Goal: Task Accomplishment & Management: Use online tool/utility

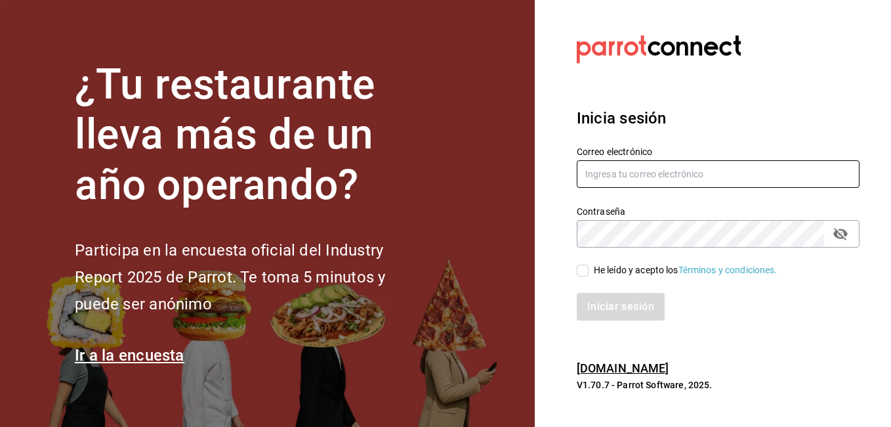
click at [689, 169] on input "text" at bounding box center [718, 174] width 283 height 28
type input "slujanh91@hotmail.com"
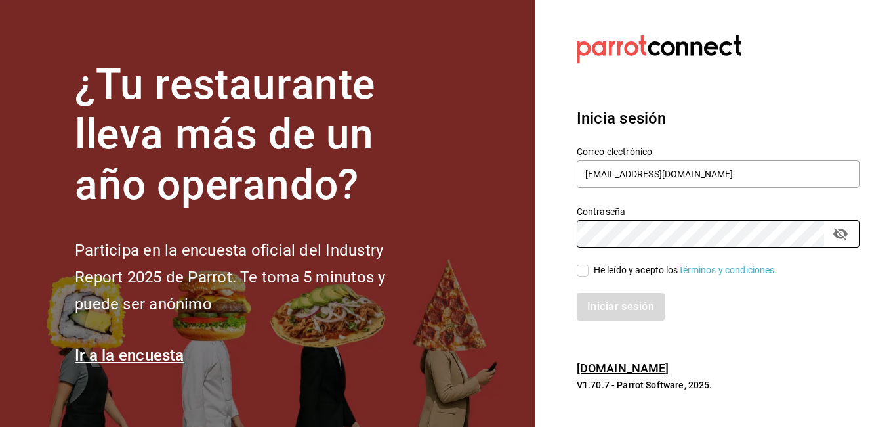
click at [581, 271] on input "He leído y acepto los Términos y condiciones." at bounding box center [583, 271] width 12 height 12
checkbox input "true"
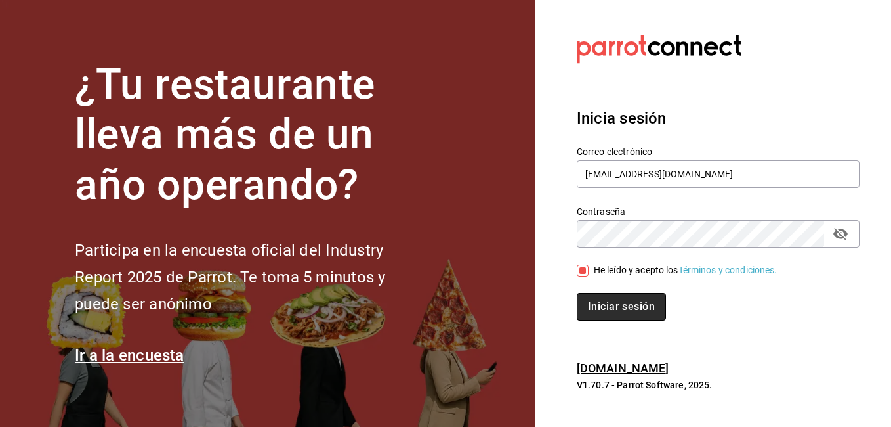
click at [605, 296] on button "Iniciar sesión" at bounding box center [621, 307] width 89 height 28
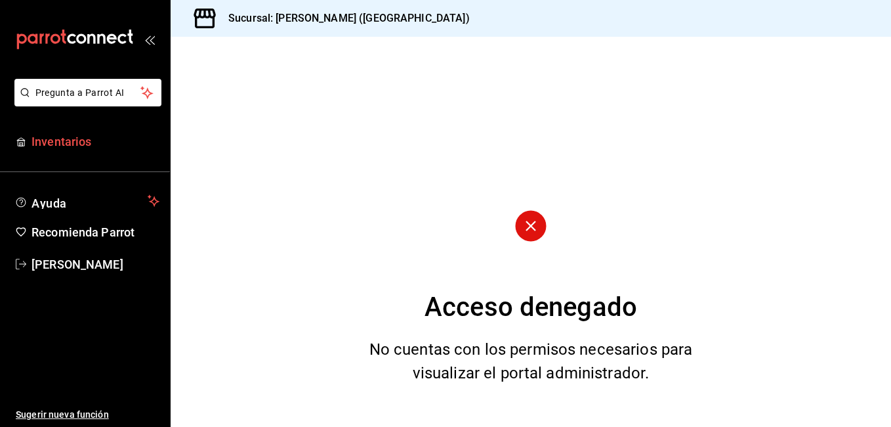
drag, startPoint x: 0, startPoint y: 0, endPoint x: 98, endPoint y: 137, distance: 168.9
click at [305, 37] on div "Acceso denegado No cuentas con los permisos necesarios para visualizar el porta…" at bounding box center [531, 232] width 721 height 390
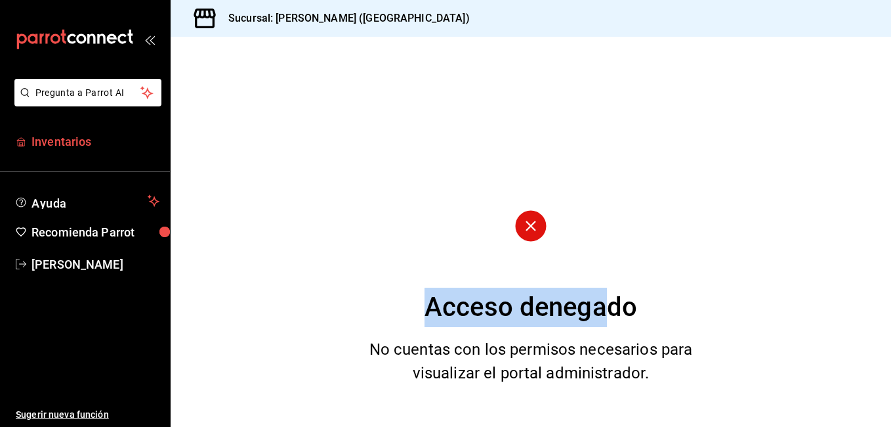
click at [73, 139] on span "Inventarios" at bounding box center [96, 142] width 128 height 18
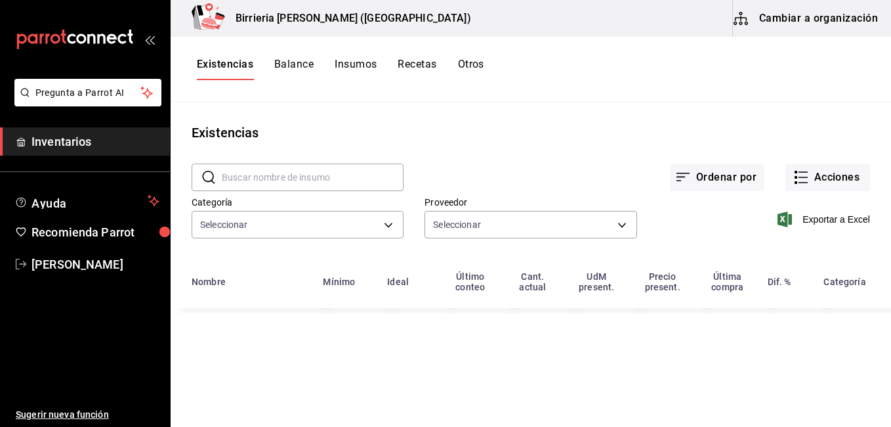
type input "9f1475d1-f46d-4cd7-b512-abe5d833bb75,f5217d7b-3010-4b74-99d5-3f69a0f083de,4ff65…"
type input "2254250c-5399-423b-af7e-6509119a0f4a,11e7c5c0-45d1-4856-b451-917fe78f5ed9,f2dad…"
click at [824, 177] on button "Acciones" at bounding box center [828, 177] width 85 height 28
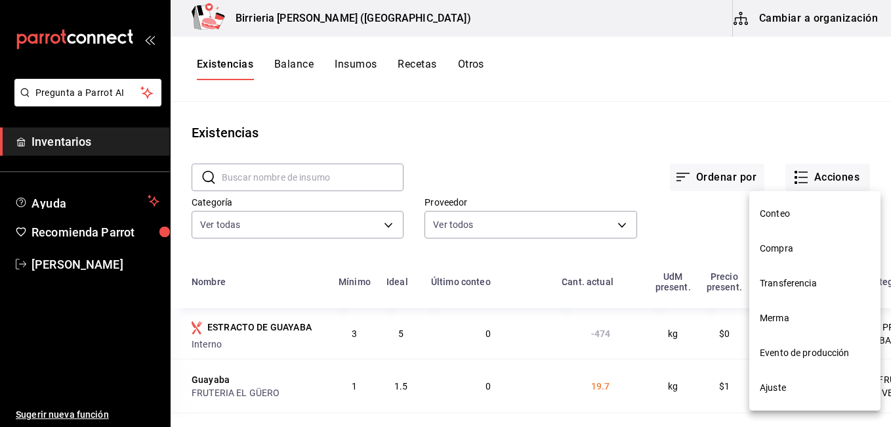
click at [775, 251] on span "Compra" at bounding box center [815, 249] width 110 height 14
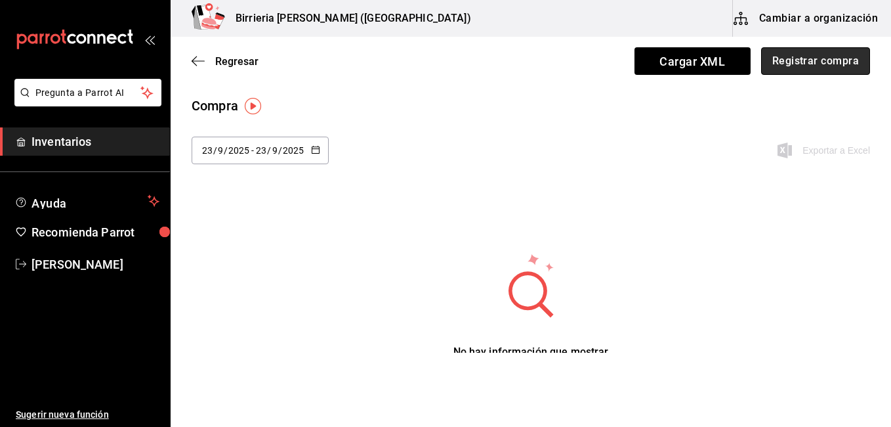
click at [777, 63] on button "Registrar compra" at bounding box center [815, 61] width 109 height 28
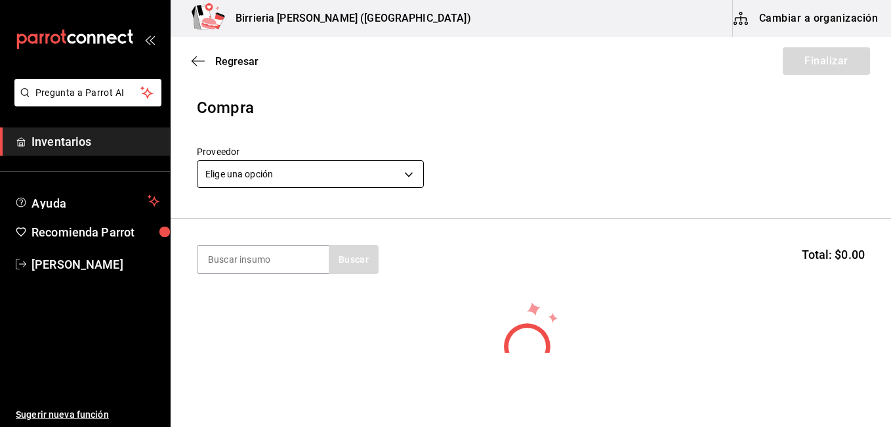
click at [415, 170] on body "Pregunta a Parrot AI Inventarios Ayuda Recomienda Parrot [PERSON_NAME] Sugerir …" at bounding box center [445, 176] width 891 height 352
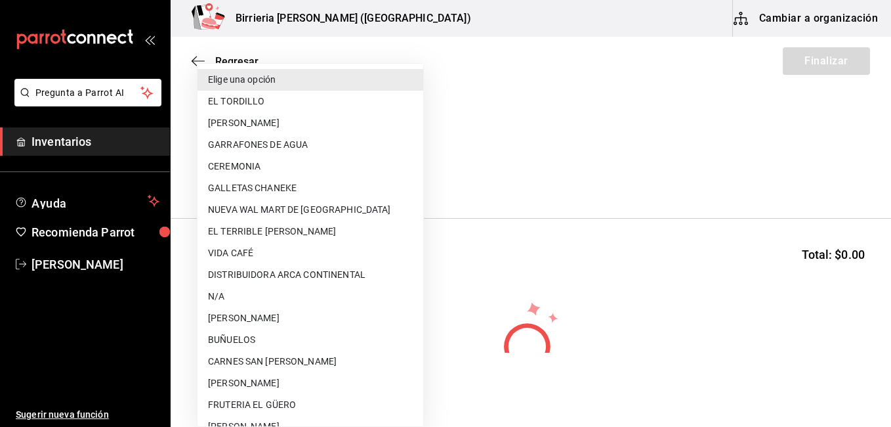
click at [285, 98] on li "EL TORDILLO" at bounding box center [311, 102] width 226 height 22
type input "2254250c-5399-423b-af7e-6509119a0f4a"
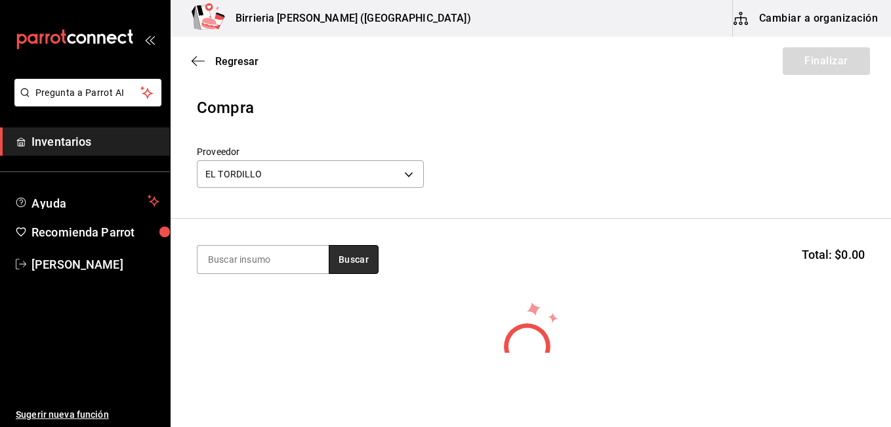
click at [343, 258] on button "Buscar" at bounding box center [354, 259] width 50 height 29
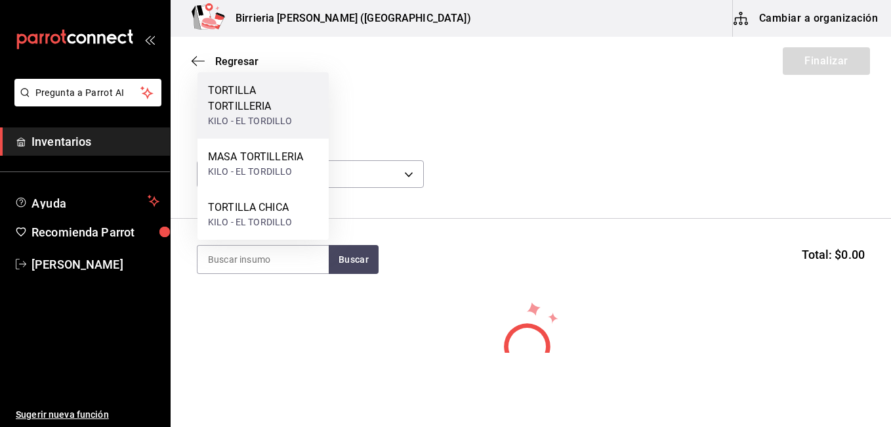
click at [244, 106] on div "TORTILLA TORTILLERIA" at bounding box center [263, 99] width 110 height 32
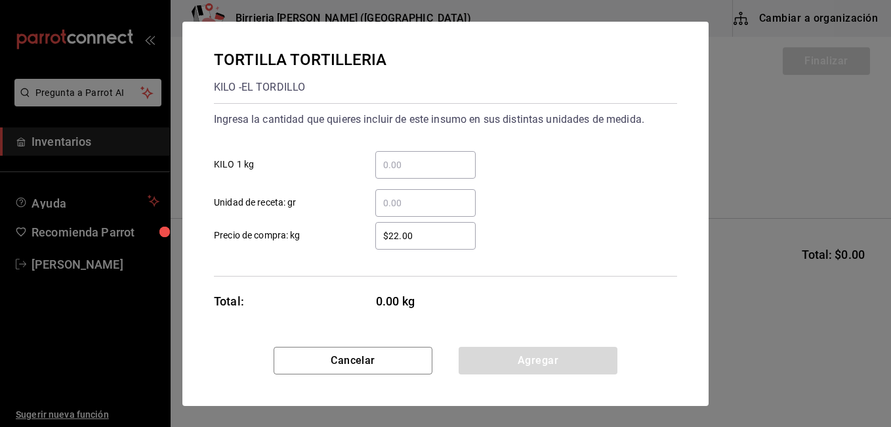
click at [434, 167] on input "​ KILO 1 kg" at bounding box center [425, 165] width 100 height 16
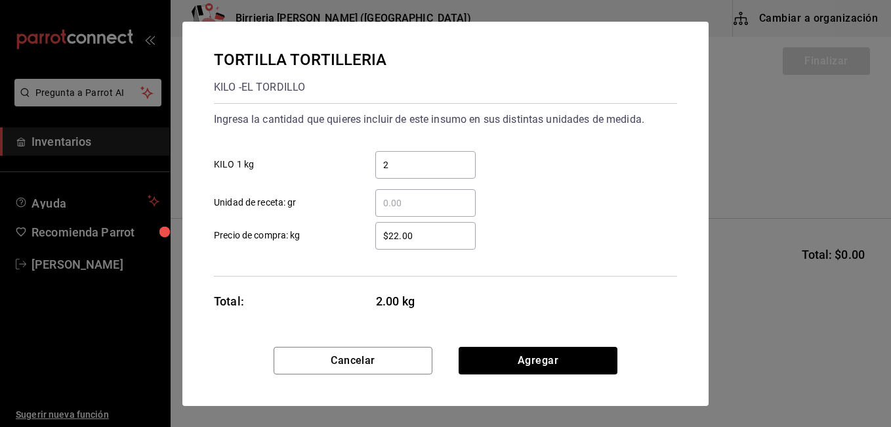
type input "20"
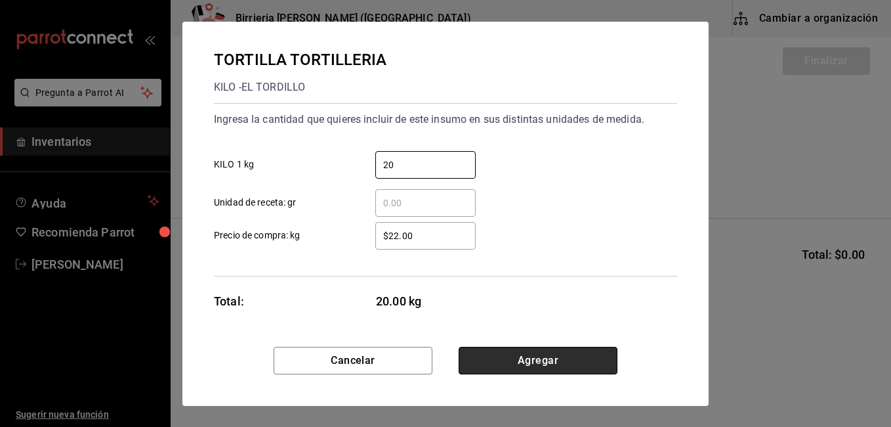
click at [543, 355] on button "Agregar" at bounding box center [538, 361] width 159 height 28
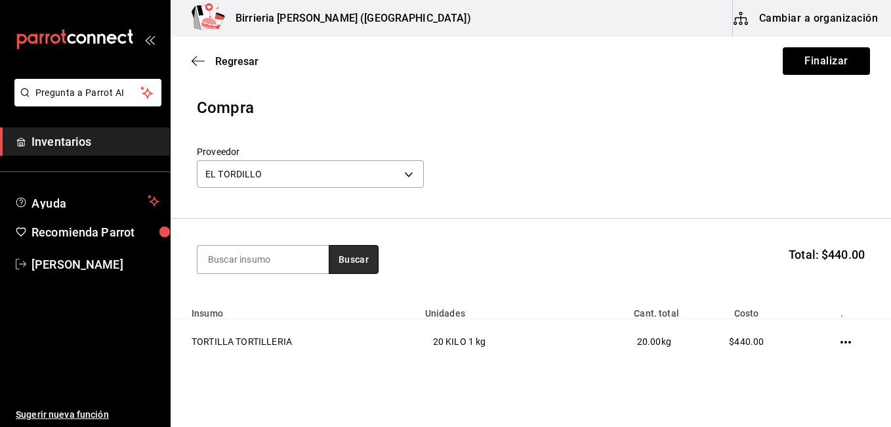
click at [358, 257] on button "Buscar" at bounding box center [354, 259] width 50 height 29
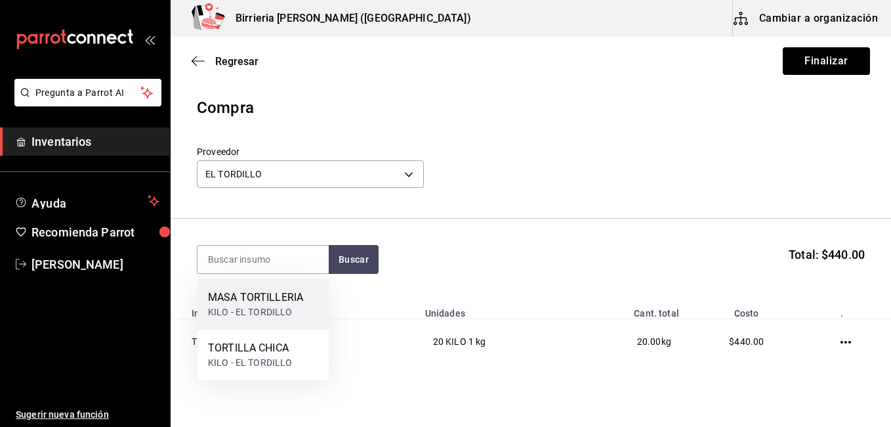
click at [248, 309] on div "KILO - EL TORDILLO" at bounding box center [255, 312] width 95 height 14
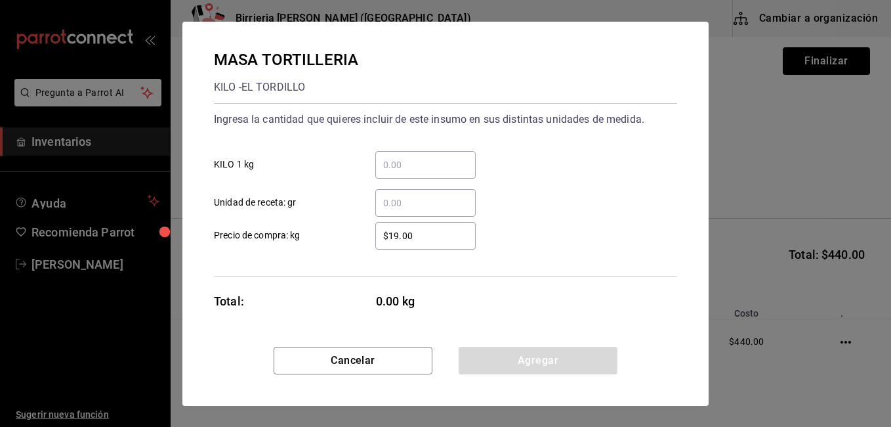
click at [387, 168] on input "​ KILO 1 kg" at bounding box center [425, 165] width 100 height 16
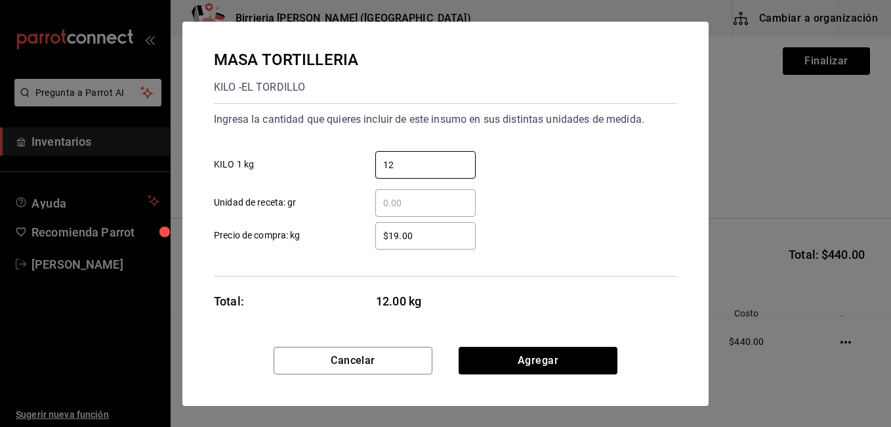
type input "12"
click at [396, 237] on input "$19.00" at bounding box center [425, 236] width 100 height 16
type input "$17.00"
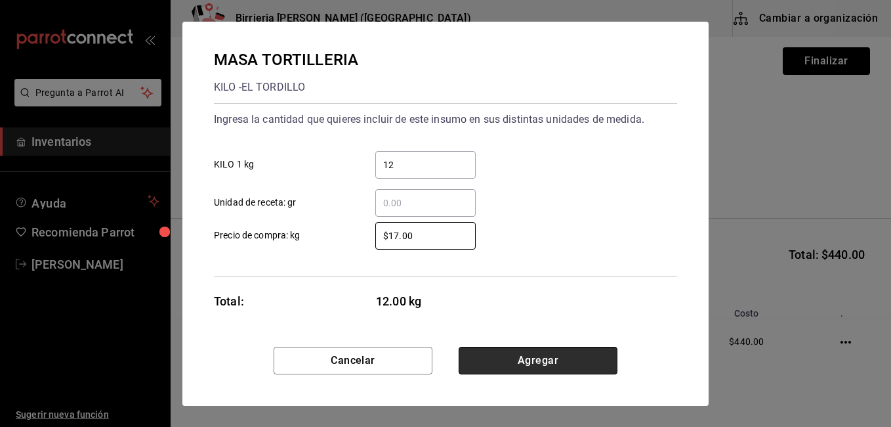
click at [516, 351] on button "Agregar" at bounding box center [538, 361] width 159 height 28
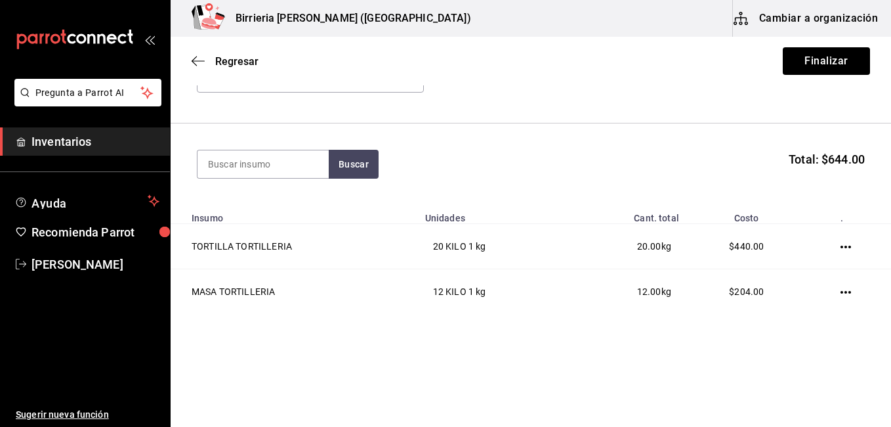
scroll to position [99, 0]
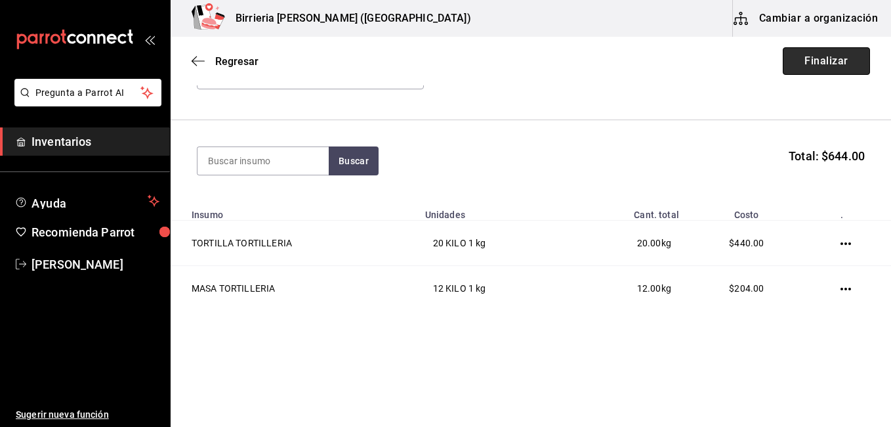
click at [811, 55] on button "Finalizar" at bounding box center [826, 61] width 87 height 28
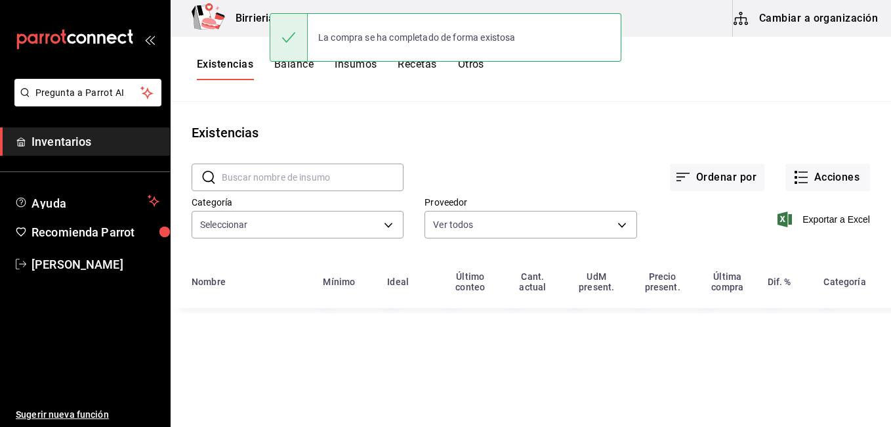
type input "9f1475d1-f46d-4cd7-b512-abe5d833bb75,f5217d7b-3010-4b74-99d5-3f69a0f083de,4ff65…"
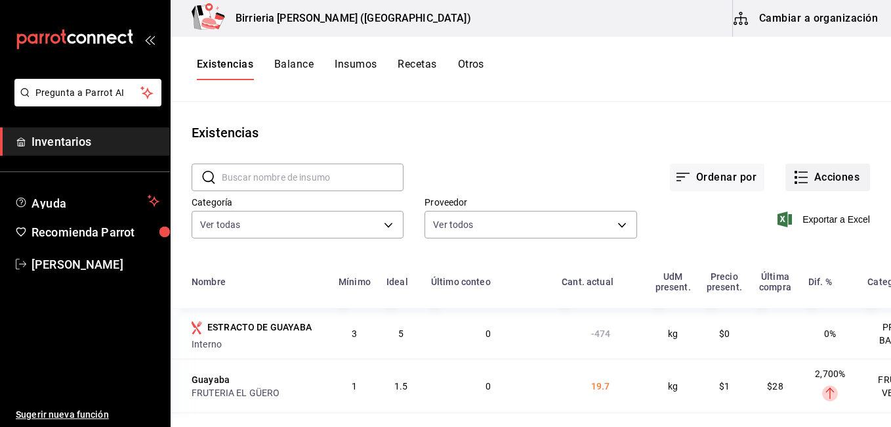
click at [812, 176] on button "Acciones" at bounding box center [828, 177] width 85 height 28
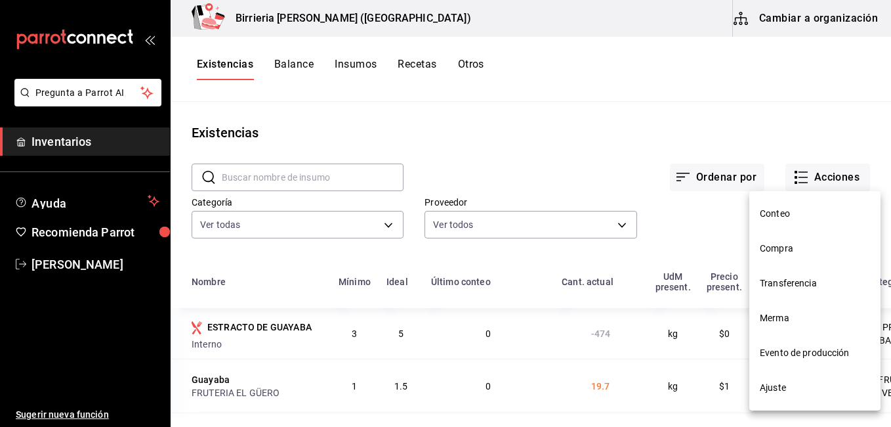
click at [792, 245] on span "Compra" at bounding box center [815, 249] width 110 height 14
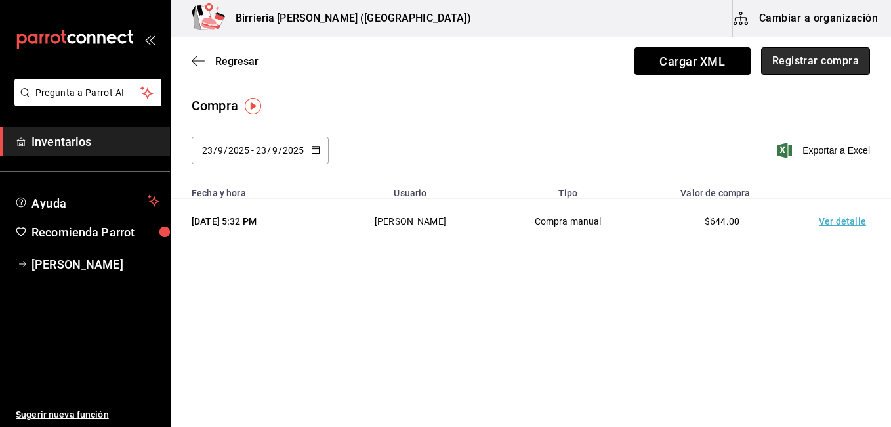
click at [820, 61] on button "Registrar compra" at bounding box center [815, 61] width 109 height 28
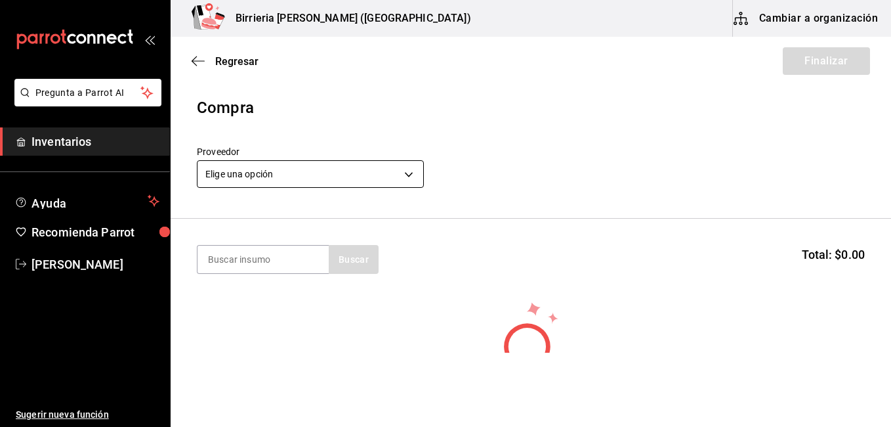
click at [403, 165] on body "Pregunta a Parrot AI Inventarios Ayuda Recomienda Parrot [PERSON_NAME] Sugerir …" at bounding box center [445, 176] width 891 height 352
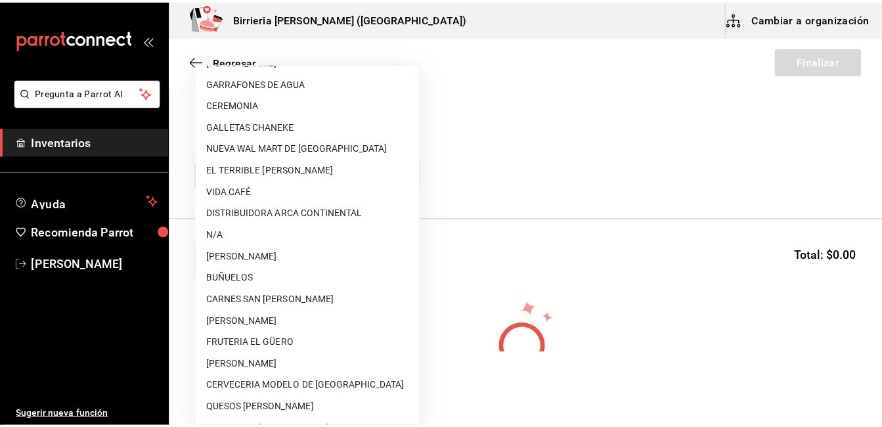
scroll to position [63, 0]
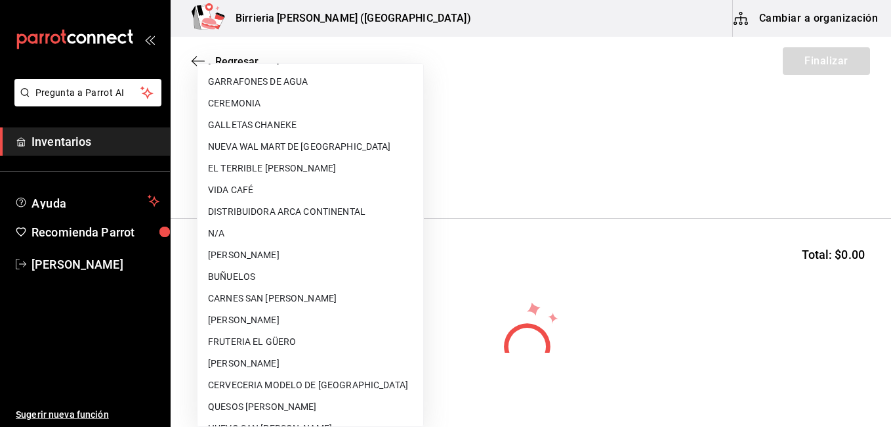
click at [237, 333] on li "FRUTERIA EL GÜERO" at bounding box center [311, 342] width 226 height 22
type input "b8c85584-49b2-40cb-82fd-21479ad4a407"
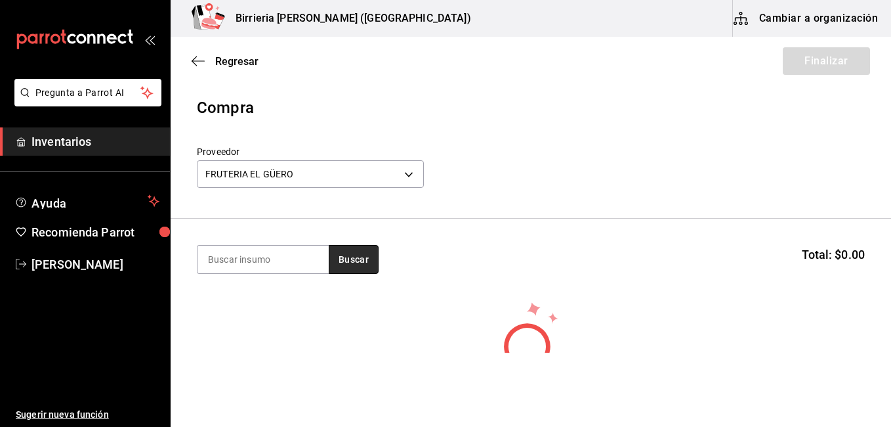
click at [345, 254] on button "Buscar" at bounding box center [354, 259] width 50 height 29
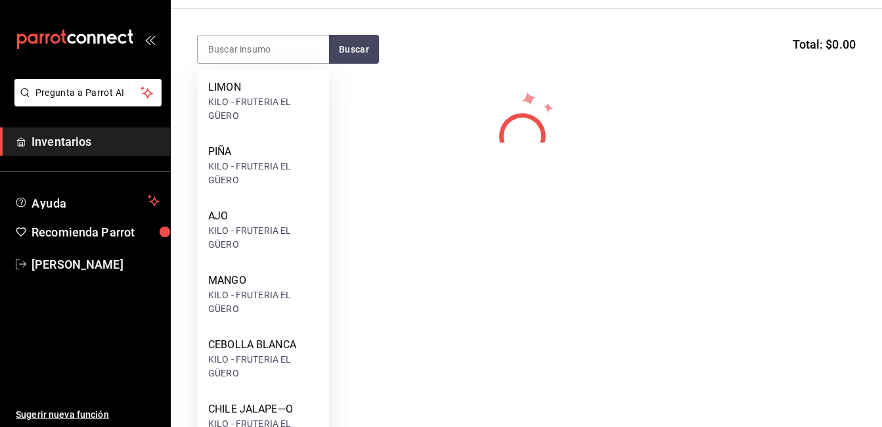
scroll to position [305, 0]
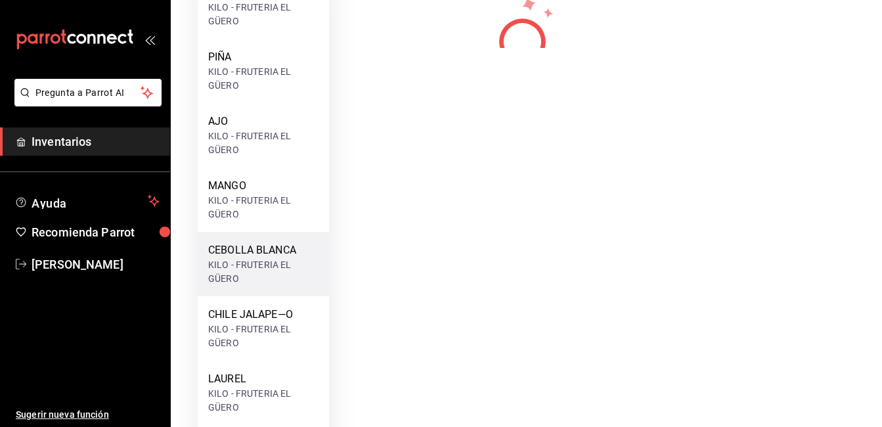
click at [244, 244] on div "CEBOLLA BLANCA" at bounding box center [263, 250] width 110 height 16
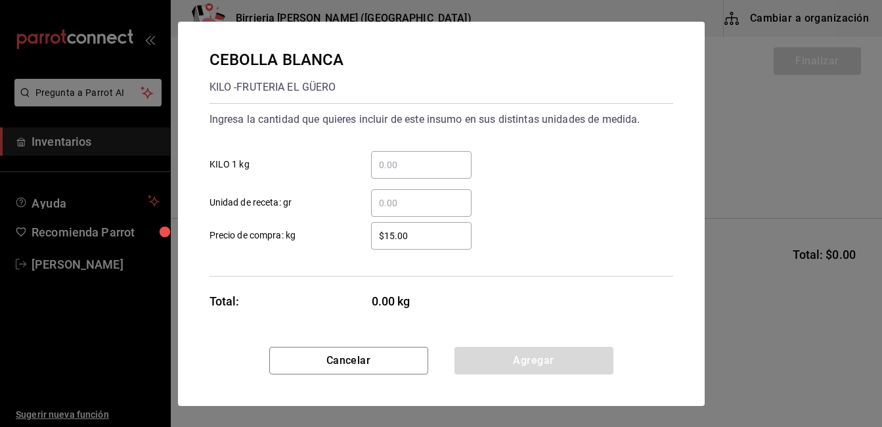
scroll to position [0, 0]
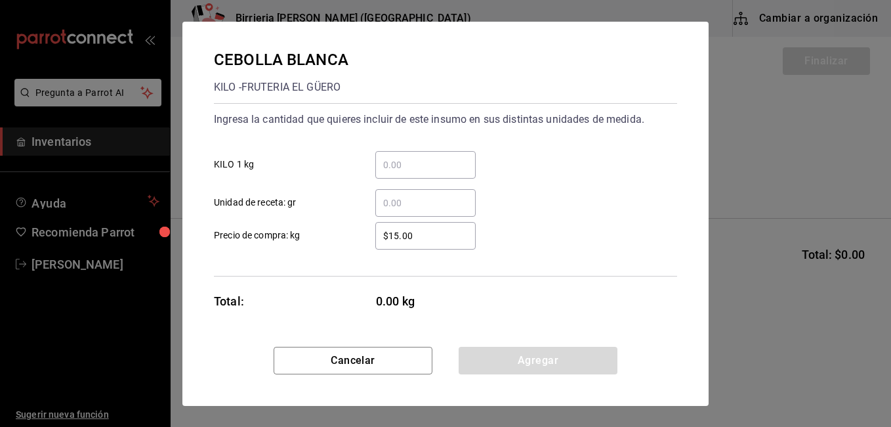
click at [419, 155] on div "​" at bounding box center [425, 165] width 100 height 28
click at [419, 157] on input "​ KILO 1 kg" at bounding box center [425, 165] width 100 height 16
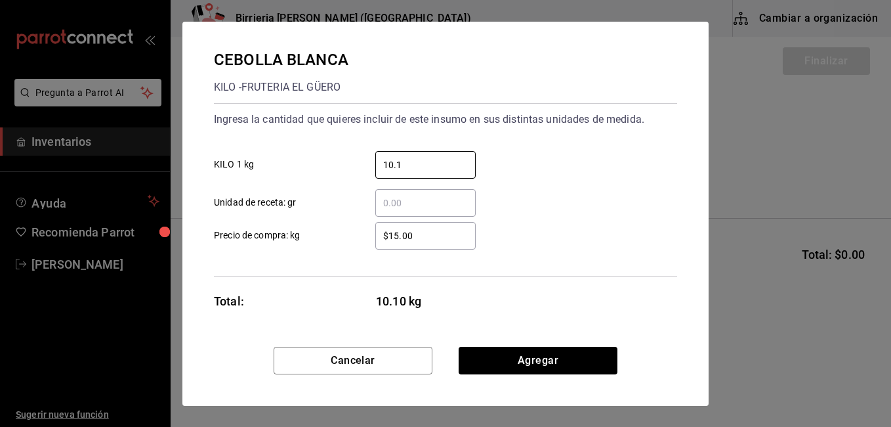
type input "10.1"
click at [399, 239] on input "$15.00" at bounding box center [425, 236] width 100 height 16
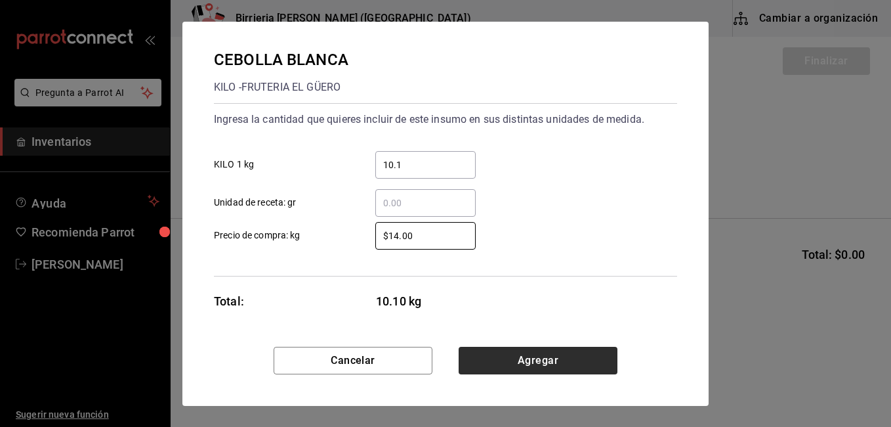
type input "$14.00"
click at [516, 351] on button "Agregar" at bounding box center [538, 361] width 159 height 28
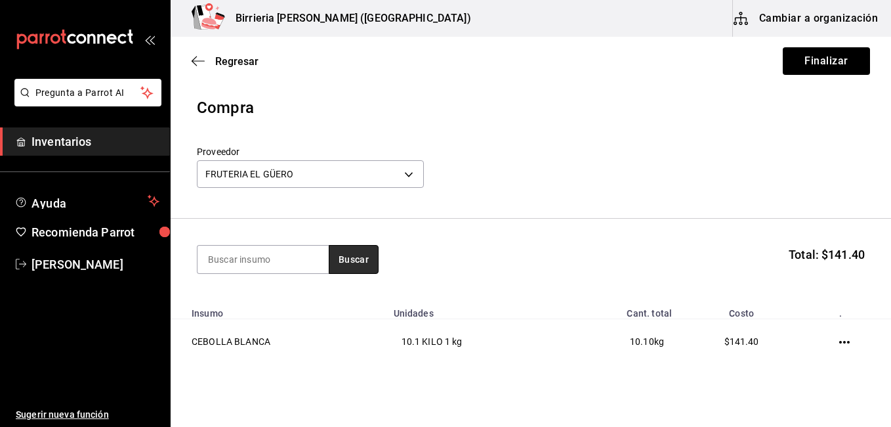
click at [348, 251] on button "Buscar" at bounding box center [354, 259] width 50 height 29
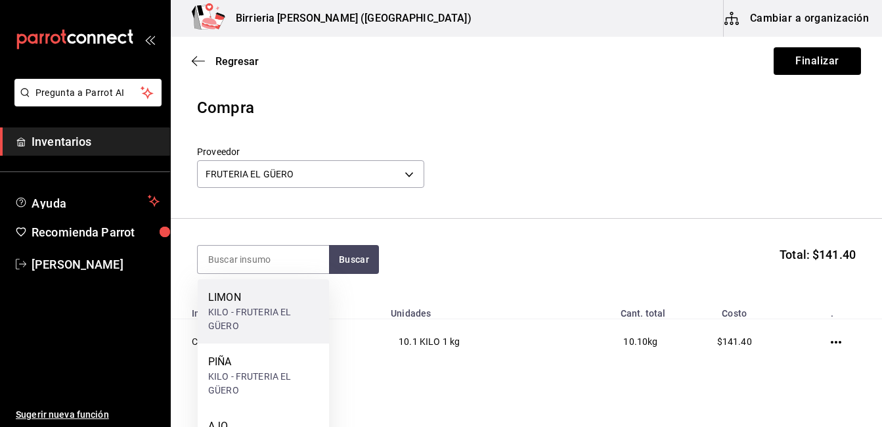
click at [291, 308] on div "KILO - FRUTERIA EL GÜERO" at bounding box center [263, 319] width 110 height 28
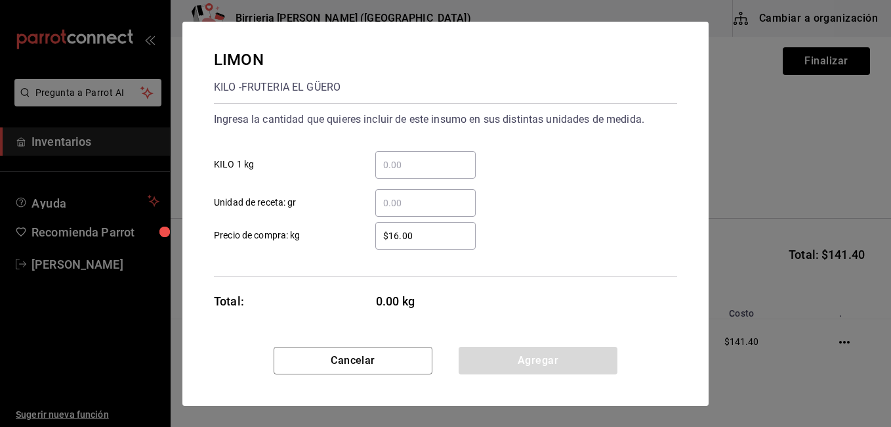
click at [400, 171] on input "​ KILO 1 kg" at bounding box center [425, 165] width 100 height 16
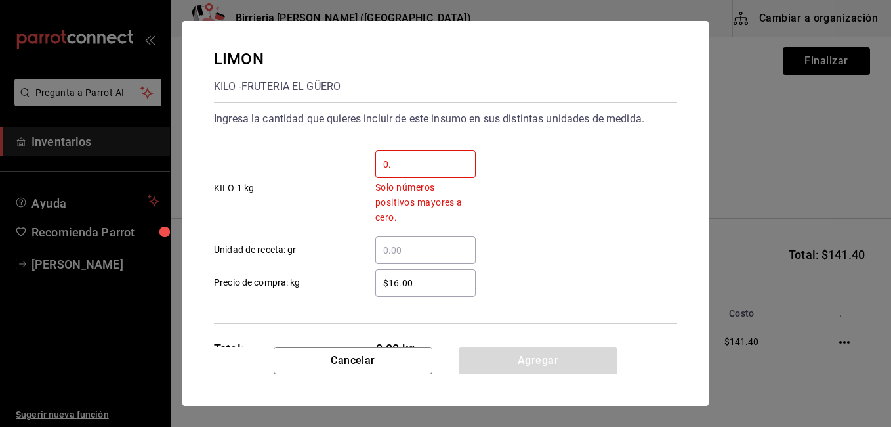
type input "0"
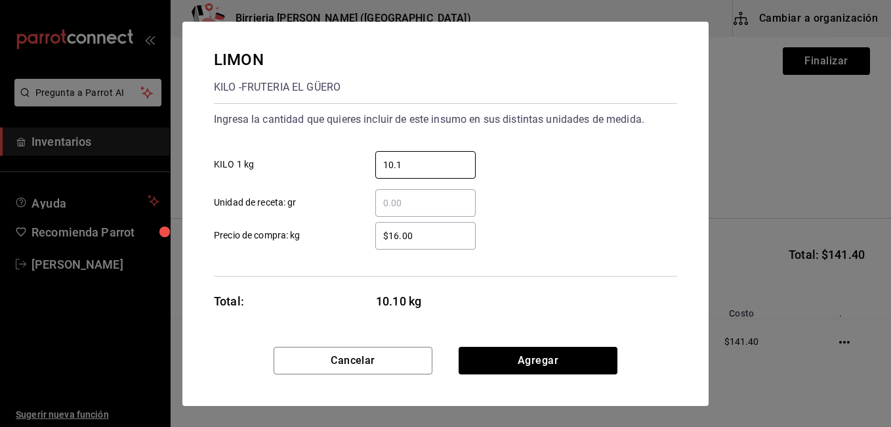
type input "10.1"
click at [650, 198] on div "​ Unidad de receta: gr" at bounding box center [440, 198] width 474 height 38
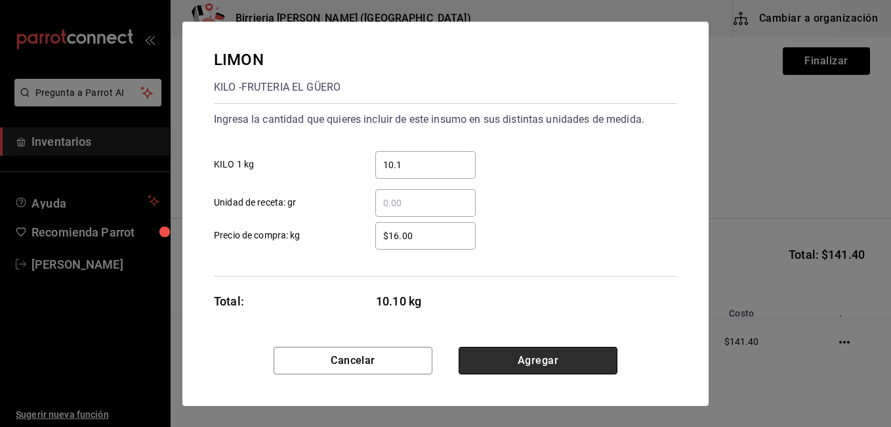
click at [562, 357] on button "Agregar" at bounding box center [538, 361] width 159 height 28
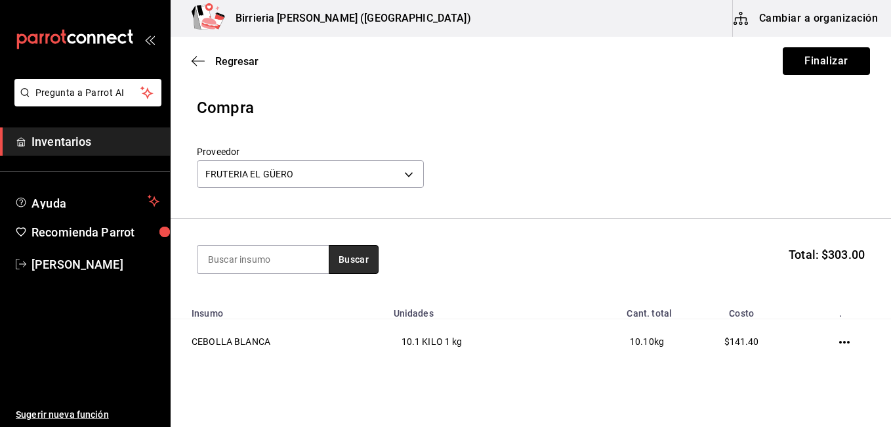
click at [352, 267] on button "Buscar" at bounding box center [354, 259] width 50 height 29
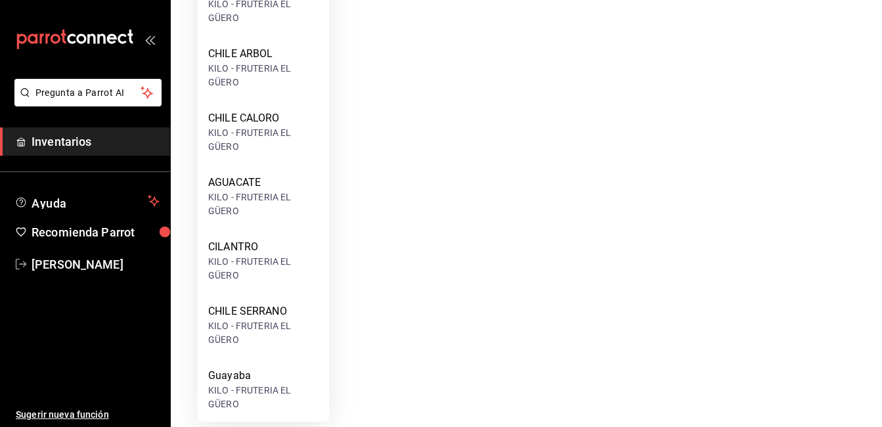
scroll to position [313, 0]
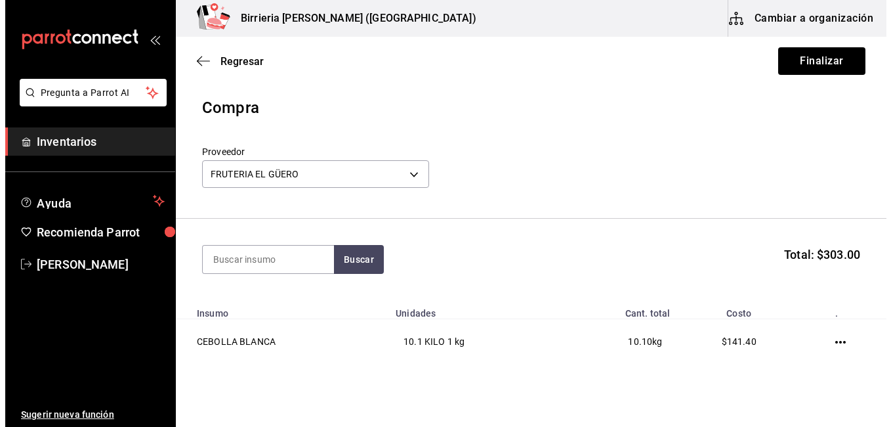
scroll to position [0, 0]
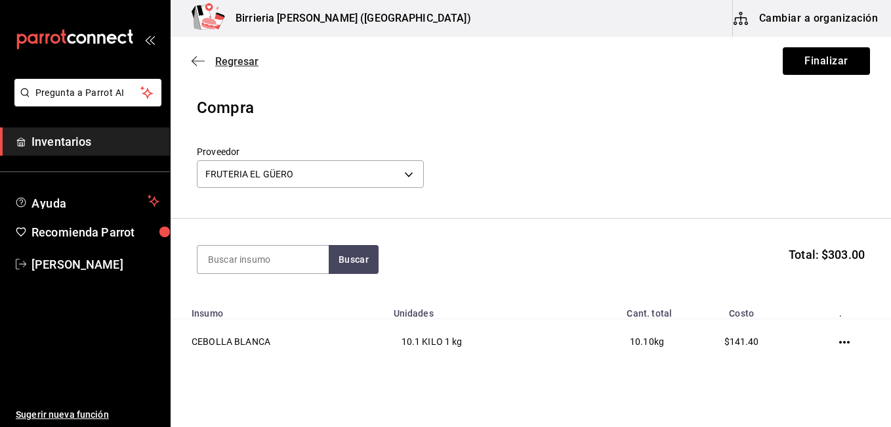
click at [246, 62] on span "Regresar" at bounding box center [236, 61] width 43 height 12
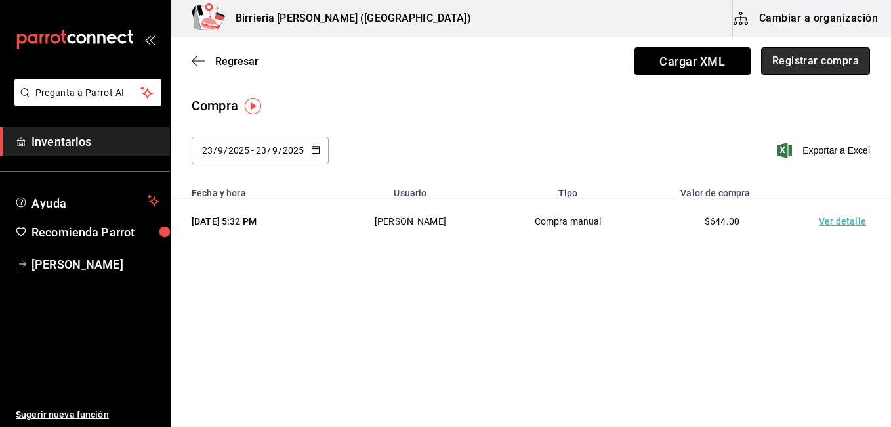
click at [820, 57] on button "Registrar compra" at bounding box center [815, 61] width 109 height 28
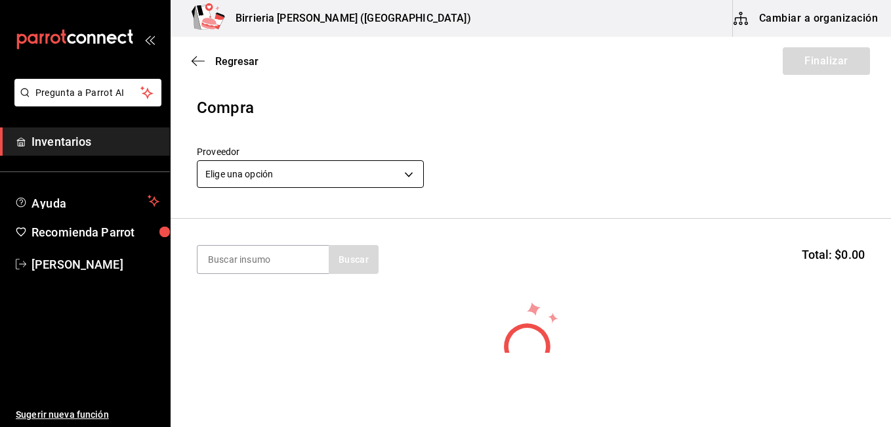
click at [410, 177] on body "Pregunta a Parrot AI Inventarios Ayuda Recomienda Parrot [PERSON_NAME] Sugerir …" at bounding box center [445, 176] width 891 height 352
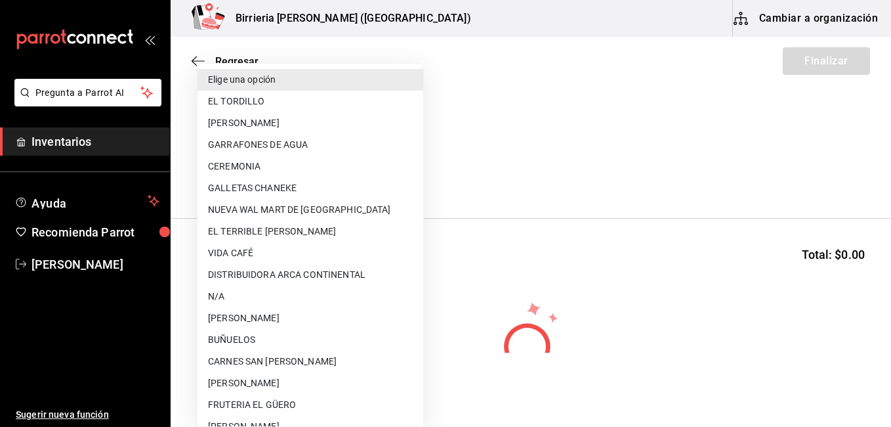
click at [259, 385] on li "[PERSON_NAME]" at bounding box center [311, 383] width 226 height 22
type input "ff97b1c8-70fc-41ec-b084-090d94e8e881"
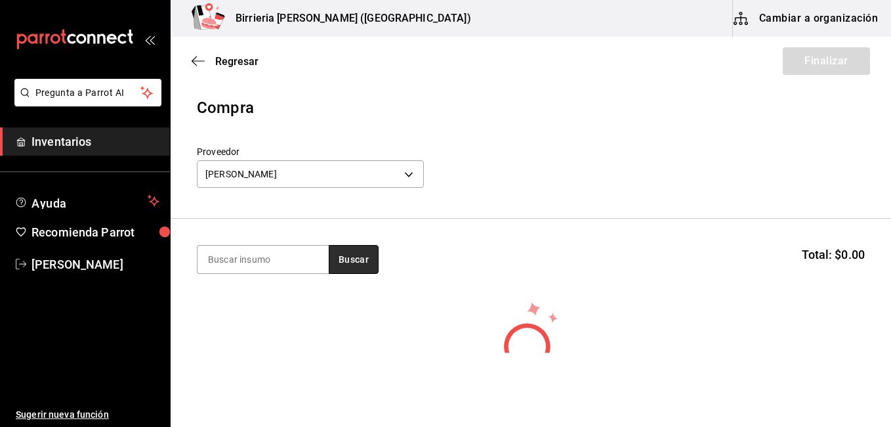
click at [347, 249] on button "Buscar" at bounding box center [354, 259] width 50 height 29
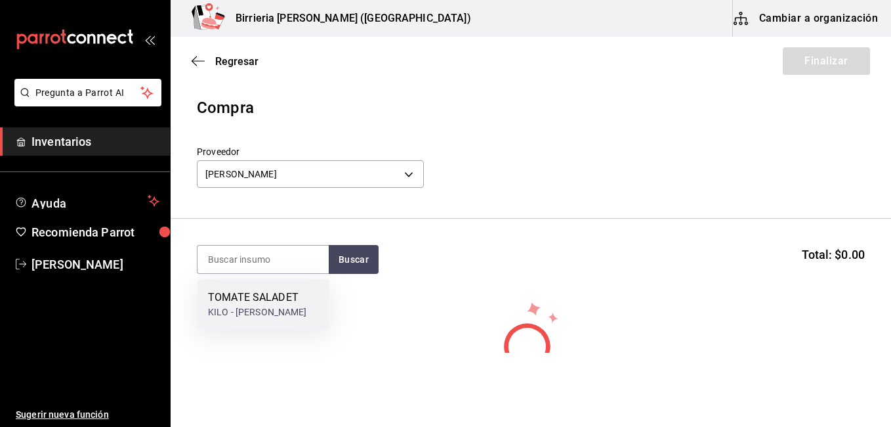
click at [251, 308] on div "KILO - TOMATES HERNANDEZ" at bounding box center [257, 312] width 99 height 14
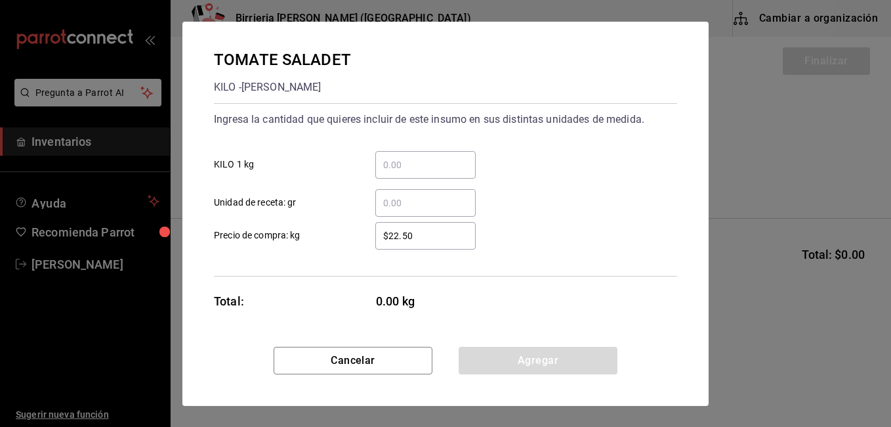
click at [403, 167] on input "​ KILO 1 kg" at bounding box center [425, 165] width 100 height 16
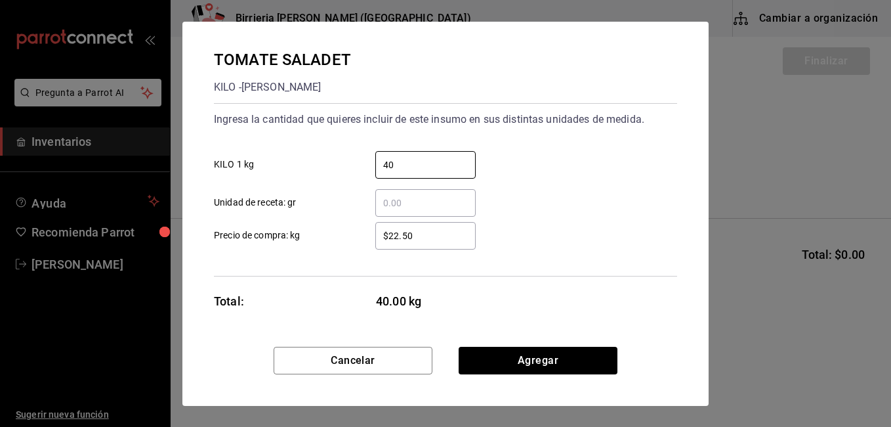
type input "40"
click at [427, 234] on input "$22.50" at bounding box center [425, 236] width 100 height 16
type input "$2"
type input "$16.00"
click at [620, 217] on div "$16.00 ​ Precio de compra: kg" at bounding box center [440, 230] width 474 height 38
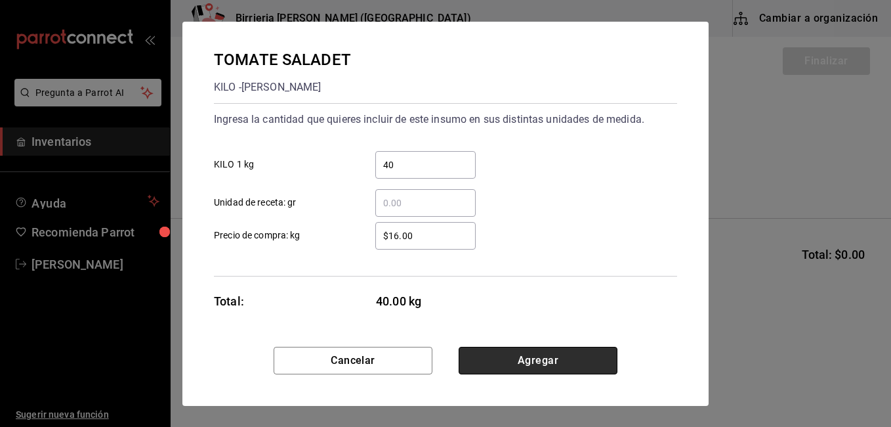
click at [528, 356] on button "Agregar" at bounding box center [538, 361] width 159 height 28
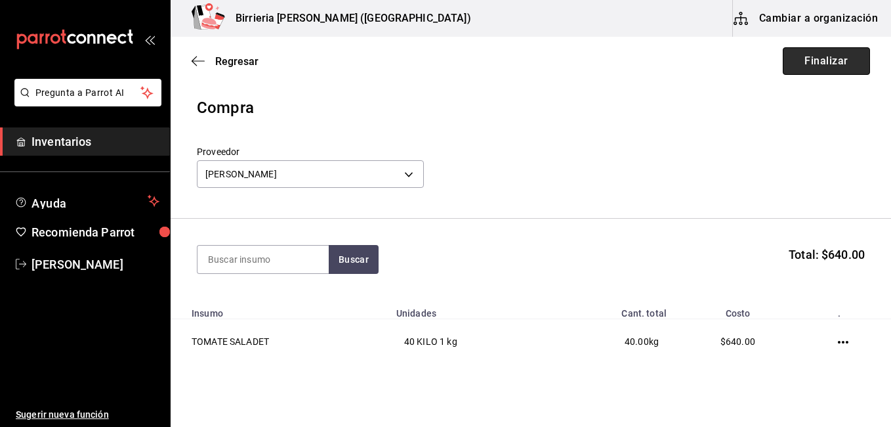
click at [839, 66] on button "Finalizar" at bounding box center [826, 61] width 87 height 28
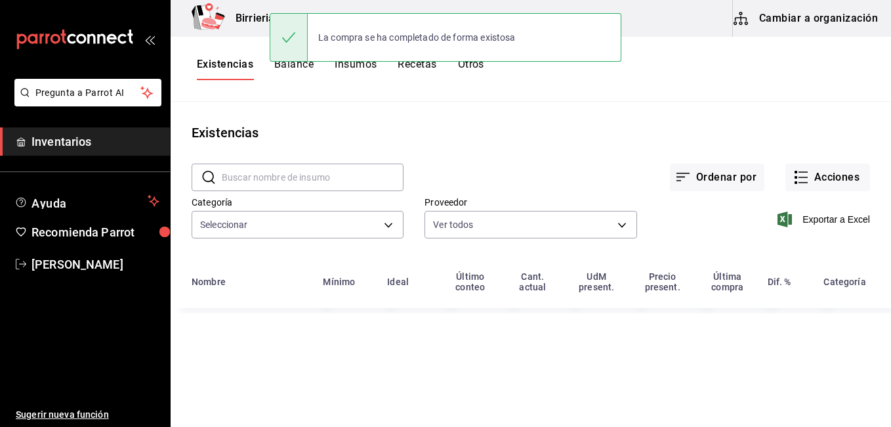
type input "9f1475d1-f46d-4cd7-b512-abe5d833bb75,f5217d7b-3010-4b74-99d5-3f69a0f083de,4ff65…"
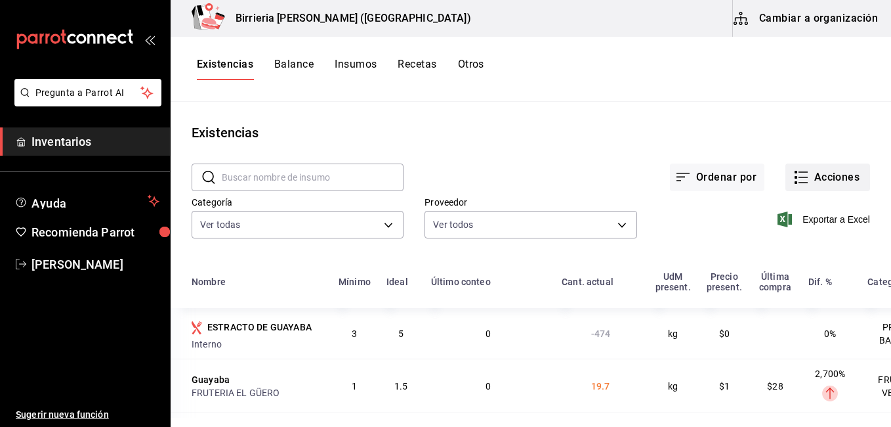
click at [807, 179] on button "Acciones" at bounding box center [828, 177] width 85 height 28
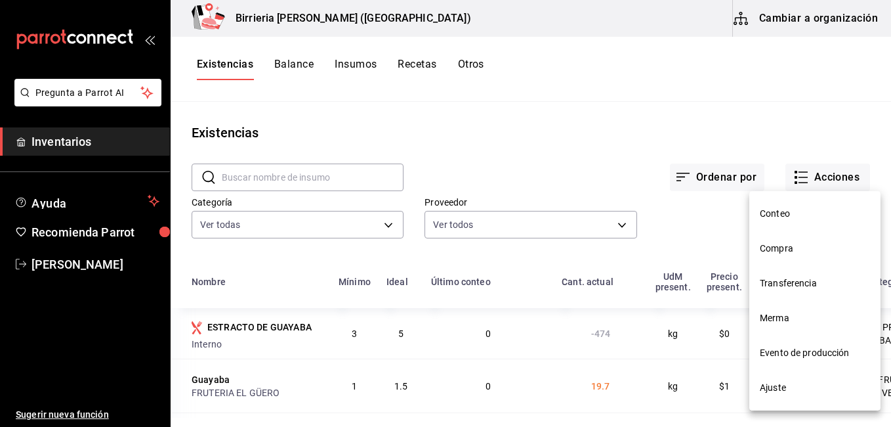
click at [792, 250] on span "Compra" at bounding box center [815, 249] width 110 height 14
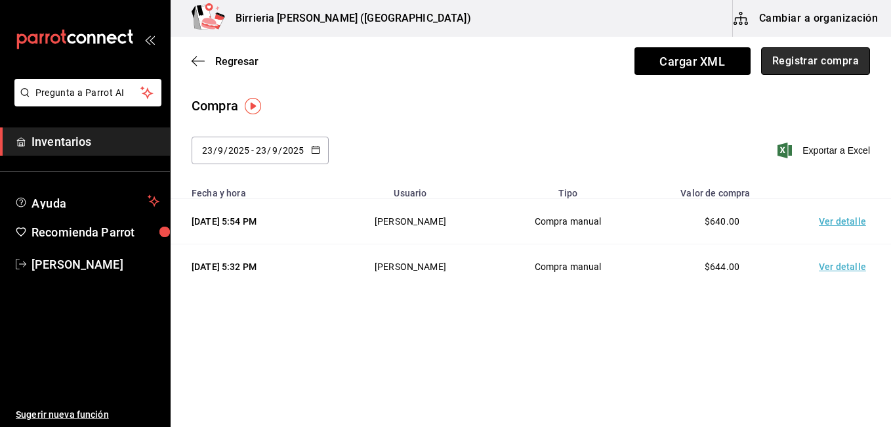
click at [787, 60] on button "Registrar compra" at bounding box center [815, 61] width 109 height 28
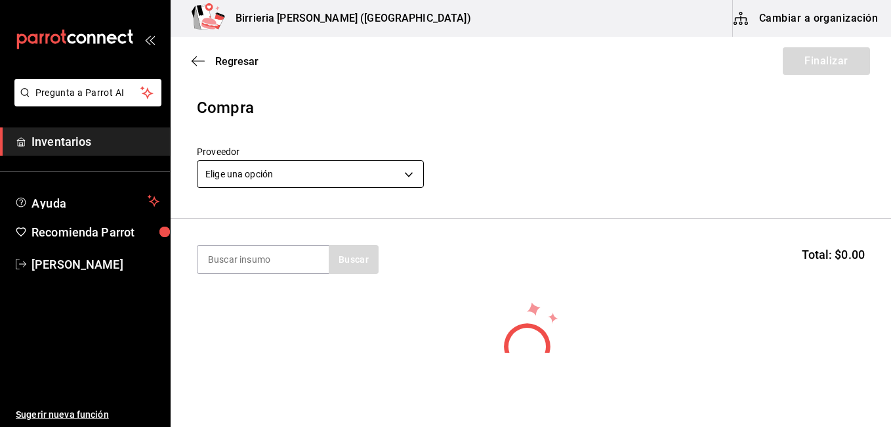
click at [408, 169] on body "Pregunta a Parrot AI Inventarios Ayuda Recomienda Parrot [PERSON_NAME] Sugerir …" at bounding box center [445, 176] width 891 height 352
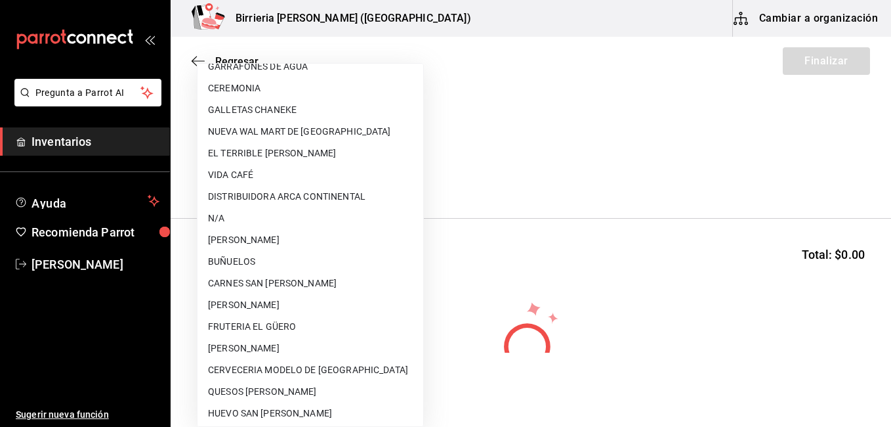
scroll to position [147, 0]
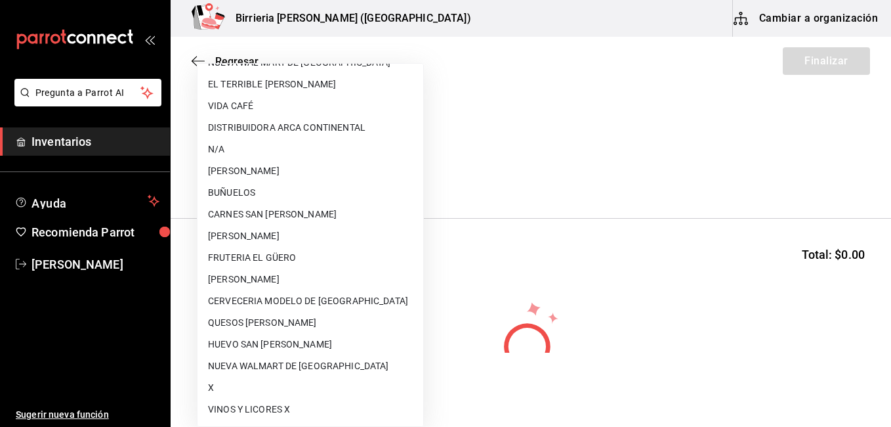
click at [240, 171] on li "[PERSON_NAME]" at bounding box center [311, 171] width 226 height 22
type input "1cb5b948-3122-4c95-8626-46b352ef9a74"
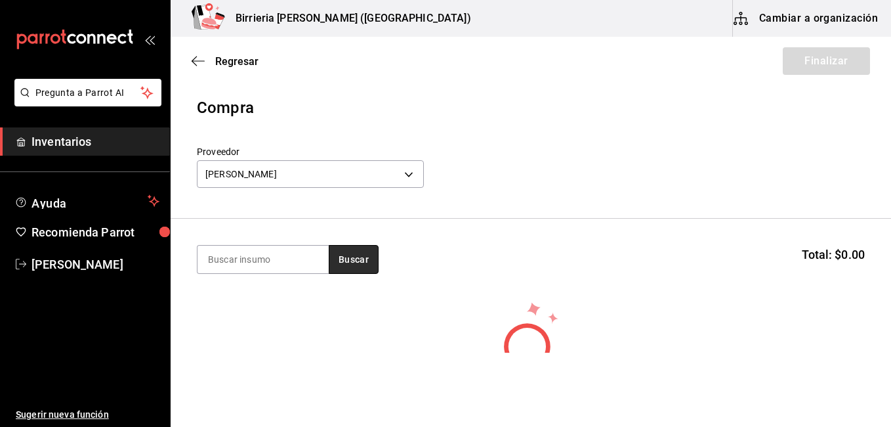
click at [354, 266] on button "Buscar" at bounding box center [354, 259] width 50 height 29
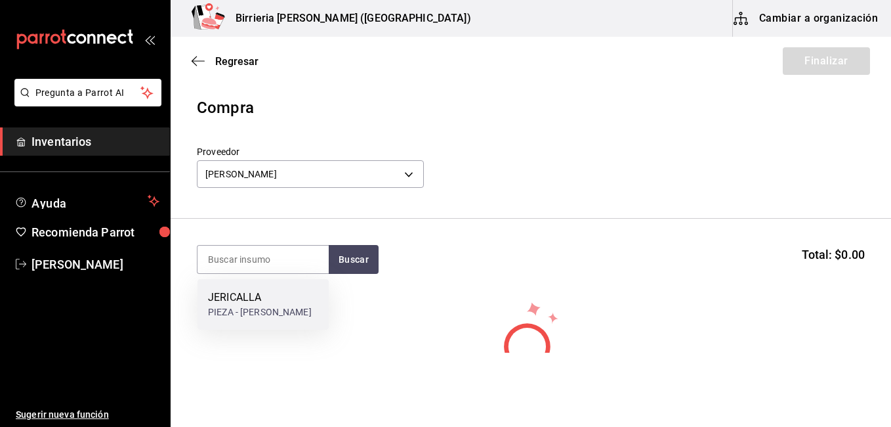
click at [258, 311] on div "PIEZA - ANA MENDOZA" at bounding box center [260, 312] width 104 height 14
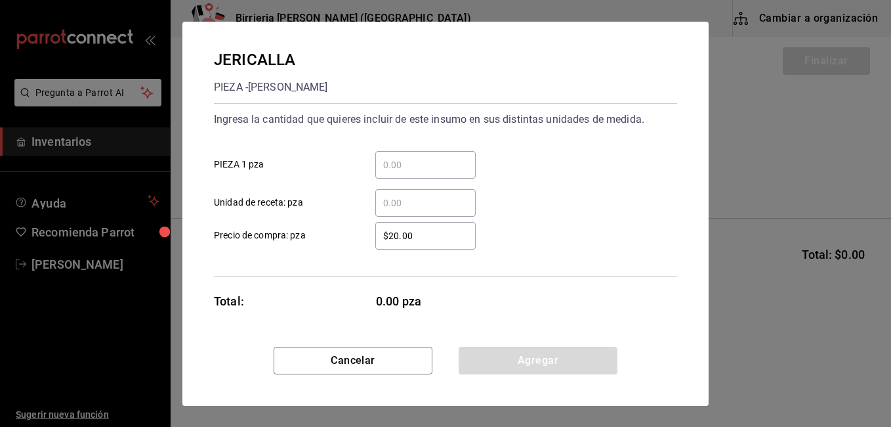
click at [419, 162] on input "​ PIEZA 1 pza" at bounding box center [425, 165] width 100 height 16
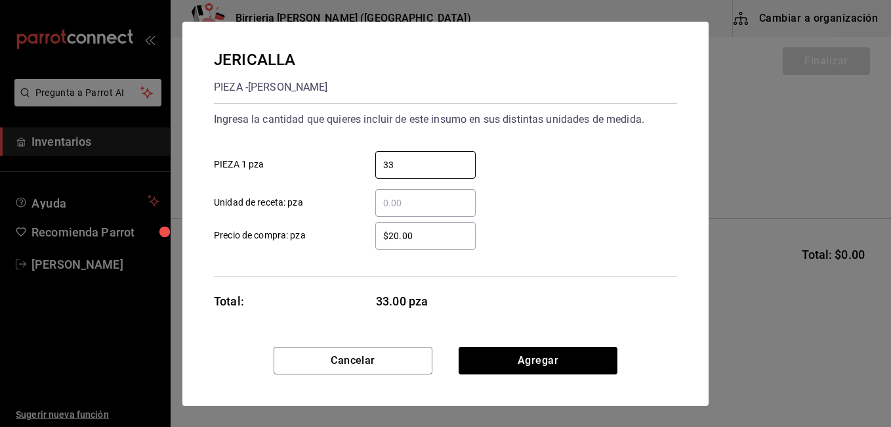
type input "33"
click at [429, 228] on input "$20.00" at bounding box center [425, 236] width 100 height 16
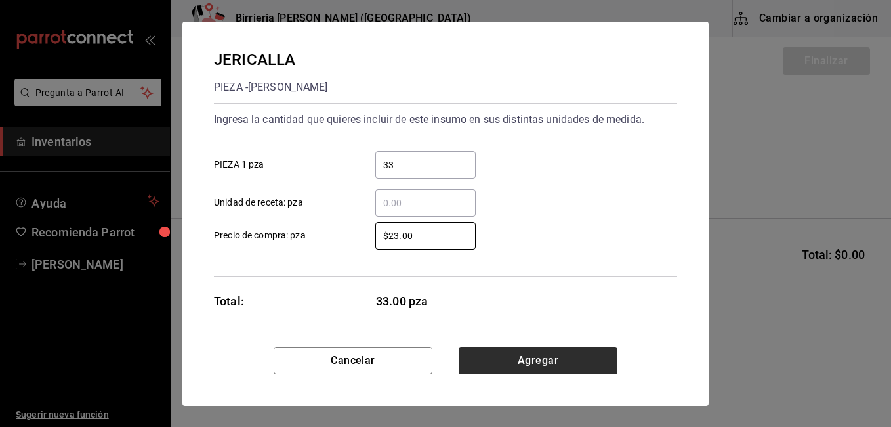
type input "$23.00"
click at [502, 349] on button "Agregar" at bounding box center [538, 361] width 159 height 28
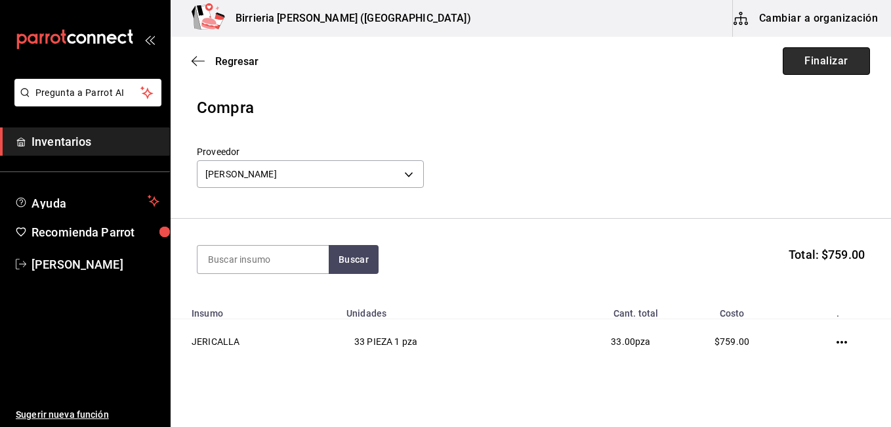
click at [814, 60] on button "Finalizar" at bounding box center [826, 61] width 87 height 28
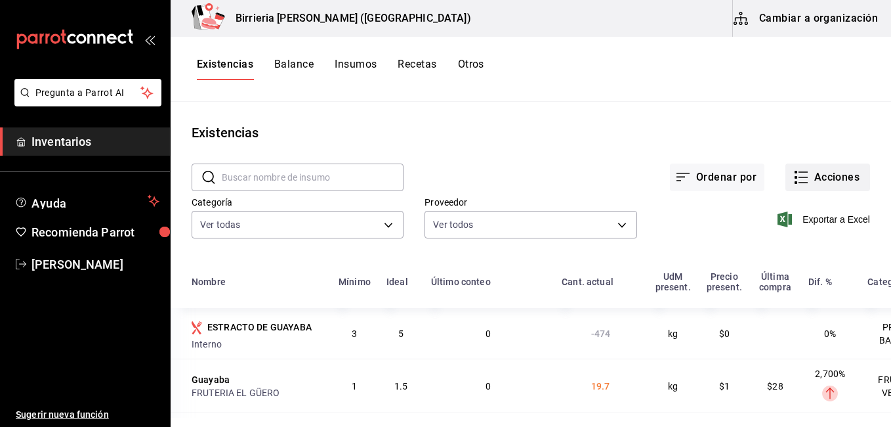
click at [807, 179] on button "Acciones" at bounding box center [828, 177] width 85 height 28
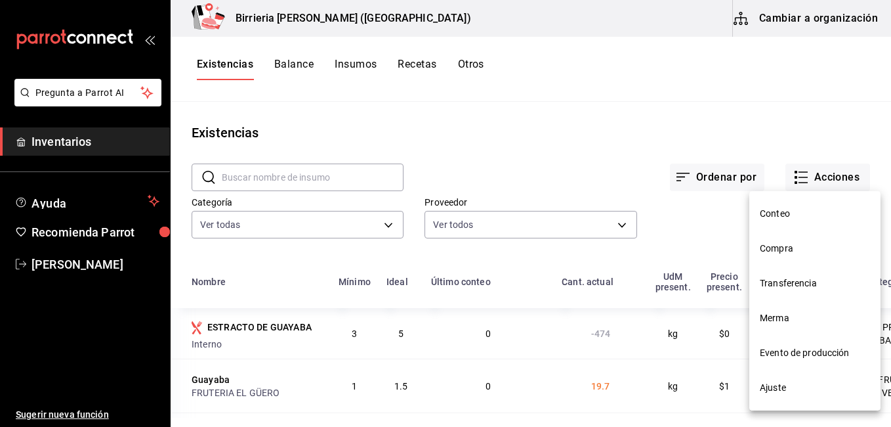
click at [767, 245] on span "Compra" at bounding box center [815, 249] width 110 height 14
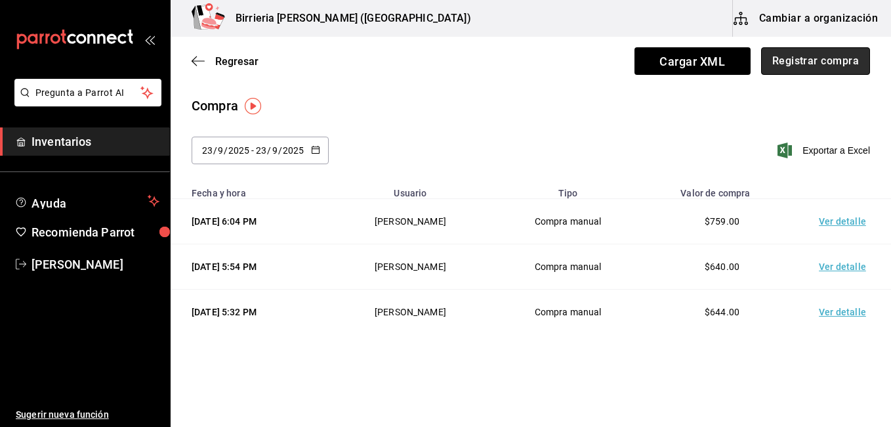
click at [811, 61] on button "Registrar compra" at bounding box center [815, 61] width 109 height 28
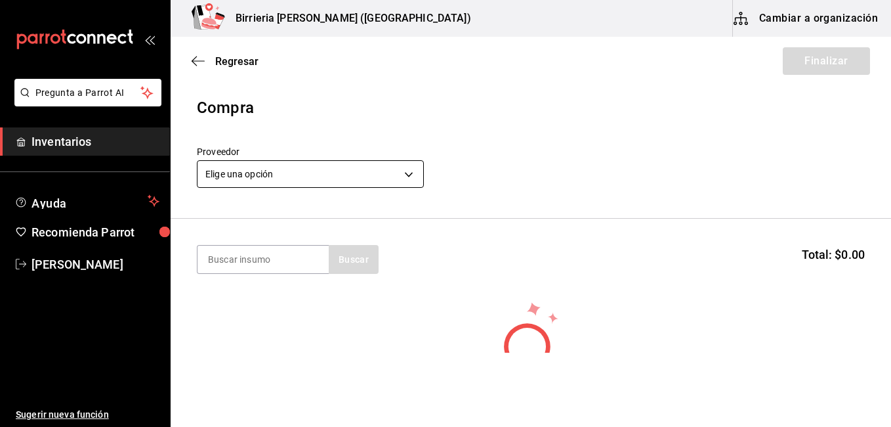
click at [412, 177] on body "Pregunta a Parrot AI Inventarios Ayuda Recomienda Parrot [PERSON_NAME] Sugerir …" at bounding box center [445, 176] width 891 height 352
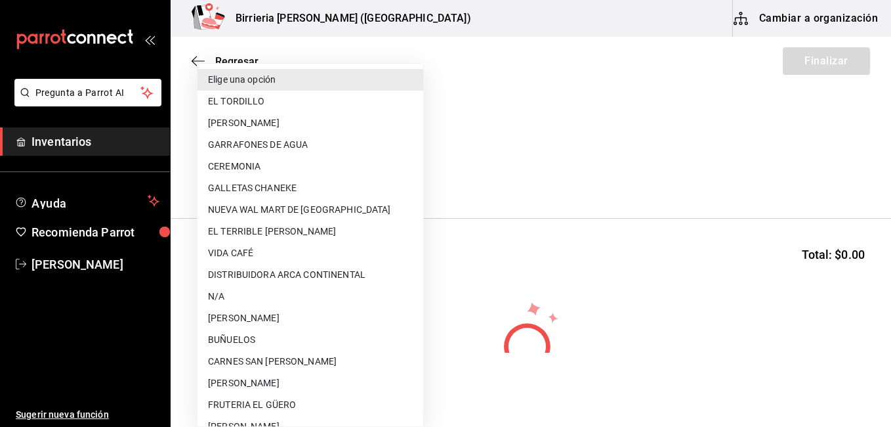
click at [289, 358] on li "CARNES SAN [PERSON_NAME]" at bounding box center [311, 362] width 226 height 22
type input "3647fb4d-ab29-4418-870f-882b9ef20f07"
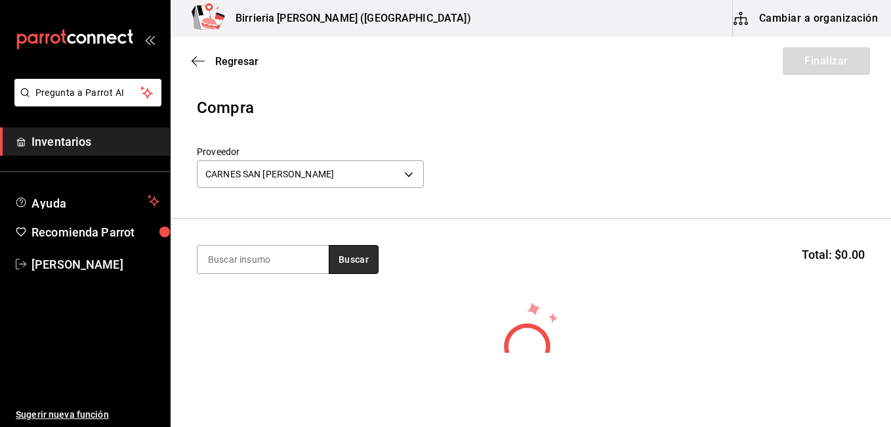
click at [339, 266] on button "Buscar" at bounding box center [354, 259] width 50 height 29
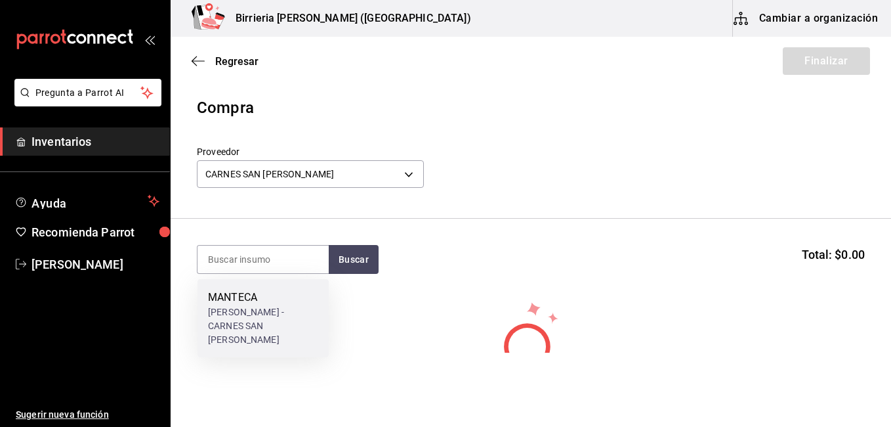
click at [271, 295] on div "MANTECA" at bounding box center [263, 297] width 110 height 16
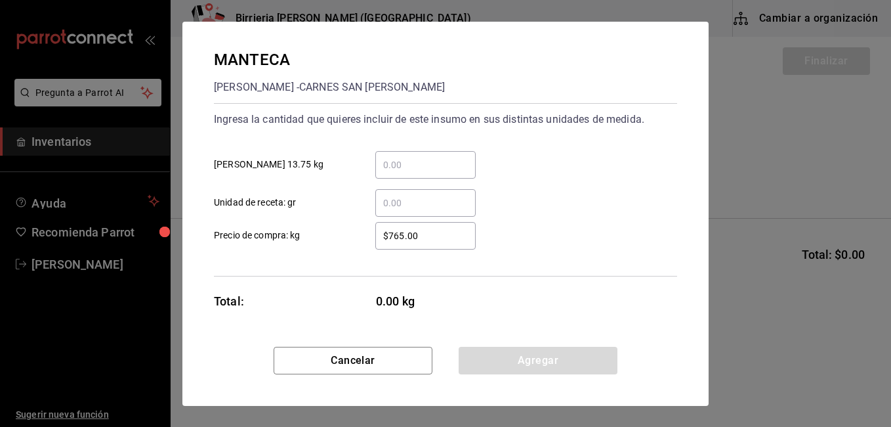
click at [422, 166] on input "​ TINA 13.75 kg" at bounding box center [425, 165] width 100 height 16
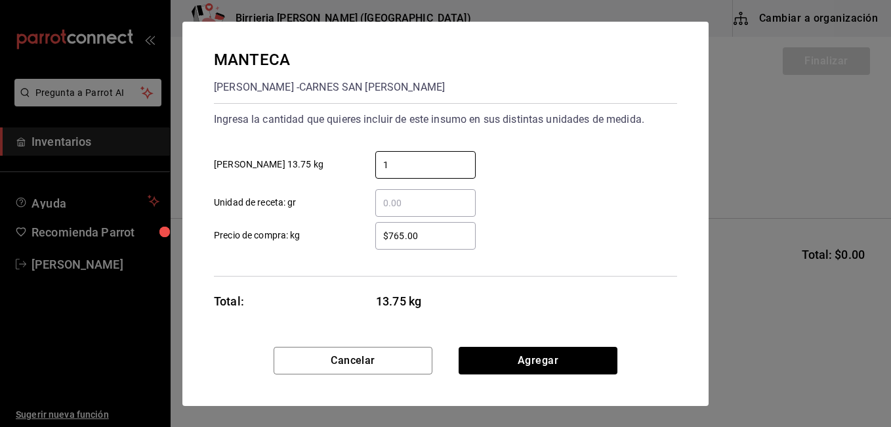
type input "1"
click at [611, 161] on div "1 ​ TINA 13.75 kg" at bounding box center [440, 159] width 474 height 38
click at [425, 242] on input "$765.00" at bounding box center [425, 236] width 100 height 16
type input "$7"
type input "$660"
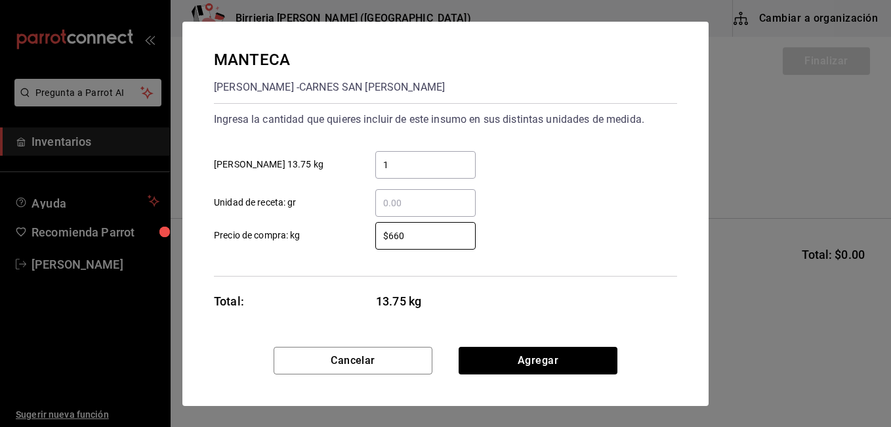
click at [546, 228] on div "$660 ​ Precio de compra: kg" at bounding box center [440, 230] width 474 height 38
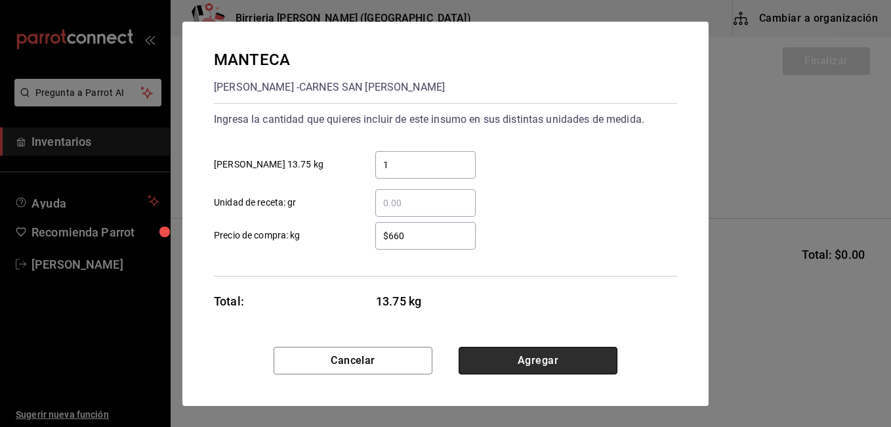
click at [543, 354] on button "Agregar" at bounding box center [538, 361] width 159 height 28
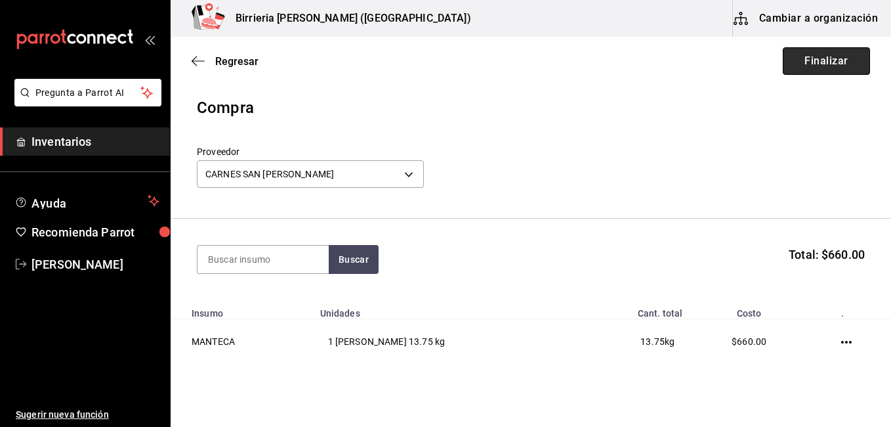
click at [821, 49] on button "Finalizar" at bounding box center [826, 61] width 87 height 28
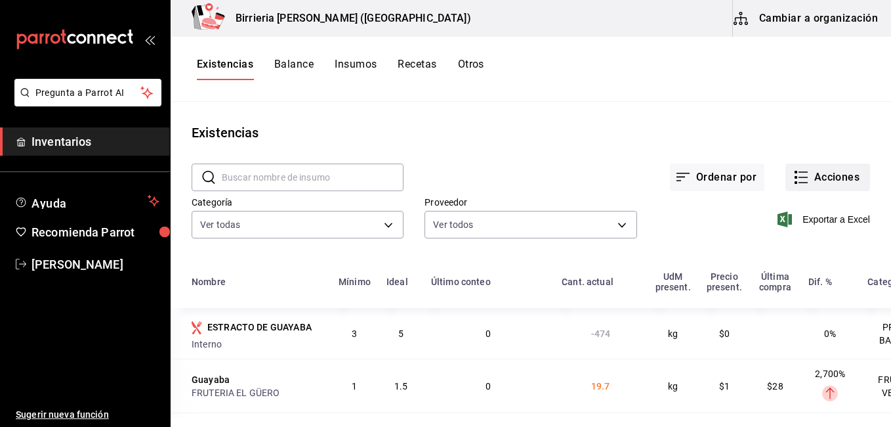
click at [827, 173] on button "Acciones" at bounding box center [828, 177] width 85 height 28
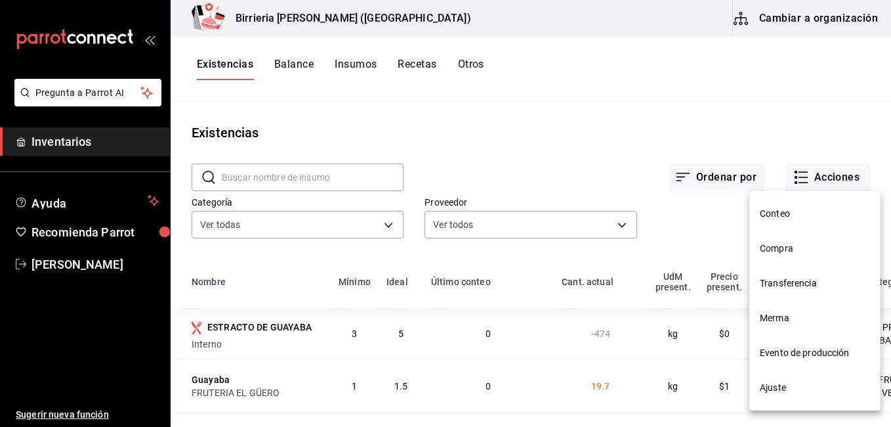
click at [784, 244] on span "Compra" at bounding box center [815, 249] width 110 height 14
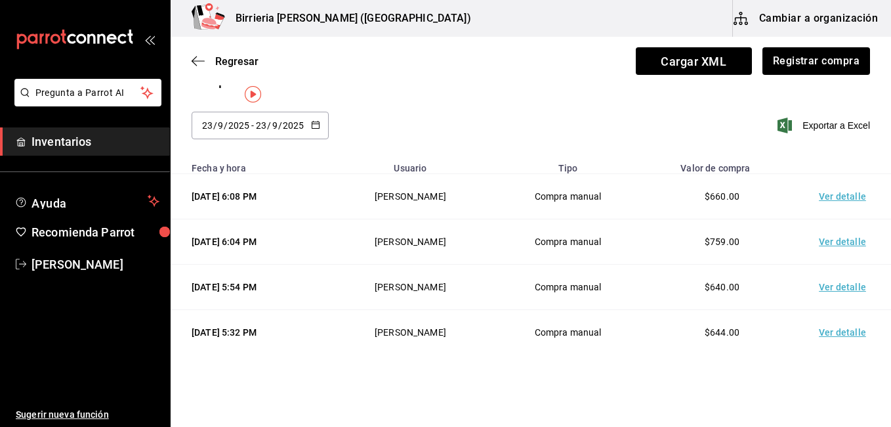
scroll to position [12, 0]
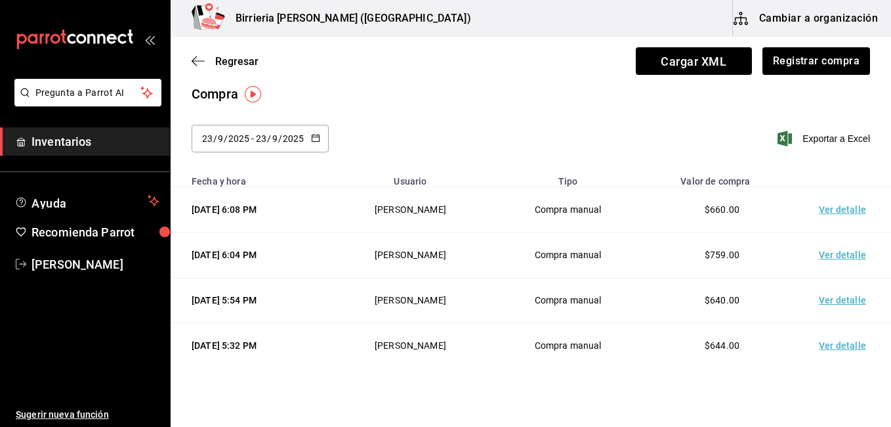
click at [506, 102] on div "Compra" at bounding box center [531, 94] width 679 height 20
click at [782, 58] on button "Registrar compra" at bounding box center [815, 61] width 109 height 28
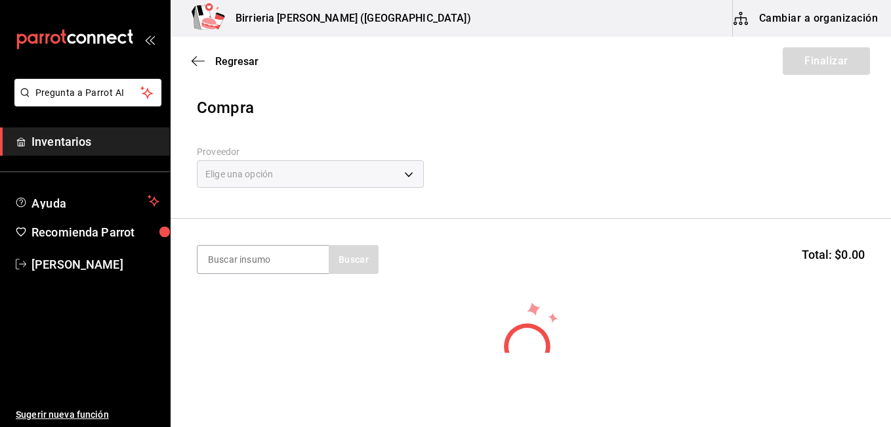
click at [409, 173] on div "Elige una opción" at bounding box center [310, 174] width 227 height 28
click at [409, 173] on body "Pregunta a Parrot AI Inventarios Ayuda Recomienda Parrot [PERSON_NAME] Sugerir …" at bounding box center [445, 176] width 891 height 352
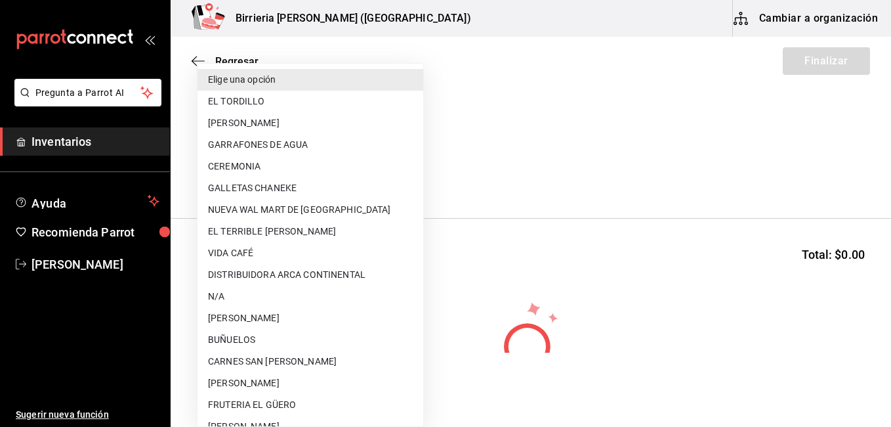
click at [326, 416] on li "[PERSON_NAME]" at bounding box center [311, 426] width 226 height 22
type input "dae604be-4797-4cab-9d29-7e31389dcbb1"
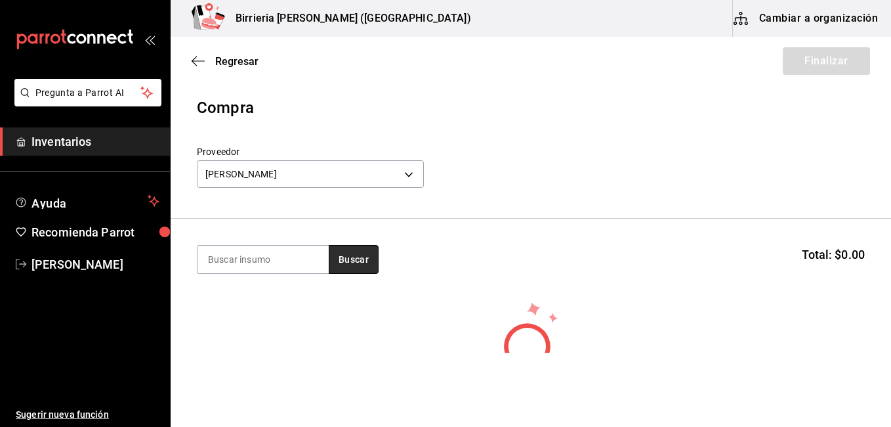
click at [356, 264] on button "Buscar" at bounding box center [354, 259] width 50 height 29
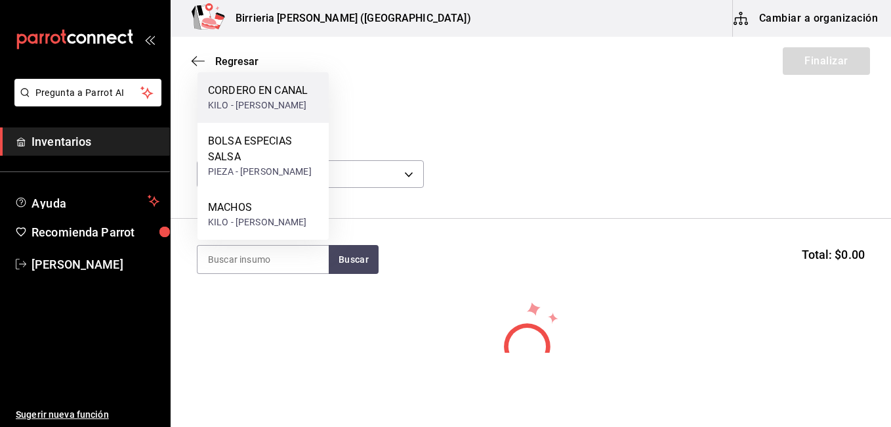
click at [280, 83] on div "CORDERO EN CANAL" at bounding box center [258, 91] width 100 height 16
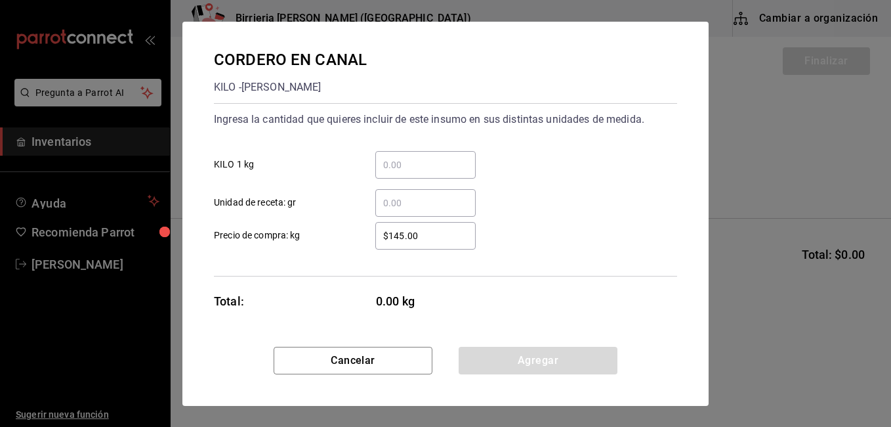
click at [419, 162] on input "​ KILO 1 kg" at bounding box center [425, 165] width 100 height 16
click at [398, 236] on input "$145.00" at bounding box center [425, 236] width 100 height 16
type input "$195"
click at [588, 211] on div "$195 ​ Precio de compra: kg" at bounding box center [440, 230] width 474 height 38
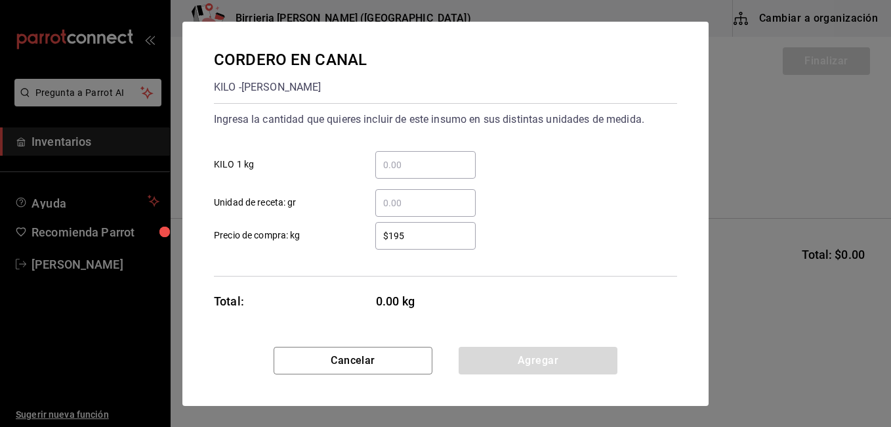
click at [398, 157] on input "​ KILO 1 kg" at bounding box center [425, 165] width 100 height 16
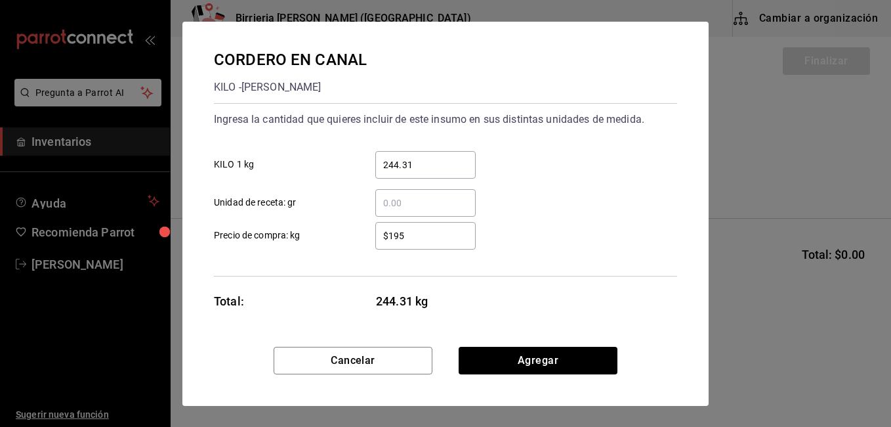
click at [573, 192] on div "​ Unidad de receta: gr" at bounding box center [440, 198] width 474 height 38
click at [444, 171] on input "244.31" at bounding box center [425, 165] width 100 height 16
click at [427, 174] on div "255.68 ​" at bounding box center [425, 165] width 100 height 28
click at [427, 173] on input "255.68" at bounding box center [425, 165] width 100 height 16
type input "255.64"
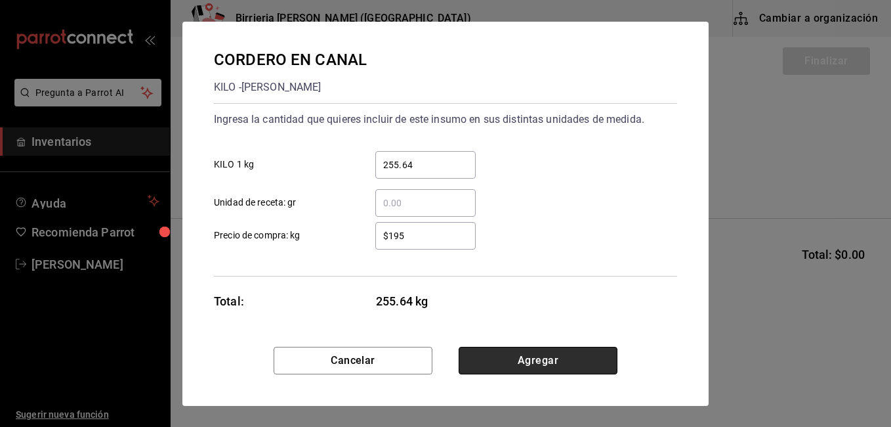
click at [556, 353] on button "Agregar" at bounding box center [538, 361] width 159 height 28
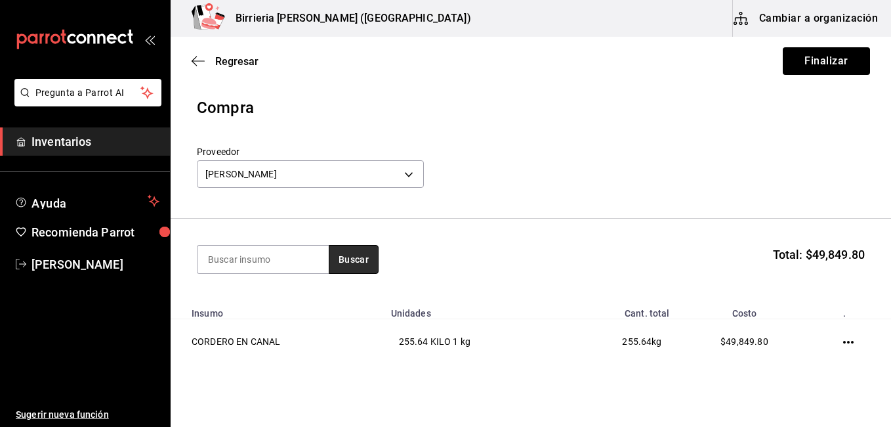
click at [351, 266] on button "Buscar" at bounding box center [354, 259] width 50 height 29
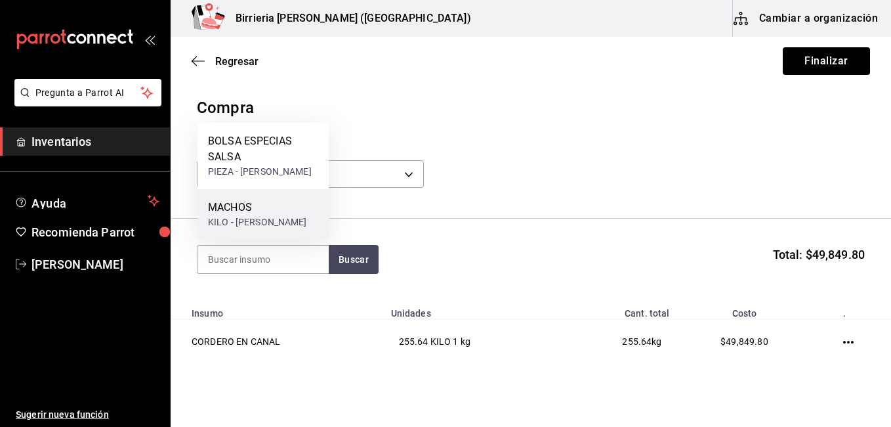
click at [233, 200] on div "MACHOS" at bounding box center [257, 208] width 99 height 16
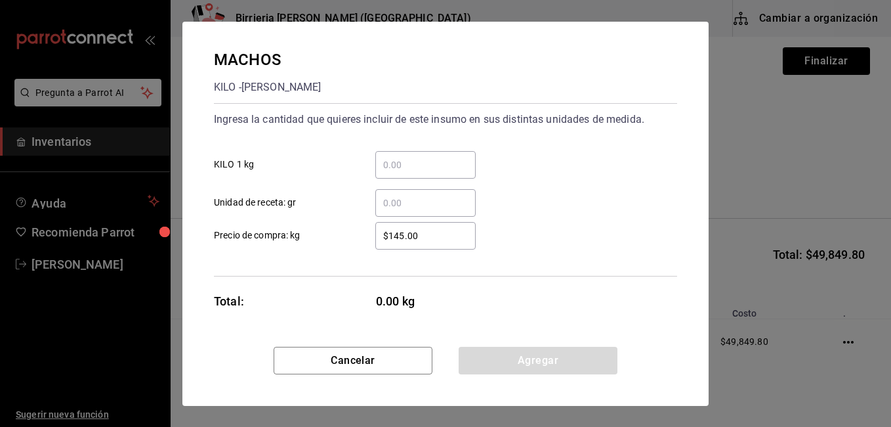
click at [425, 237] on input "$145.00" at bounding box center [425, 236] width 100 height 16
type input "$195"
click at [406, 173] on div "​" at bounding box center [425, 165] width 100 height 28
click at [406, 173] on input "​ KILO 1 kg" at bounding box center [425, 165] width 100 height 16
click at [404, 154] on div "​" at bounding box center [425, 165] width 100 height 28
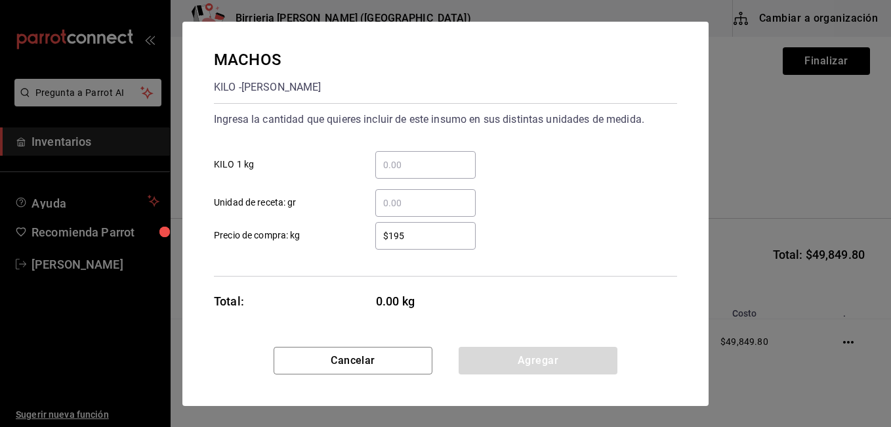
click at [404, 157] on input "​ KILO 1 kg" at bounding box center [425, 165] width 100 height 16
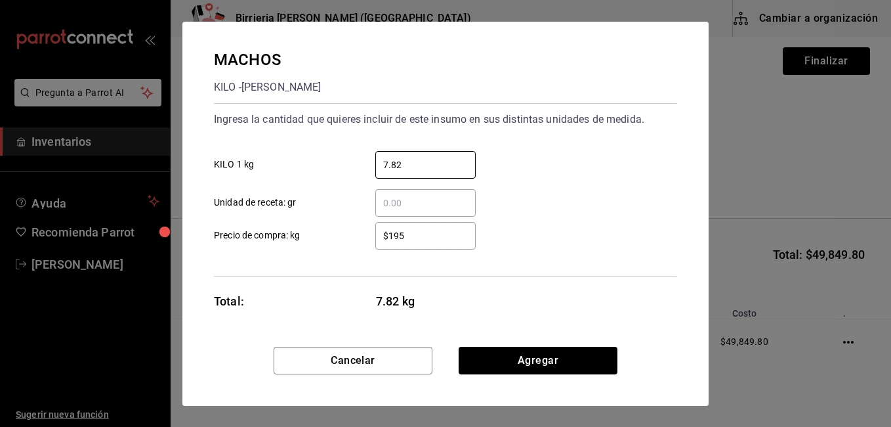
type input "7.82"
click at [601, 209] on div "​ Unidad de receta: gr" at bounding box center [440, 198] width 474 height 38
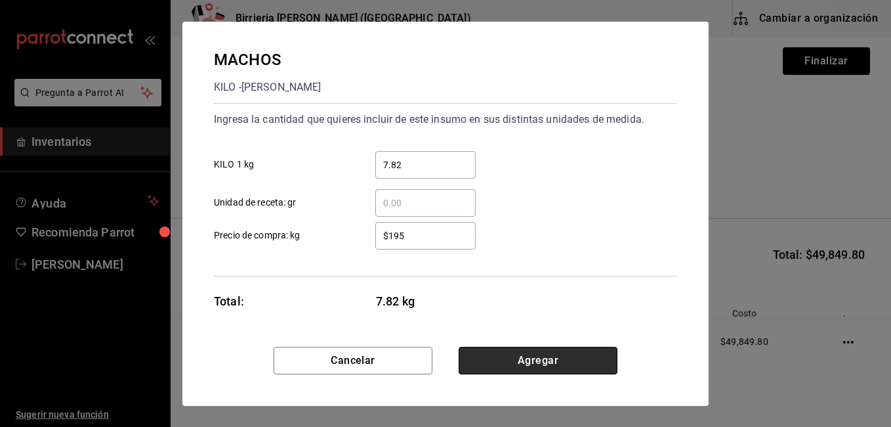
click at [579, 358] on button "Agregar" at bounding box center [538, 361] width 159 height 28
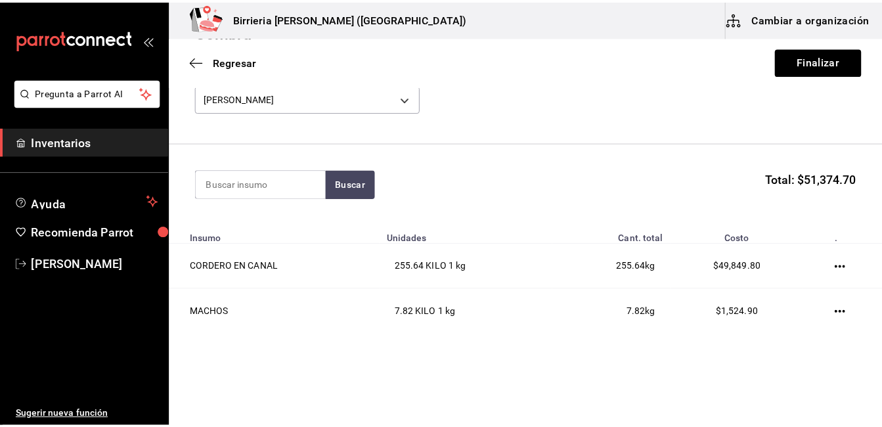
scroll to position [99, 0]
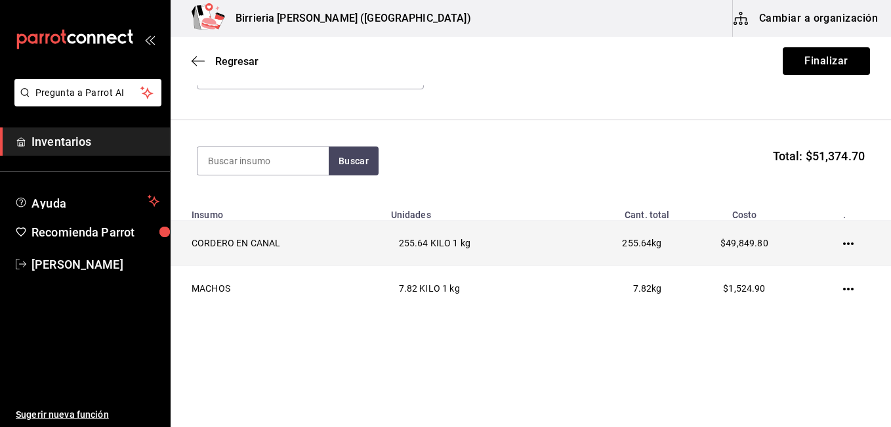
click at [843, 239] on icon "button" at bounding box center [848, 243] width 11 height 11
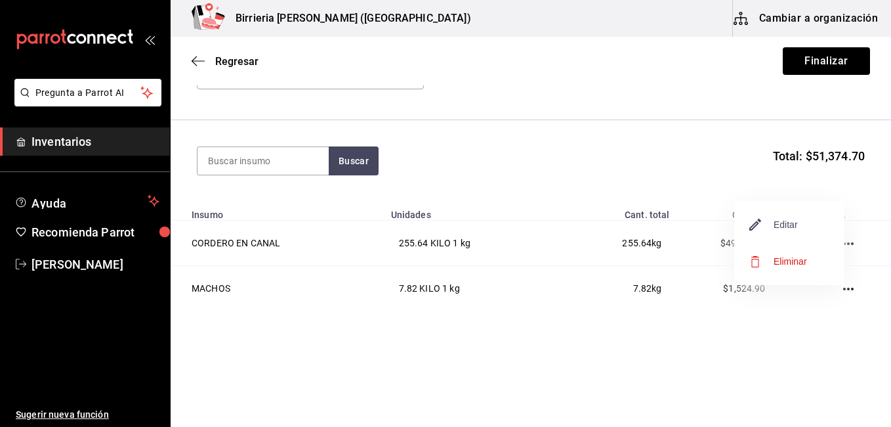
click at [772, 227] on span "Editar" at bounding box center [774, 225] width 48 height 16
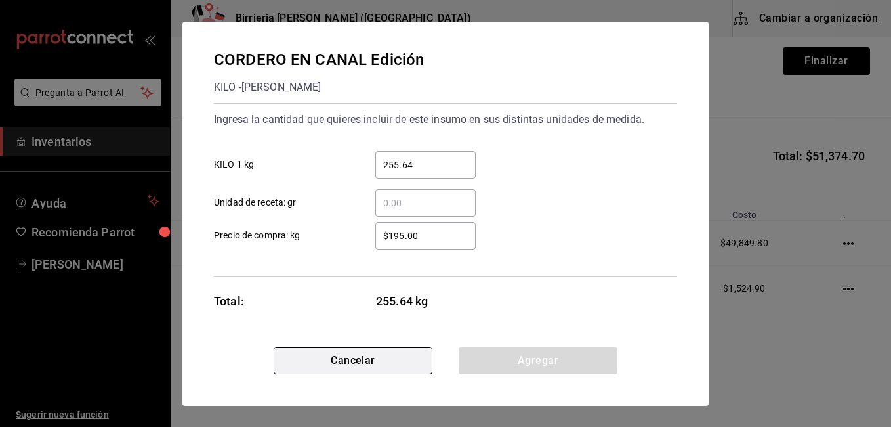
click at [385, 353] on button "Cancelar" at bounding box center [353, 361] width 159 height 28
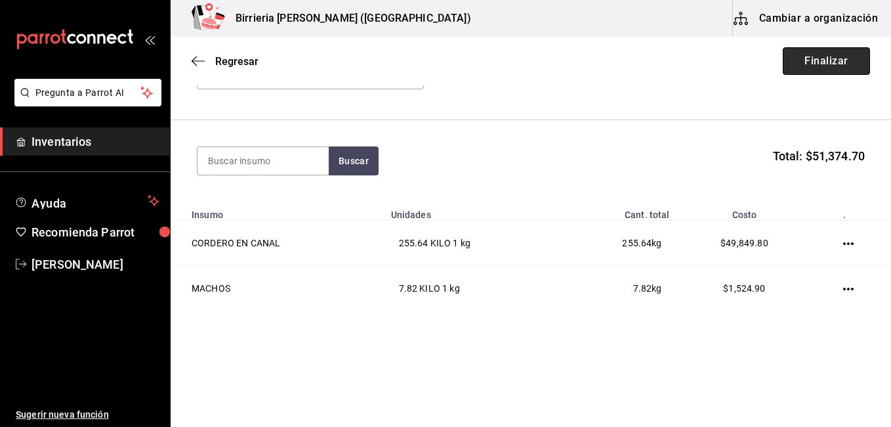
click at [784, 69] on button "Finalizar" at bounding box center [826, 61] width 87 height 28
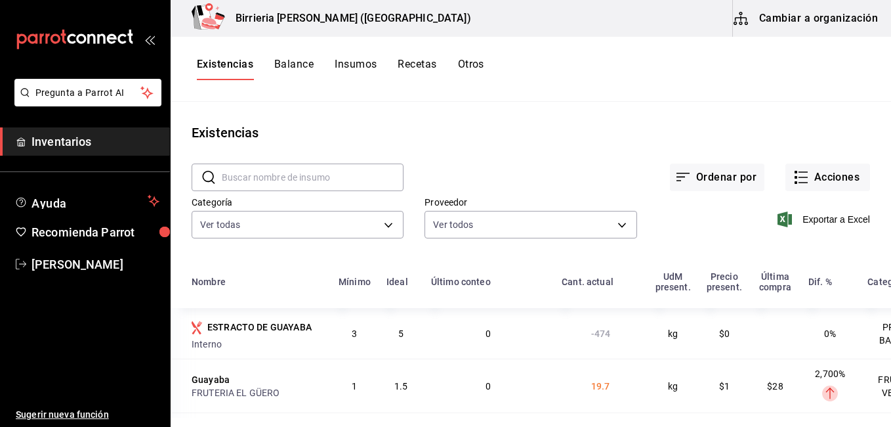
drag, startPoint x: 784, startPoint y: 69, endPoint x: 791, endPoint y: 79, distance: 12.4
click at [785, 70] on div "Existencias Balance Insumos Recetas Otros" at bounding box center [531, 69] width 721 height 22
click at [825, 172] on button "Acciones" at bounding box center [828, 177] width 85 height 28
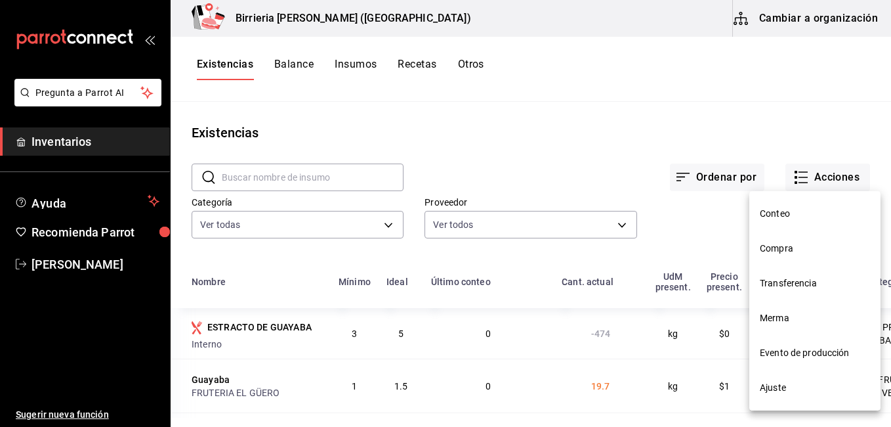
click at [789, 247] on span "Compra" at bounding box center [815, 249] width 110 height 14
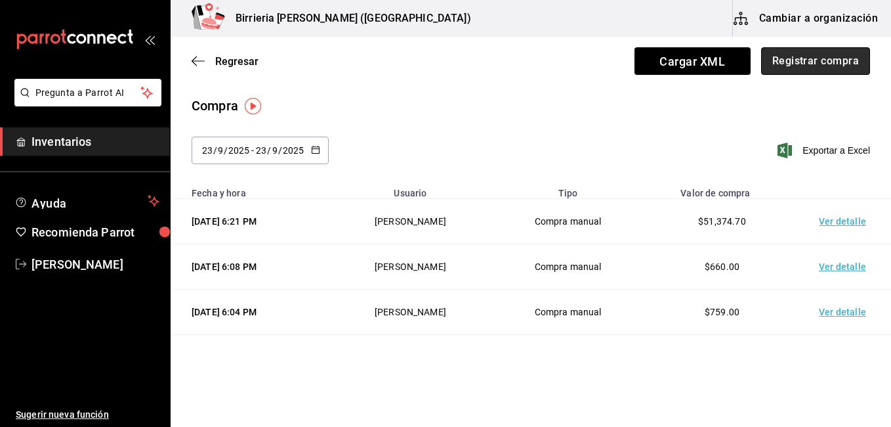
click at [765, 52] on button "Registrar compra" at bounding box center [815, 61] width 109 height 28
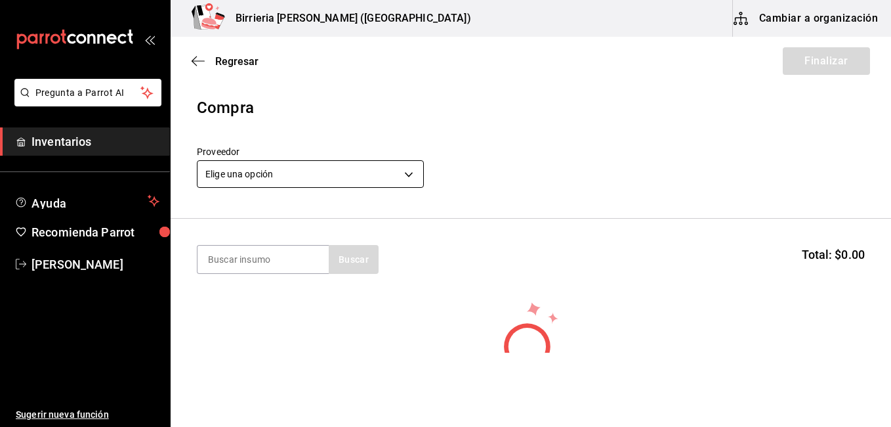
click at [402, 167] on body "Pregunta a Parrot AI Inventarios Ayuda Recomienda Parrot [PERSON_NAME] Sugerir …" at bounding box center [445, 176] width 891 height 352
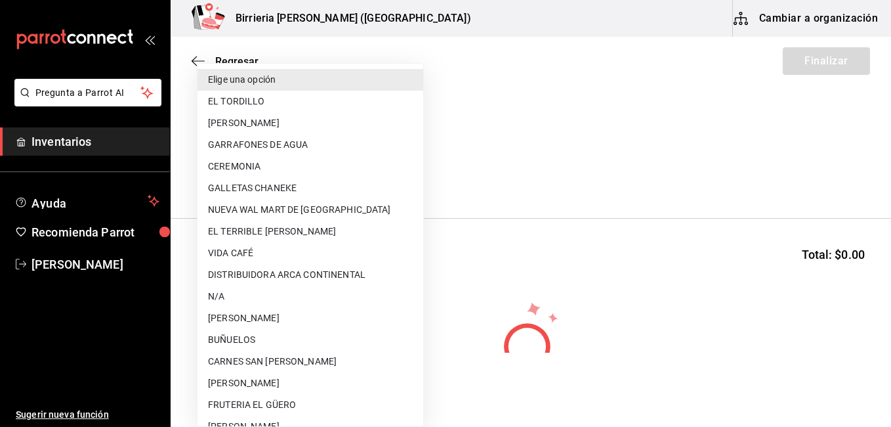
click at [284, 403] on li "FRUTERIA EL GÜERO" at bounding box center [311, 405] width 226 height 22
type input "b8c85584-49b2-40cb-82fd-21479ad4a407"
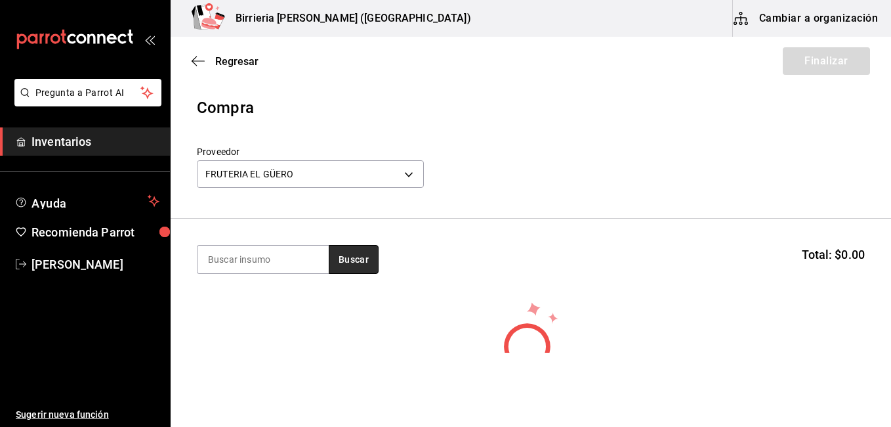
click at [352, 259] on button "Buscar" at bounding box center [354, 259] width 50 height 29
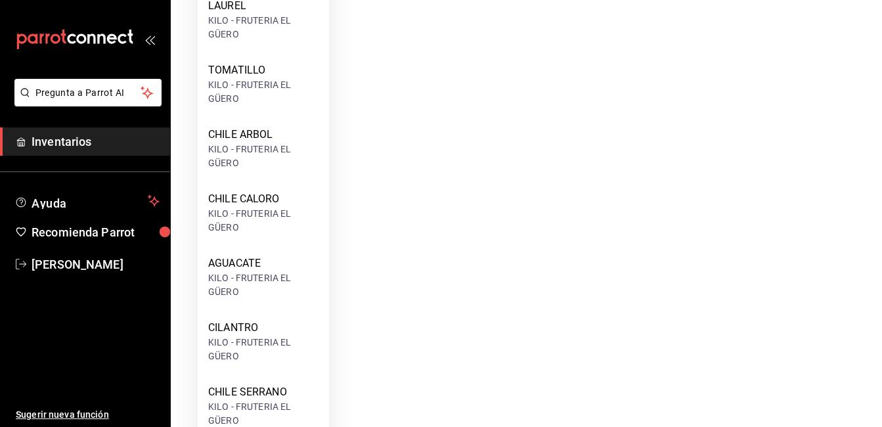
scroll to position [758, 0]
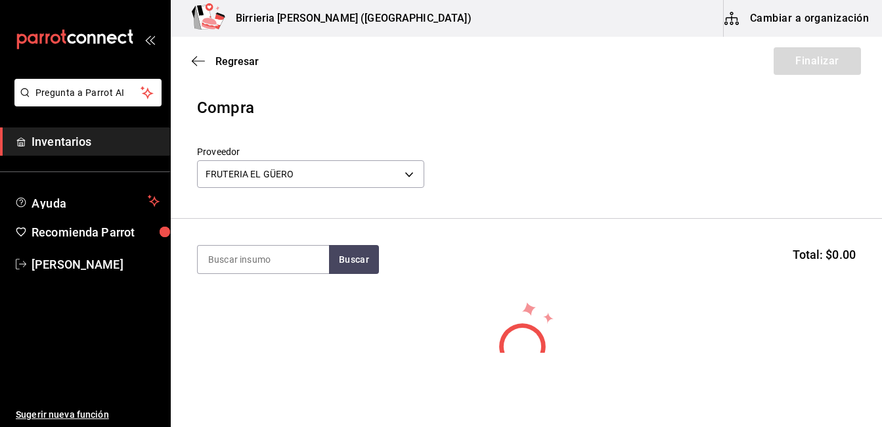
click at [564, 291] on section "Buscar Total: $0.00" at bounding box center [526, 259] width 711 height 81
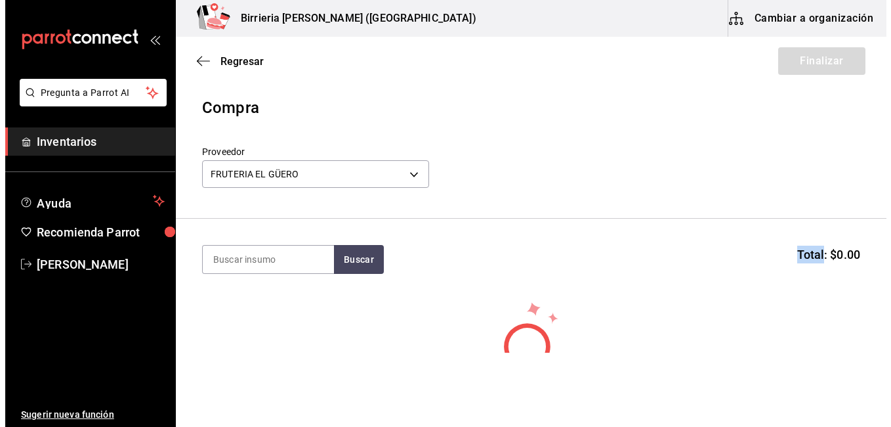
scroll to position [0, 0]
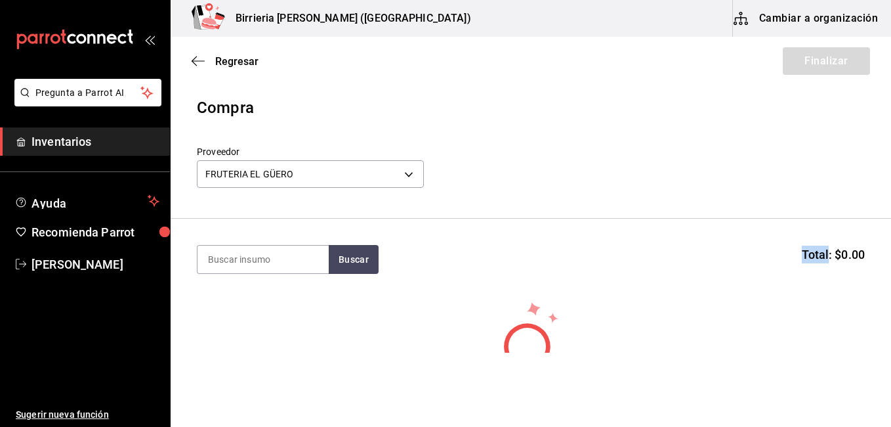
drag, startPoint x: 564, startPoint y: 291, endPoint x: 467, endPoint y: 274, distance: 98.6
click at [467, 274] on section "Buscar Total: $0.00" at bounding box center [531, 259] width 721 height 81
click at [51, 266] on span "[PERSON_NAME]" at bounding box center [96, 264] width 128 height 18
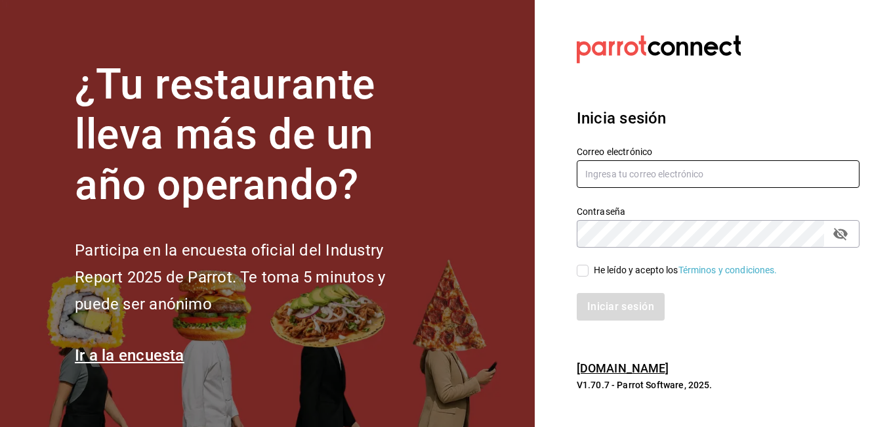
click at [617, 181] on input "text" at bounding box center [718, 174] width 283 height 28
type input "[EMAIL_ADDRESS][DOMAIN_NAME]"
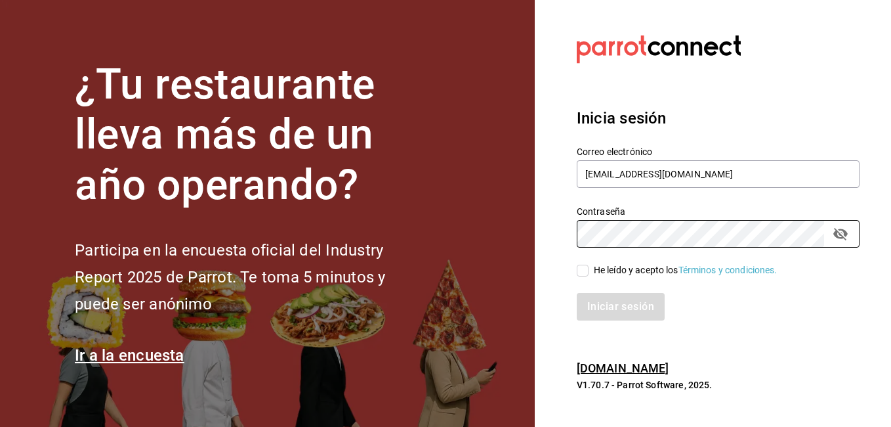
click at [585, 270] on input "He leído y acepto los Términos y condiciones." at bounding box center [583, 271] width 12 height 12
checkbox input "true"
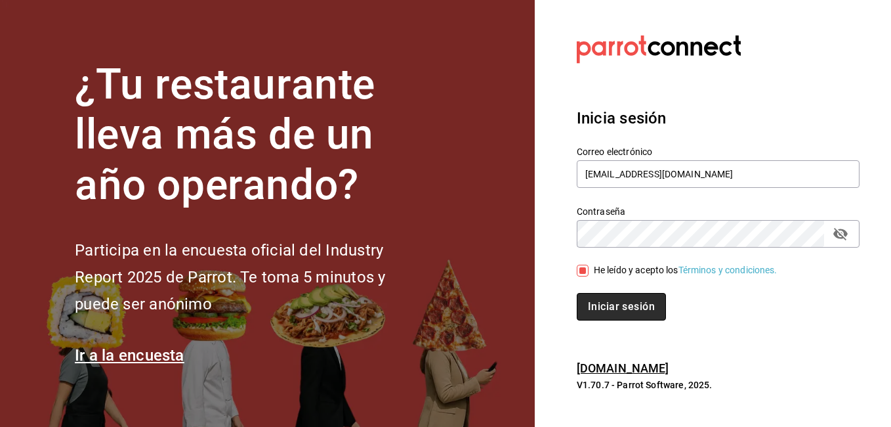
click at [612, 307] on button "Iniciar sesión" at bounding box center [621, 307] width 89 height 28
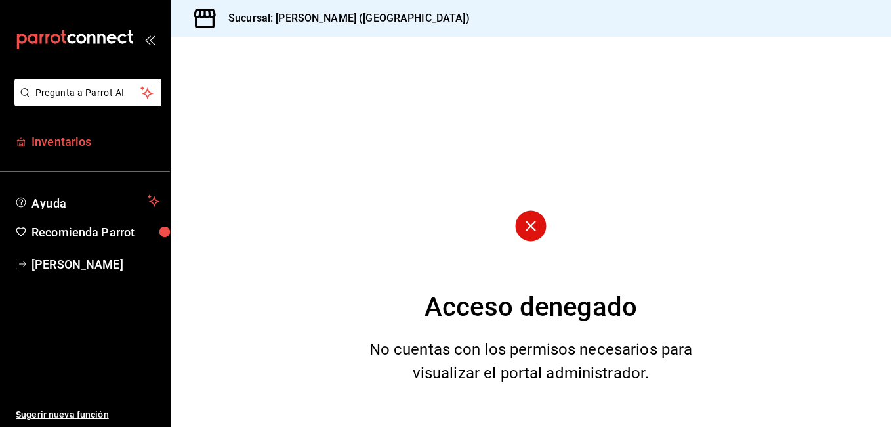
click at [62, 135] on span "Inventarios" at bounding box center [96, 142] width 128 height 18
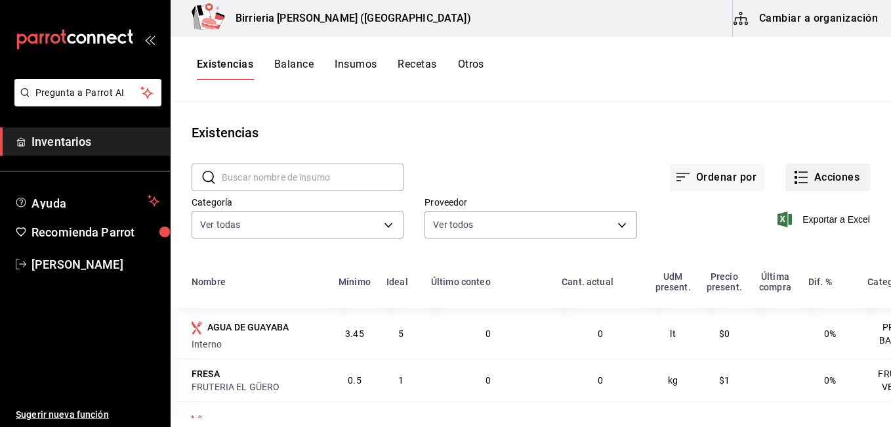
click at [800, 178] on button "Acciones" at bounding box center [828, 177] width 85 height 28
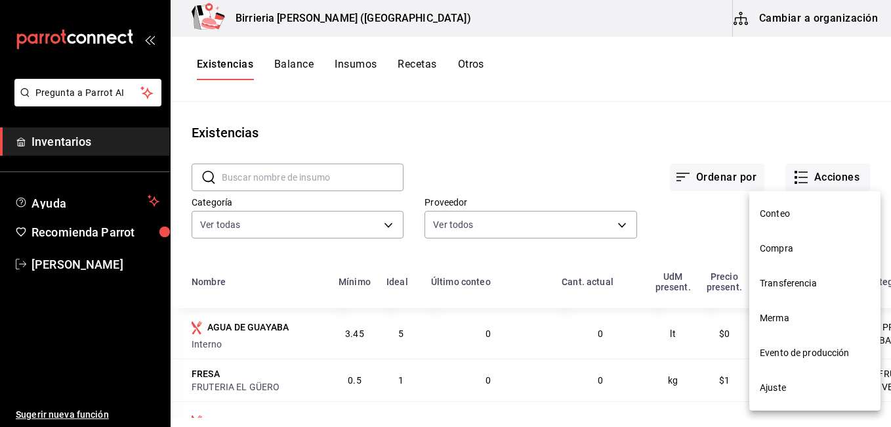
click at [780, 243] on span "Compra" at bounding box center [815, 249] width 110 height 14
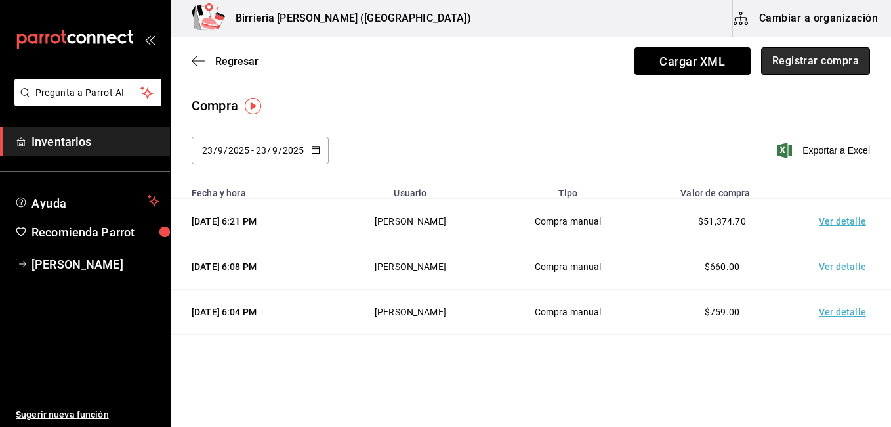
click at [799, 59] on button "Registrar compra" at bounding box center [815, 61] width 109 height 28
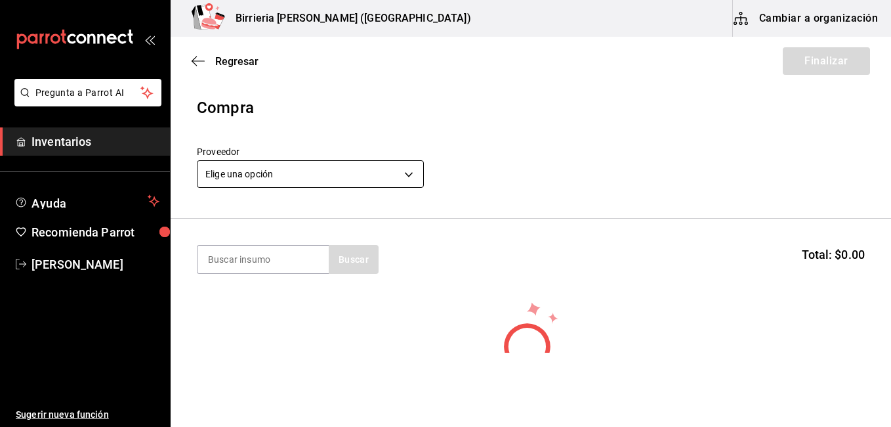
click at [404, 171] on body "Pregunta a Parrot AI Inventarios Ayuda Recomienda Parrot [PERSON_NAME] Sugerir …" at bounding box center [445, 176] width 891 height 352
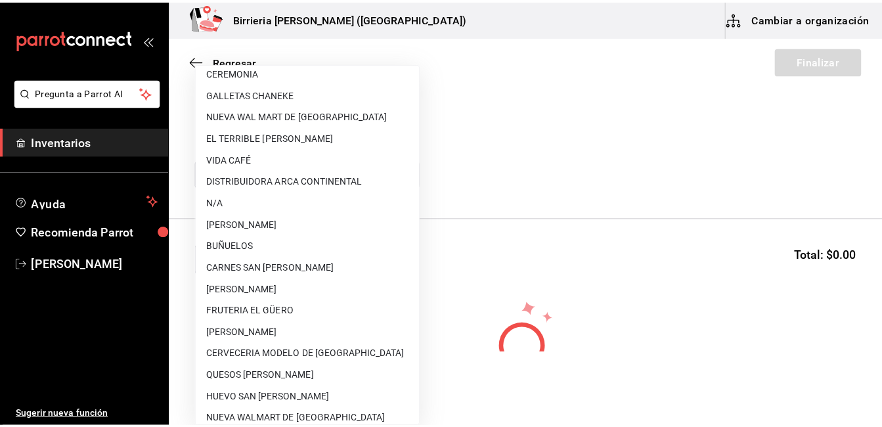
scroll to position [105, 0]
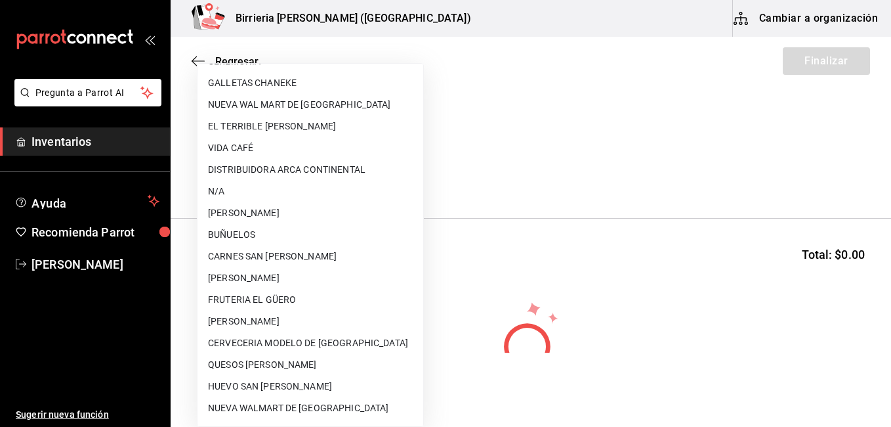
click at [306, 297] on li "FRUTERIA EL GÜERO" at bounding box center [311, 300] width 226 height 22
type input "b8c85584-49b2-40cb-82fd-21479ad4a407"
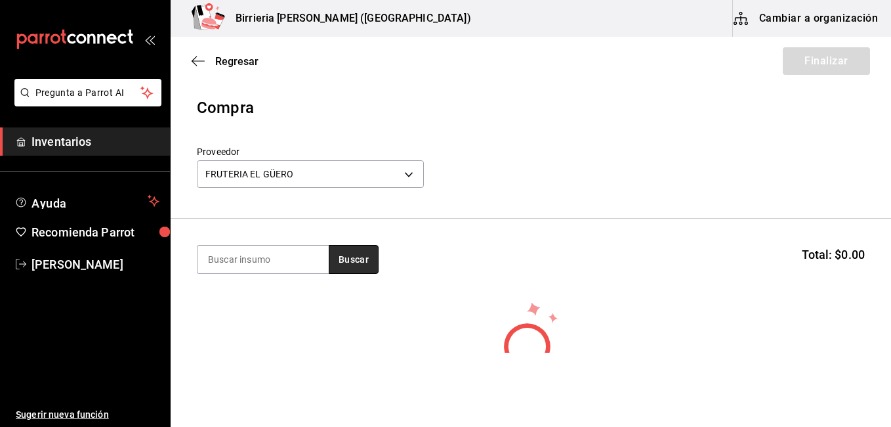
click at [354, 262] on button "Buscar" at bounding box center [354, 259] width 50 height 29
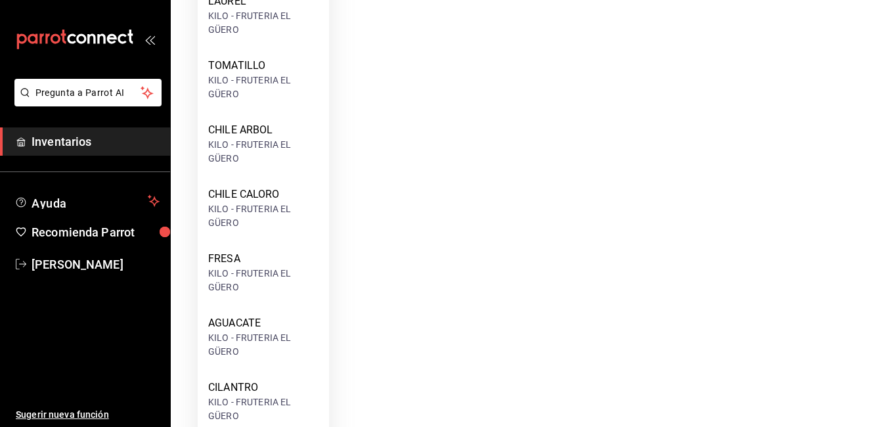
scroll to position [601, 0]
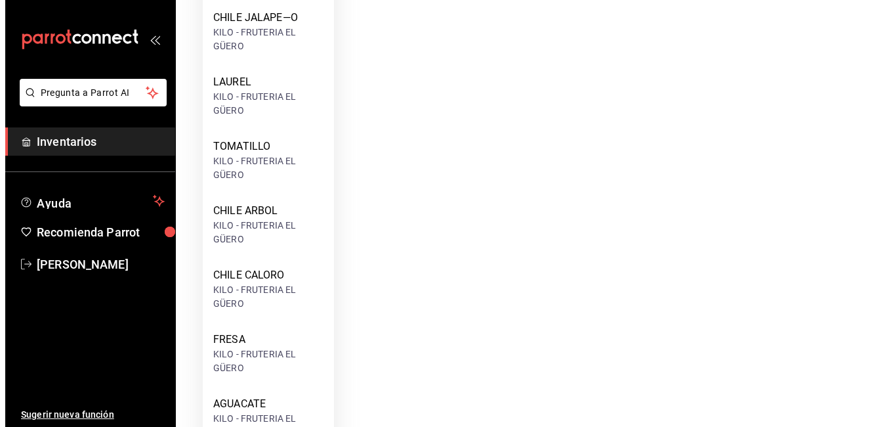
scroll to position [0, 0]
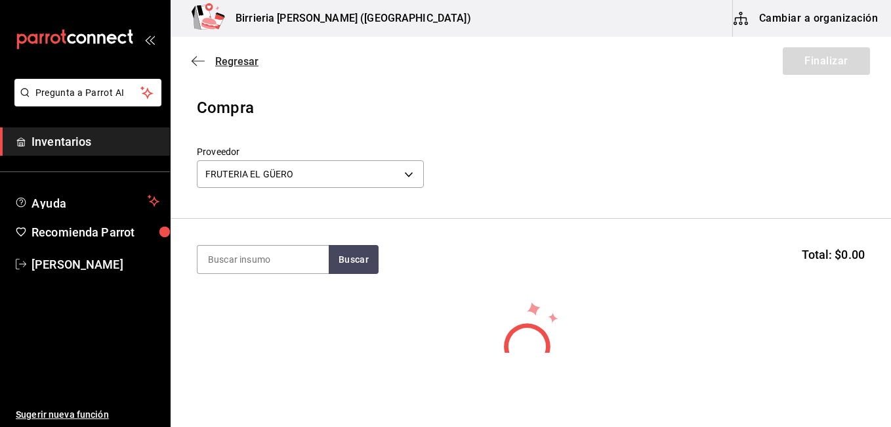
click at [234, 64] on span "Regresar" at bounding box center [236, 61] width 43 height 12
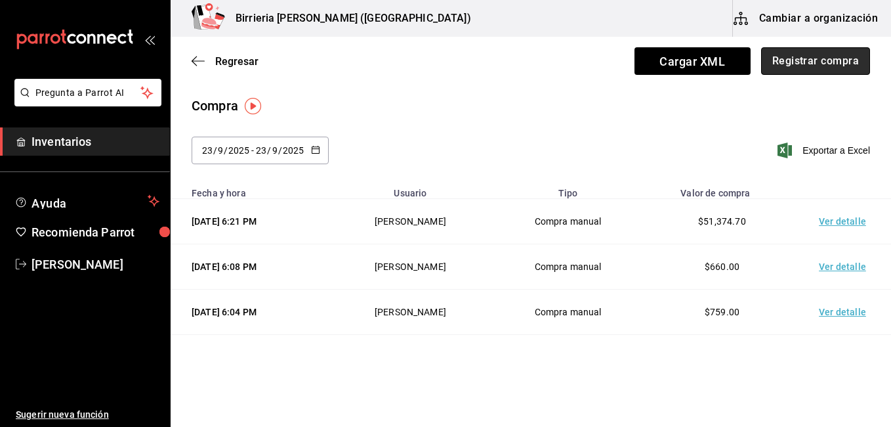
click at [787, 57] on button "Registrar compra" at bounding box center [815, 61] width 109 height 28
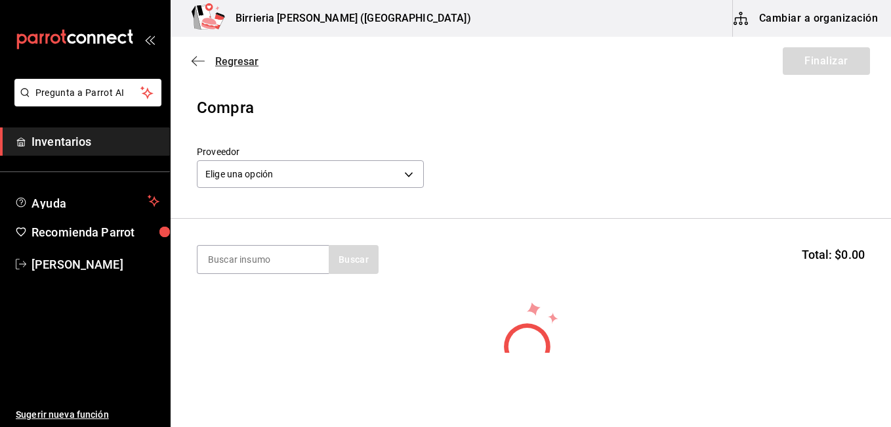
click at [228, 61] on span "Regresar" at bounding box center [236, 61] width 43 height 12
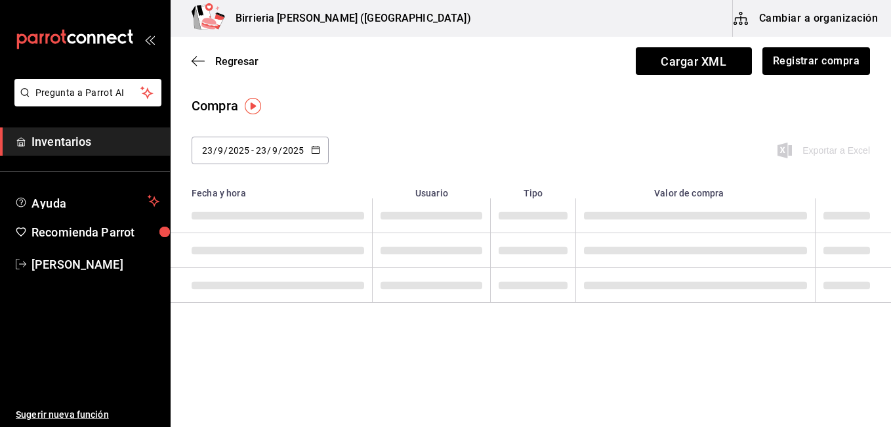
click at [228, 61] on span "Regresar" at bounding box center [236, 61] width 43 height 12
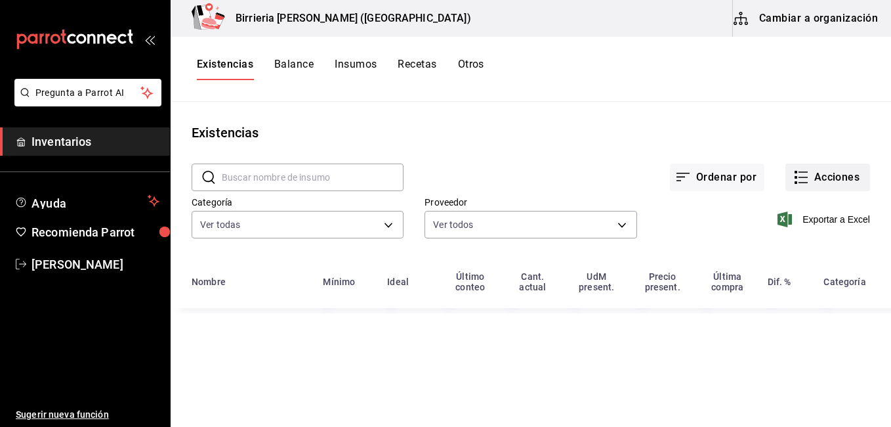
click at [809, 175] on icon "button" at bounding box center [802, 177] width 16 height 16
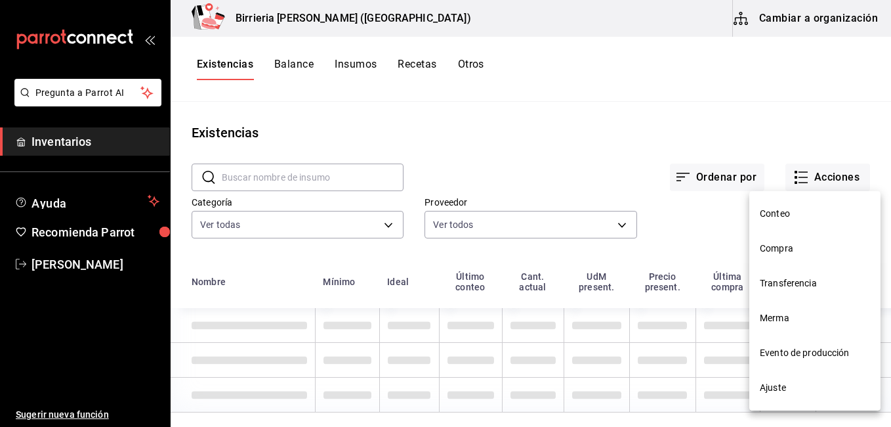
drag, startPoint x: 809, startPoint y: 175, endPoint x: 790, endPoint y: 248, distance: 75.8
click at [790, 248] on div "Conteo Compra Transferencia Merma Evento de producción Ajuste" at bounding box center [445, 213] width 891 height 427
click at [787, 352] on span "Evento de producción" at bounding box center [815, 353] width 110 height 14
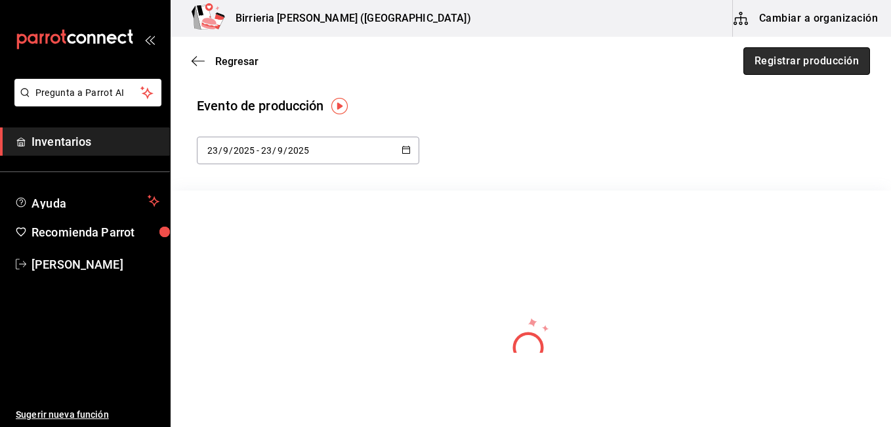
click at [788, 55] on button "Registrar producción" at bounding box center [807, 61] width 127 height 28
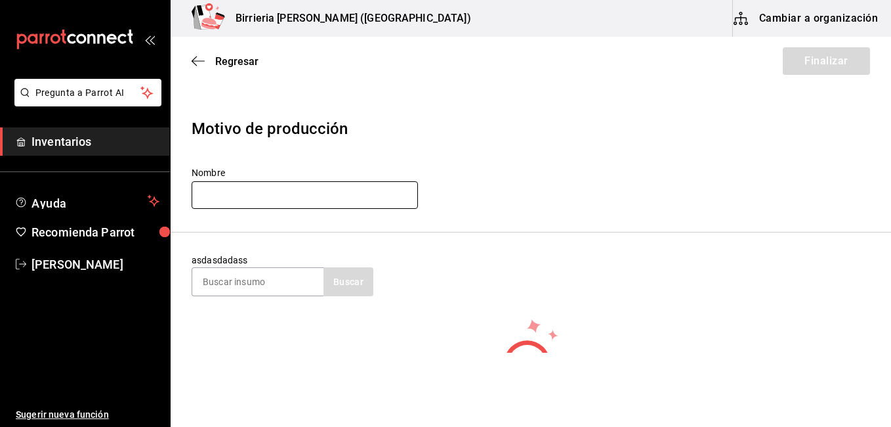
click at [264, 191] on input "text" at bounding box center [305, 195] width 226 height 28
type input "[PERSON_NAME]"
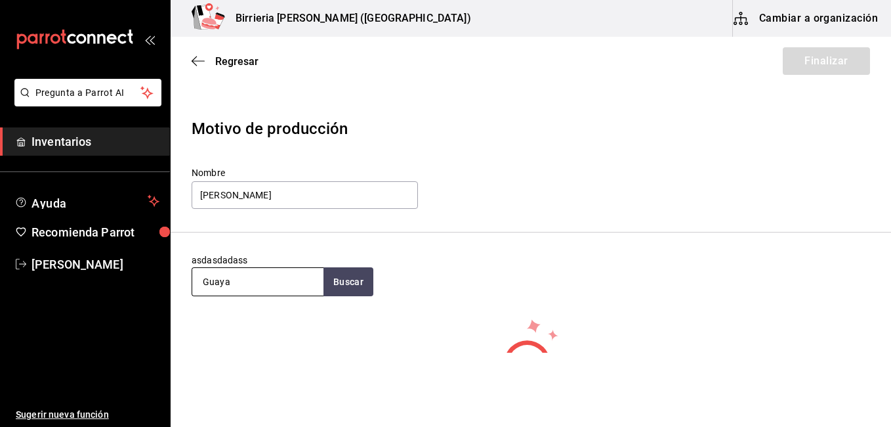
click at [306, 282] on input "Guaya" at bounding box center [257, 282] width 131 height 28
type input "G"
click at [358, 286] on button "Buscar" at bounding box center [349, 281] width 50 height 29
type input "A"
click at [356, 274] on button "Buscar" at bounding box center [349, 281] width 50 height 29
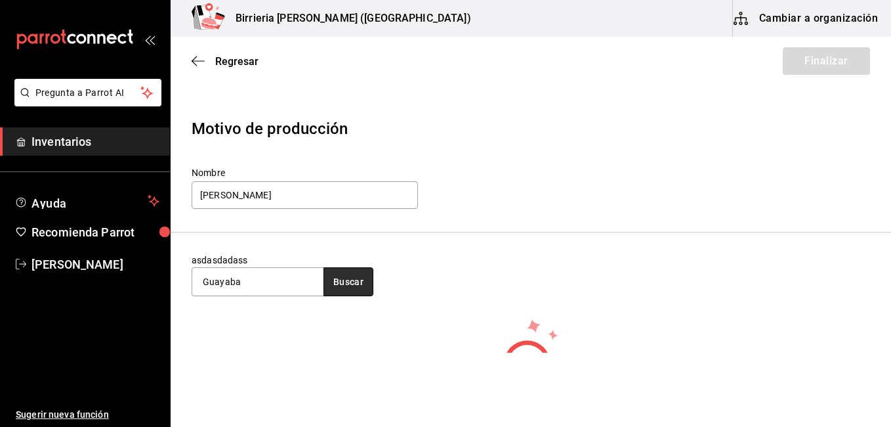
click at [356, 274] on button "Buscar" at bounding box center [349, 281] width 50 height 29
click at [530, 255] on div "asdasdadass Guayaba Buscar" at bounding box center [531, 274] width 679 height 43
click at [245, 281] on input "Guayaba" at bounding box center [257, 282] width 131 height 28
click at [343, 287] on button "Buscar" at bounding box center [349, 281] width 50 height 29
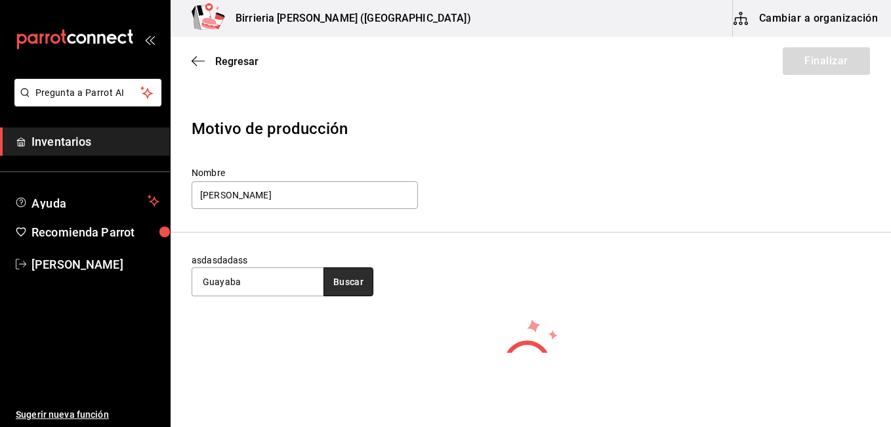
click at [343, 287] on button "Buscar" at bounding box center [349, 281] width 50 height 29
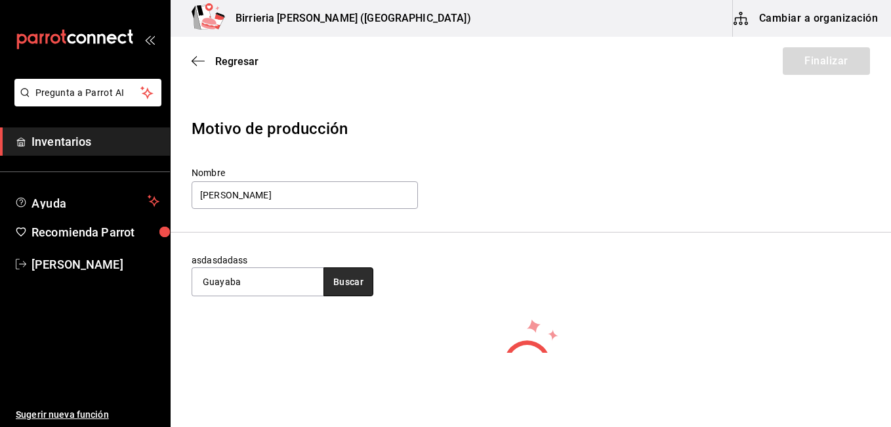
click at [343, 287] on button "Buscar" at bounding box center [349, 281] width 50 height 29
type input "G"
click at [343, 287] on button "Buscar" at bounding box center [349, 281] width 50 height 29
type input "e"
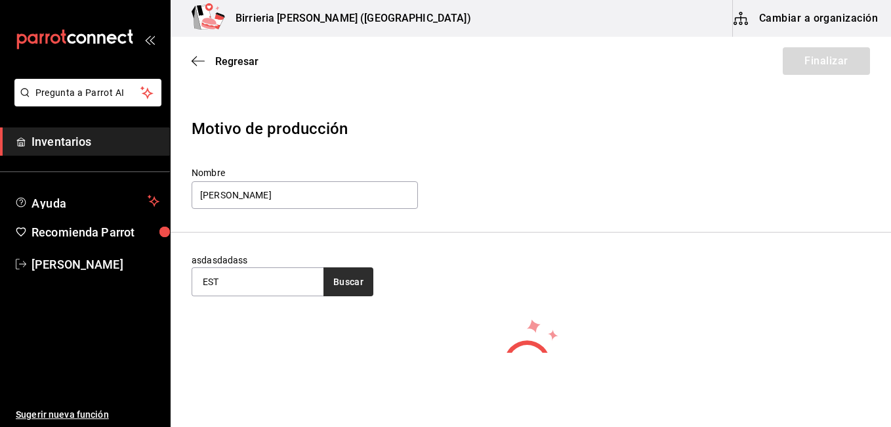
type input "EST"
click at [343, 287] on button "Buscar" at bounding box center [349, 281] width 50 height 29
click at [517, 276] on div "asdasdadass EST Buscar" at bounding box center [531, 274] width 679 height 43
click at [234, 66] on span "Regresar" at bounding box center [236, 61] width 43 height 12
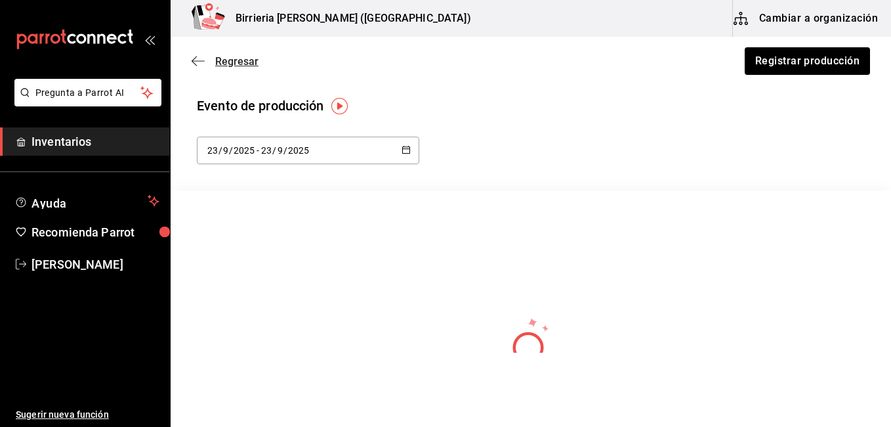
click at [224, 57] on span "Regresar" at bounding box center [236, 61] width 43 height 12
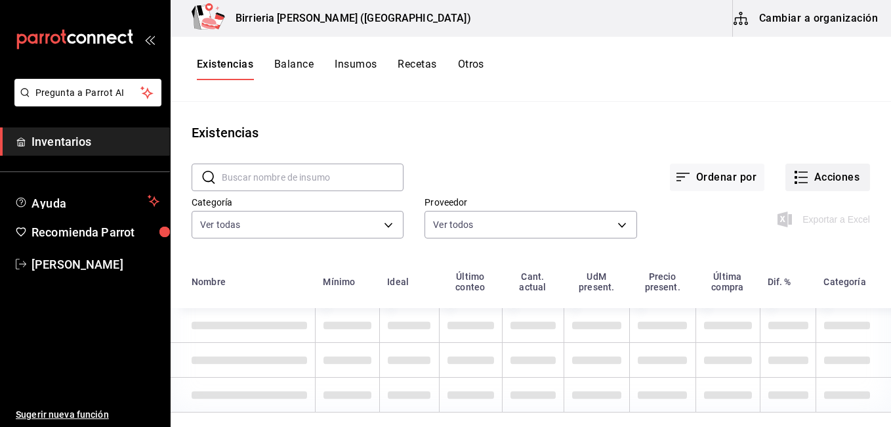
click at [808, 169] on button "Acciones" at bounding box center [828, 177] width 85 height 28
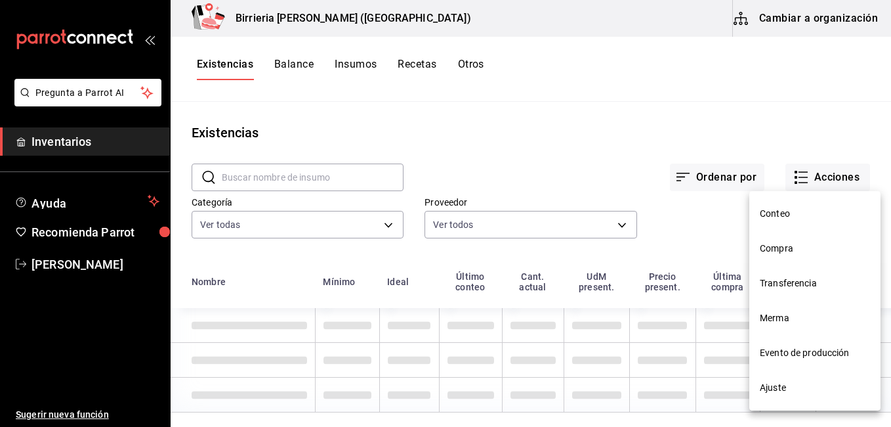
click at [782, 251] on span "Compra" at bounding box center [815, 249] width 110 height 14
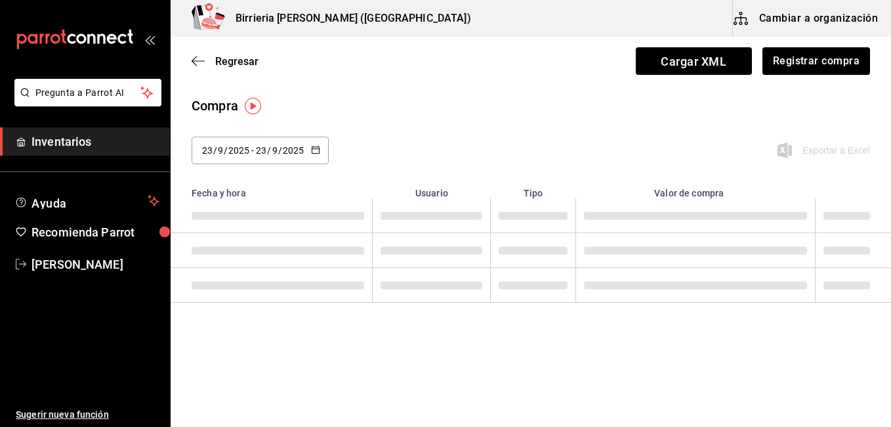
click at [777, 247] on span at bounding box center [695, 250] width 223 height 8
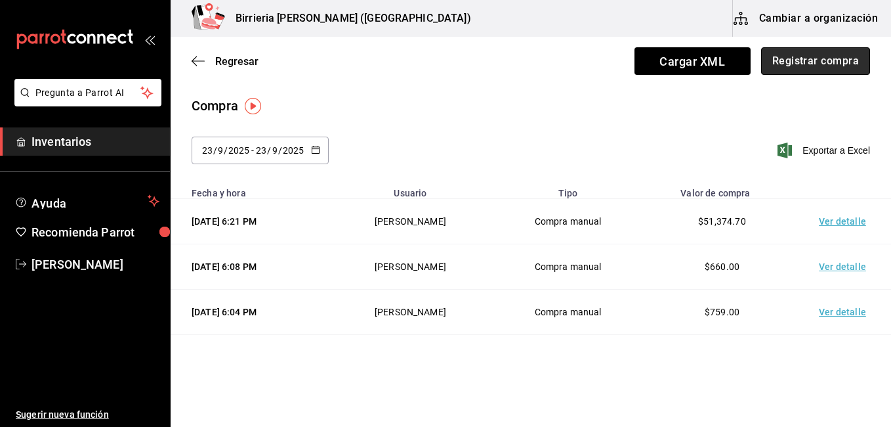
click at [804, 69] on button "Registrar compra" at bounding box center [815, 61] width 109 height 28
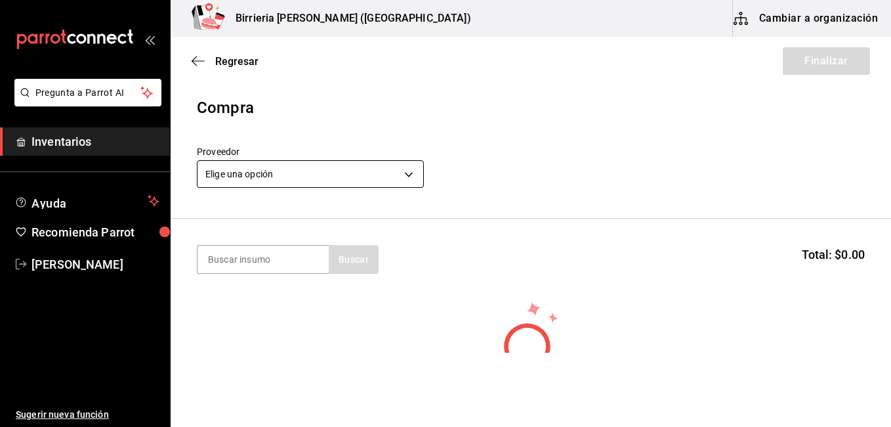
click at [408, 171] on body "Pregunta a Parrot AI Inventarios Ayuda Recomienda Parrot [PERSON_NAME] Sugerir …" at bounding box center [445, 176] width 891 height 352
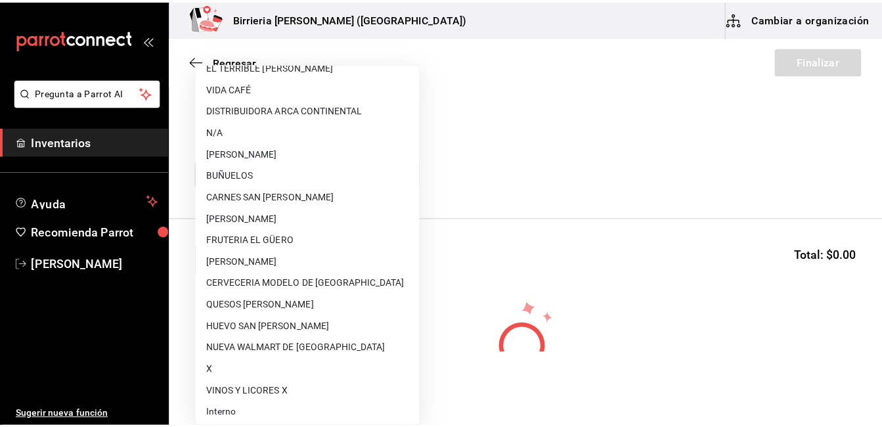
scroll to position [168, 0]
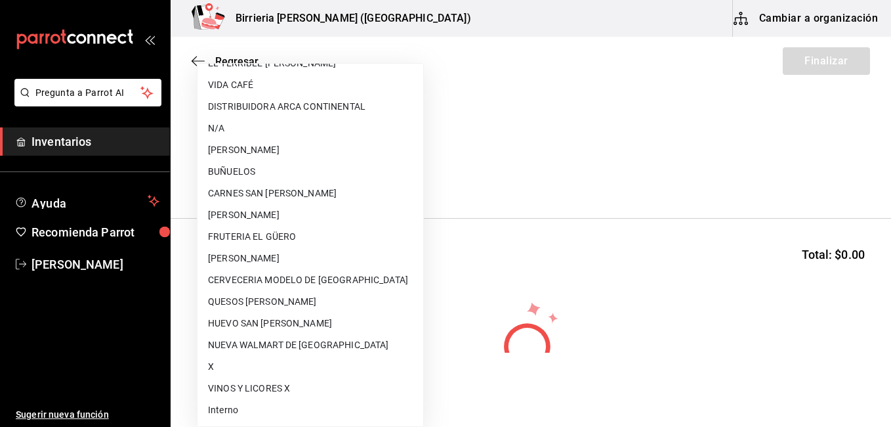
click at [244, 230] on li "FRUTERIA EL GÜERO" at bounding box center [311, 237] width 226 height 22
type input "b8c85584-49b2-40cb-82fd-21479ad4a407"
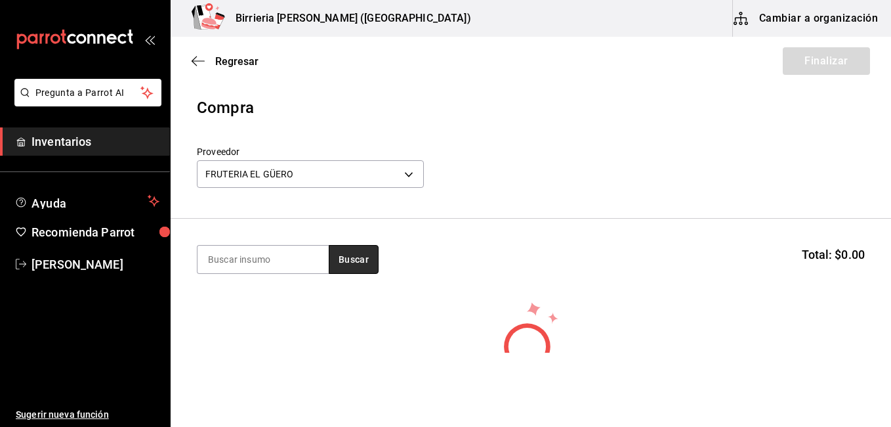
click at [345, 259] on button "Buscar" at bounding box center [354, 259] width 50 height 29
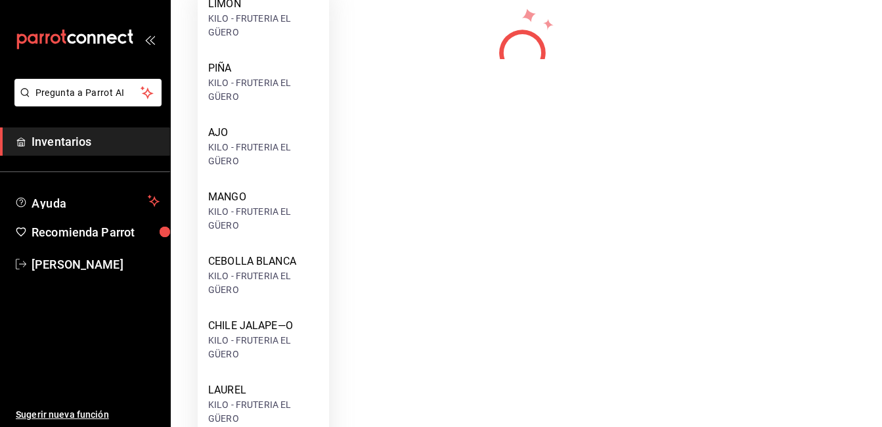
scroll to position [414, 0]
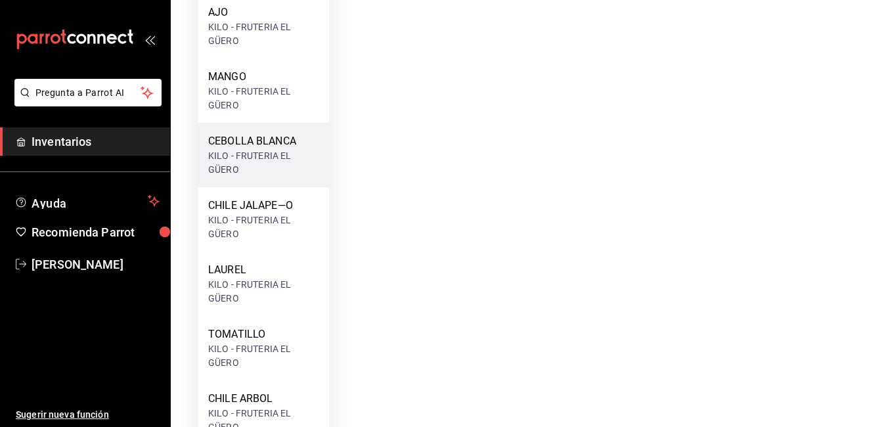
click at [259, 144] on div "CEBOLLA BLANCA" at bounding box center [263, 141] width 110 height 16
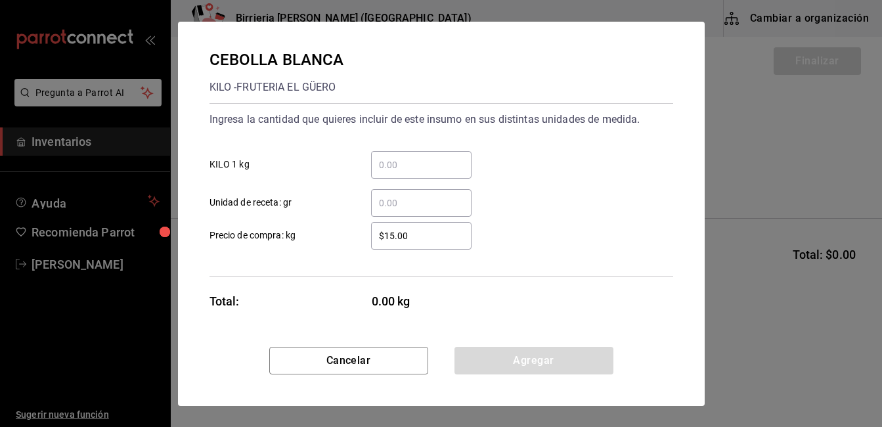
scroll to position [0, 0]
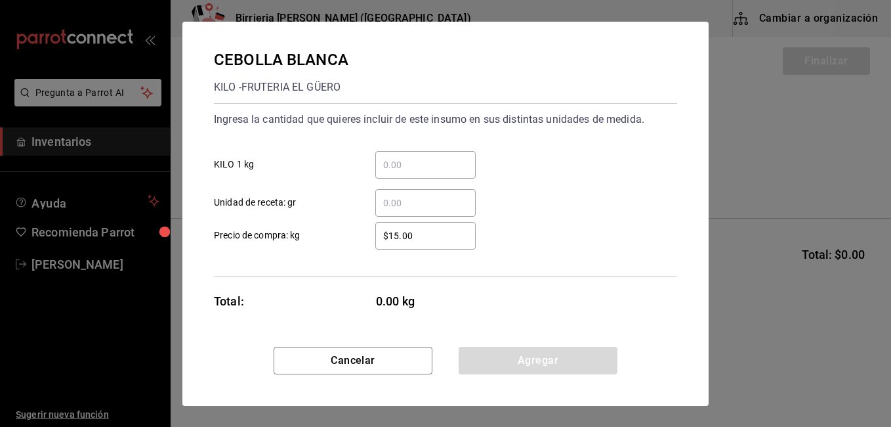
click at [415, 169] on input "​ KILO 1 kg" at bounding box center [425, 165] width 100 height 16
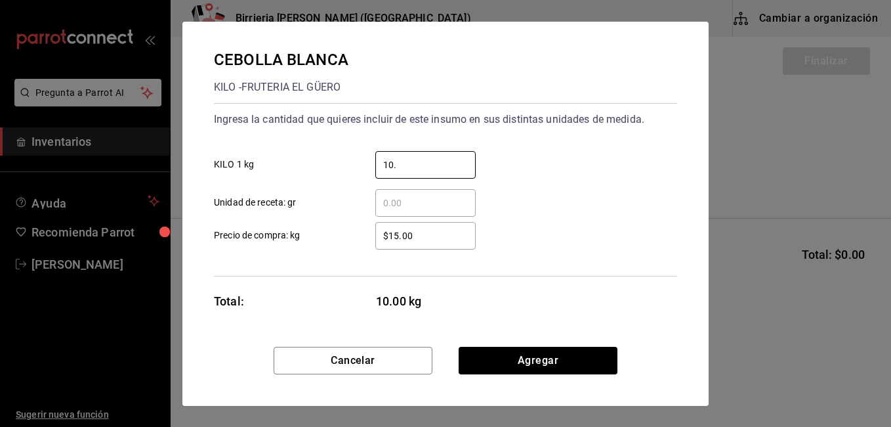
click at [400, 236] on input "$15.00" at bounding box center [425, 236] width 100 height 16
type input "10"
type input "$14.00"
click at [407, 168] on input "10" at bounding box center [425, 165] width 100 height 16
type input "10.1"
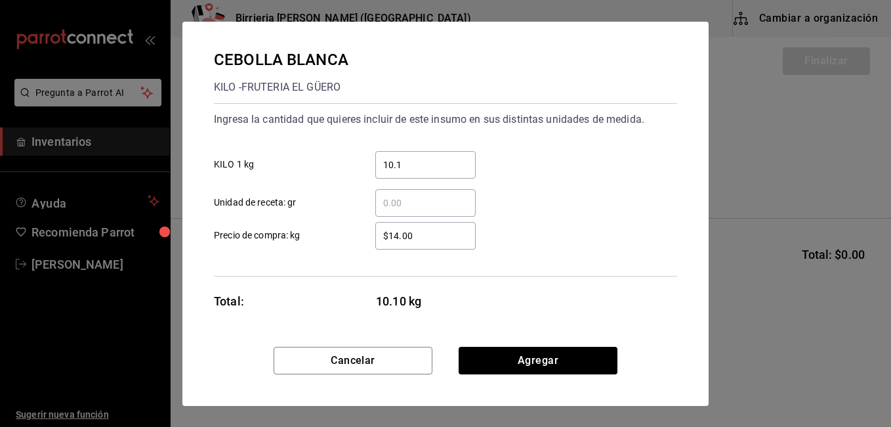
click at [694, 172] on div "CEBOLLA BLANCA KILO - FRUTERIA EL GÜERO Ingresa la cantidad que quieres incluir…" at bounding box center [445, 184] width 526 height 325
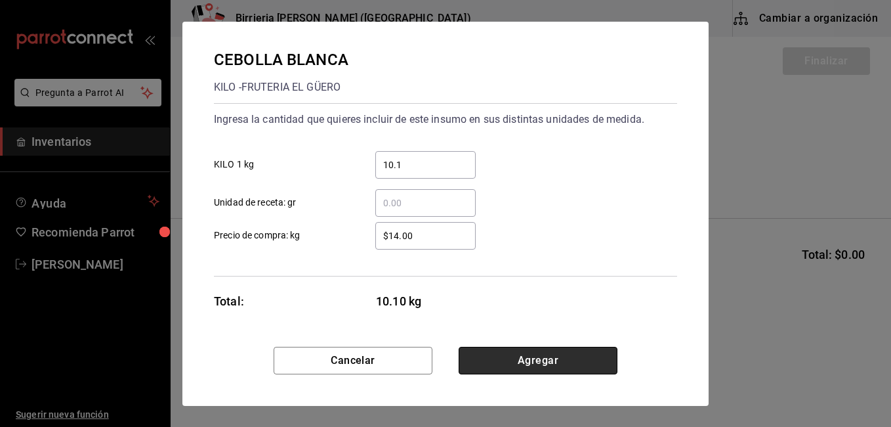
click at [515, 347] on button "Agregar" at bounding box center [538, 361] width 159 height 28
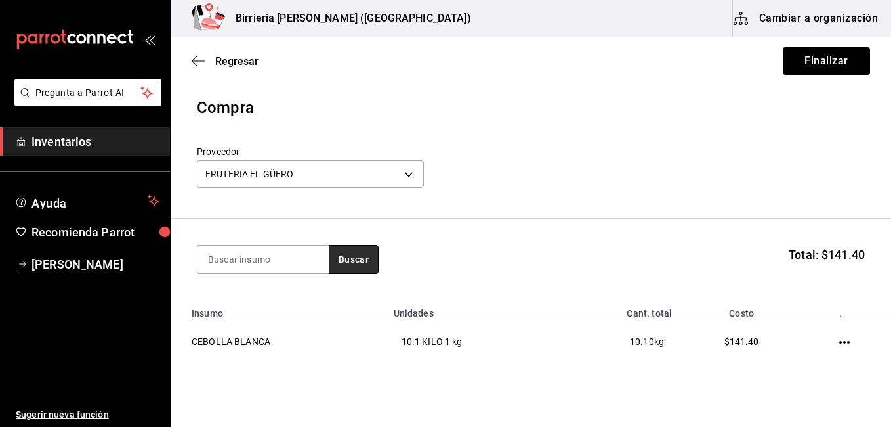
click at [356, 253] on button "Buscar" at bounding box center [354, 259] width 50 height 29
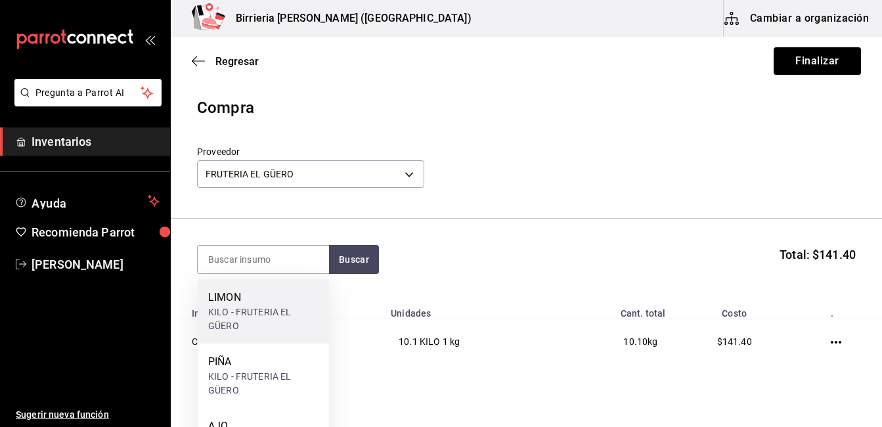
click at [294, 314] on div "KILO - FRUTERIA EL GÜERO" at bounding box center [263, 319] width 110 height 28
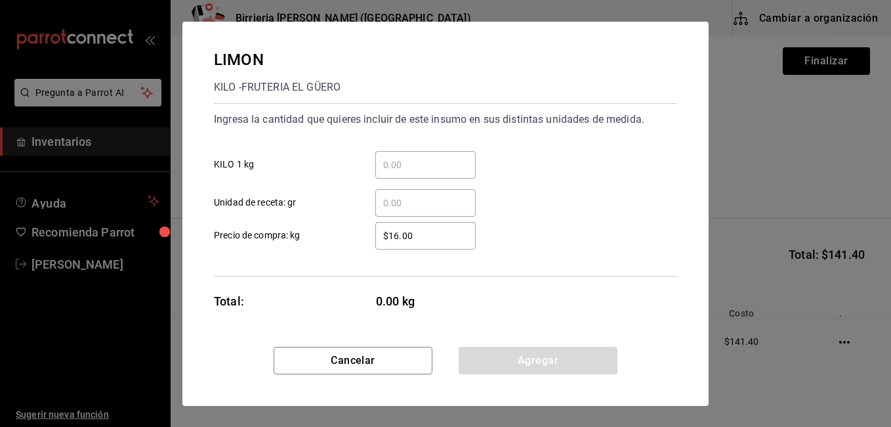
click at [393, 165] on input "​ KILO 1 kg" at bounding box center [425, 165] width 100 height 16
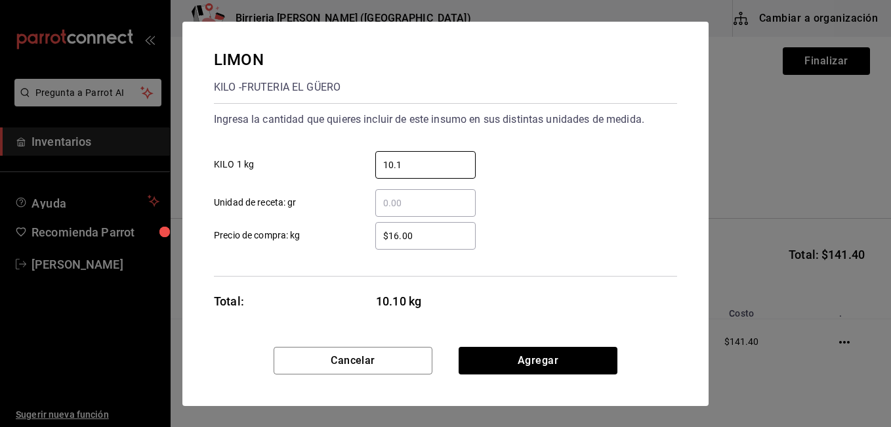
type input "10.1"
click at [527, 163] on div "10.1 ​ KILO 1 kg" at bounding box center [440, 159] width 474 height 38
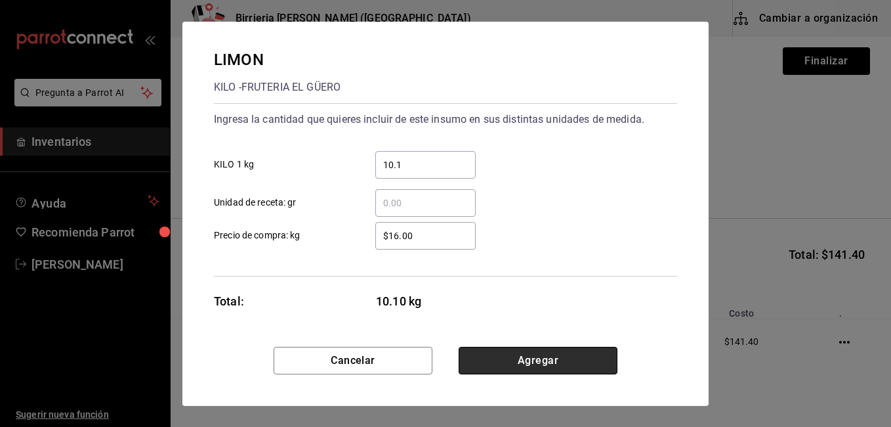
click at [496, 356] on button "Agregar" at bounding box center [538, 361] width 159 height 28
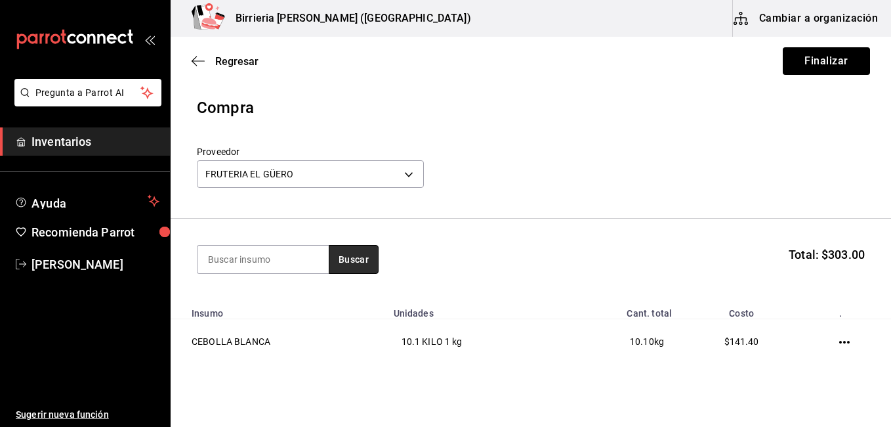
click at [370, 253] on button "Buscar" at bounding box center [354, 259] width 50 height 29
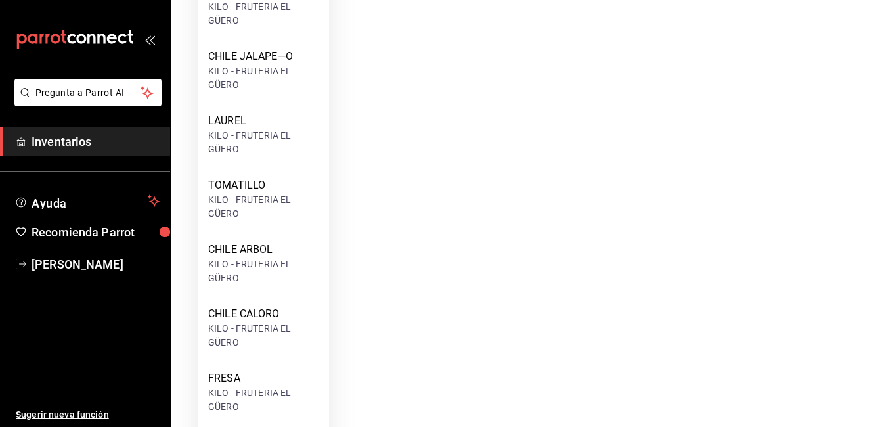
scroll to position [608, 0]
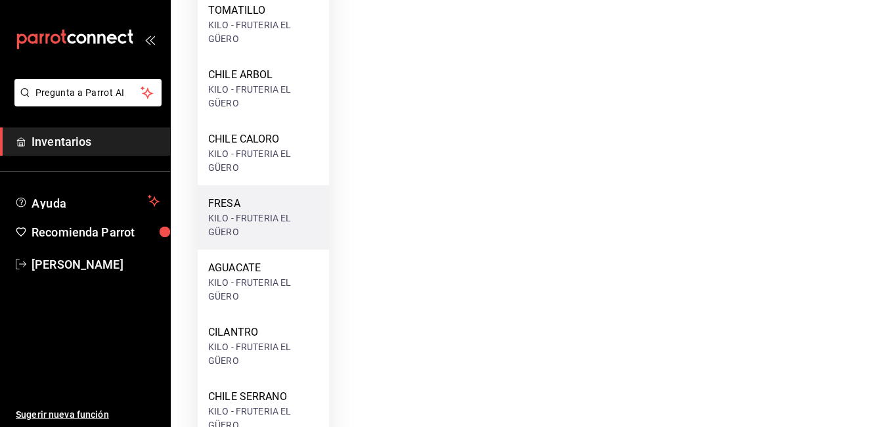
click at [232, 226] on div "KILO - FRUTERIA EL GÜERO" at bounding box center [263, 225] width 110 height 28
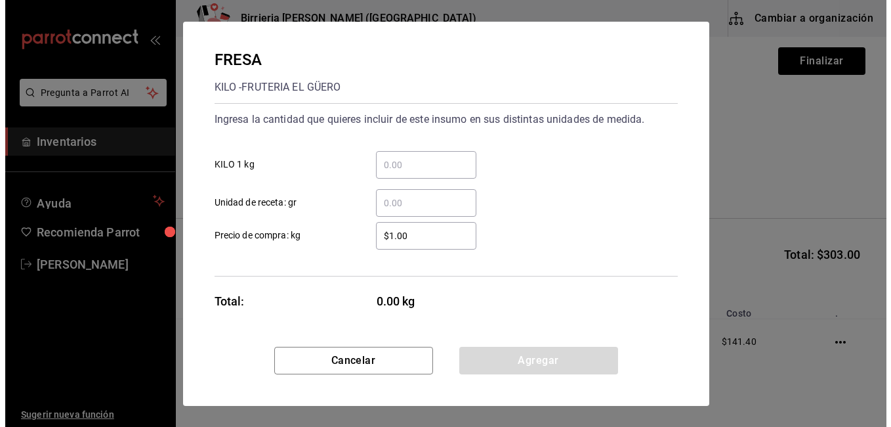
scroll to position [0, 0]
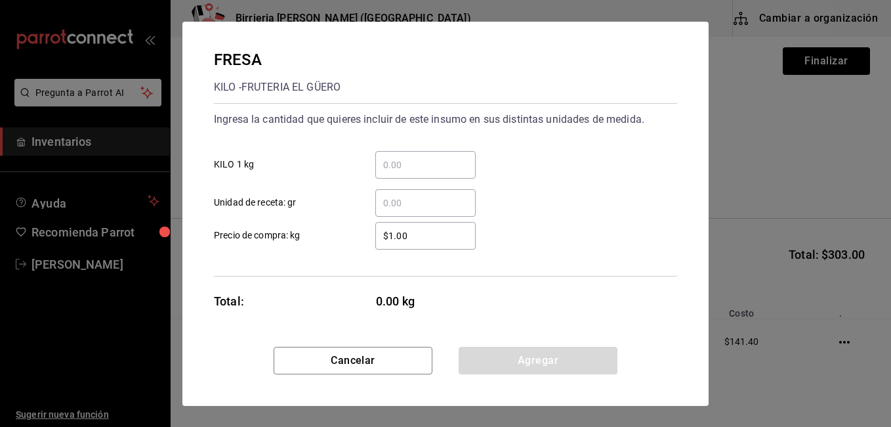
click at [414, 174] on div "​" at bounding box center [425, 165] width 100 height 28
click at [414, 173] on input "​ KILO 1 kg" at bounding box center [425, 165] width 100 height 16
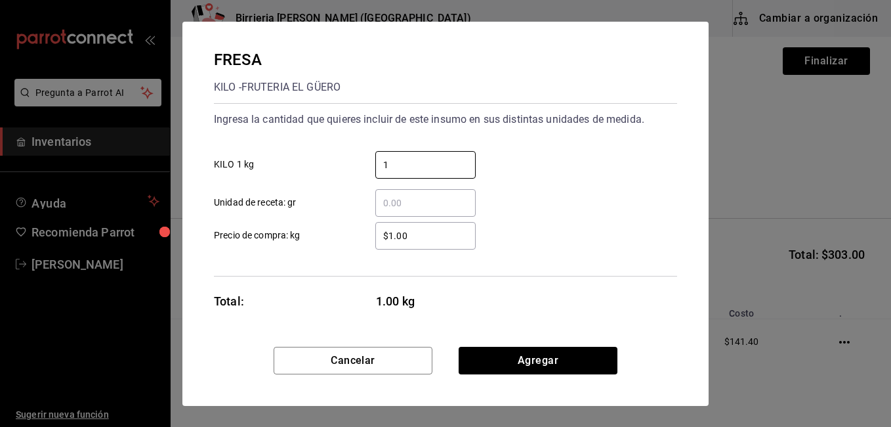
type input "1"
click at [590, 140] on div "1 ​ KILO 1 kg" at bounding box center [440, 159] width 474 height 38
click at [421, 239] on input "$1.00" at bounding box center [425, 236] width 100 height 16
type input "$1"
type input "$60"
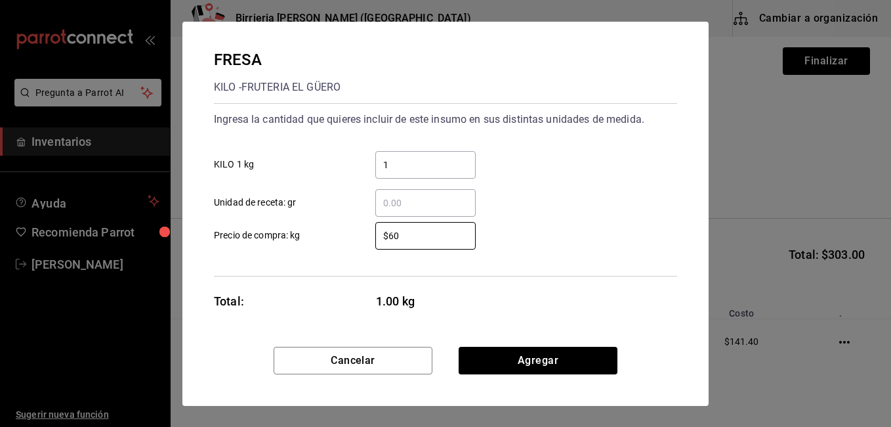
click at [506, 212] on div "$60 ​ Precio de compra: kg" at bounding box center [440, 230] width 474 height 38
click at [440, 238] on input "$60" at bounding box center [425, 236] width 100 height 16
click at [539, 217] on div "$60 ​ Precio de compra: kg" at bounding box center [440, 230] width 474 height 38
click at [410, 239] on input "$60" at bounding box center [425, 236] width 100 height 16
click at [551, 205] on div "​ Unidad de receta: gr" at bounding box center [440, 198] width 474 height 38
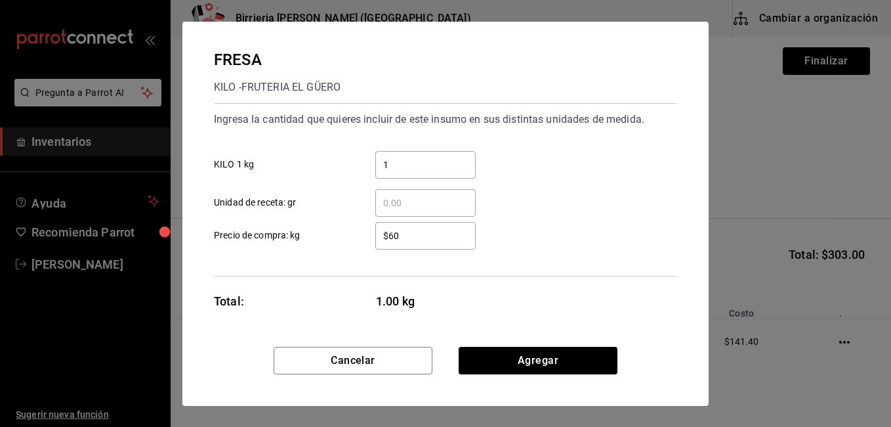
click at [443, 201] on input "​ Unidad de receta: gr" at bounding box center [425, 203] width 100 height 16
type input "500"
click at [501, 184] on div "500 ​ Unidad de receta: gr" at bounding box center [440, 198] width 474 height 38
click at [415, 170] on input "1" at bounding box center [425, 165] width 100 height 16
type input "1"
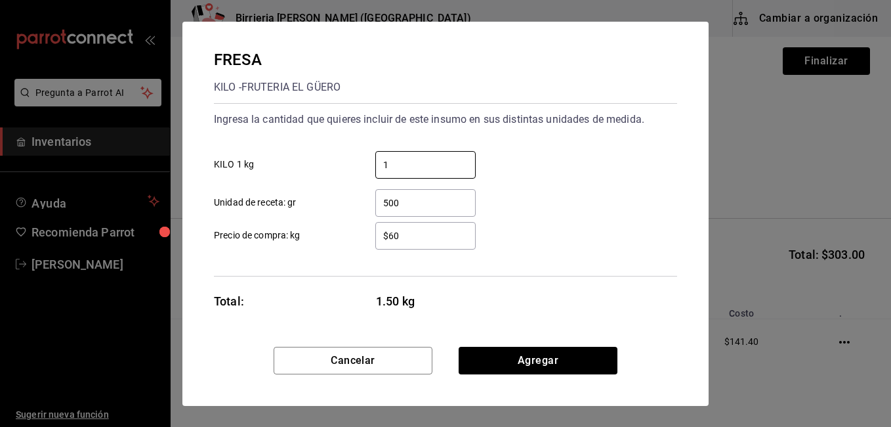
click at [400, 200] on input "500" at bounding box center [425, 203] width 100 height 16
type input "5"
click at [409, 240] on input "$60" at bounding box center [425, 236] width 100 height 16
type input "$6"
type input "$120"
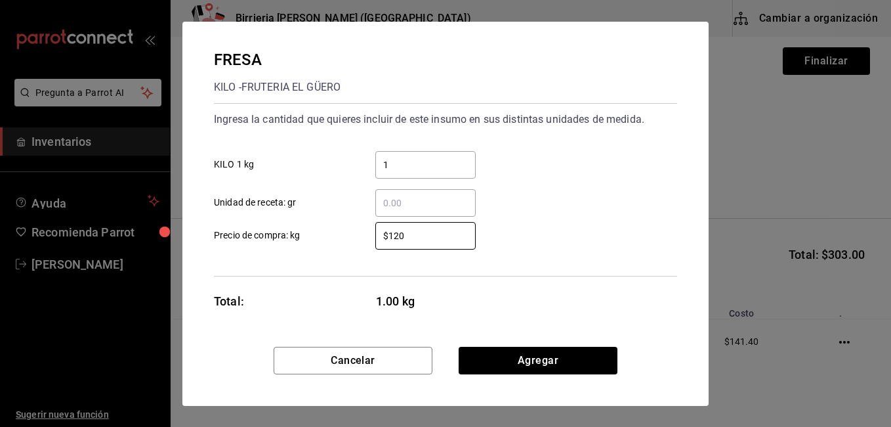
click at [536, 202] on div "​ Unidad de receta: gr" at bounding box center [440, 198] width 474 height 38
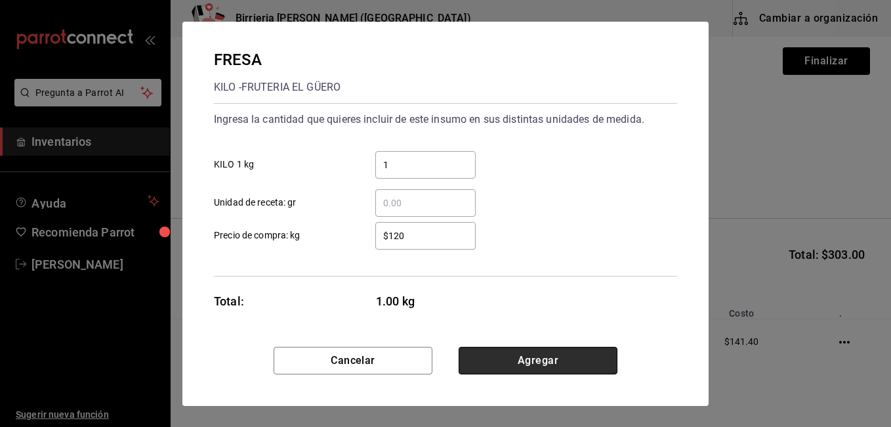
click at [528, 354] on button "Agregar" at bounding box center [538, 361] width 159 height 28
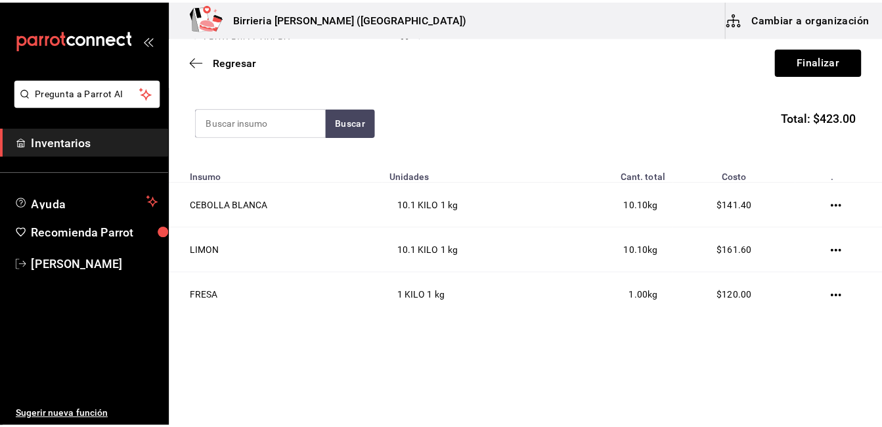
scroll to position [144, 0]
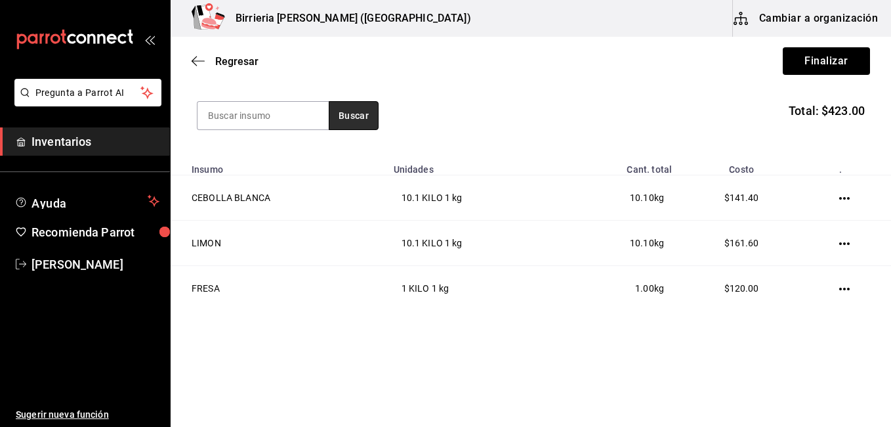
click at [356, 118] on button "Buscar" at bounding box center [354, 115] width 50 height 29
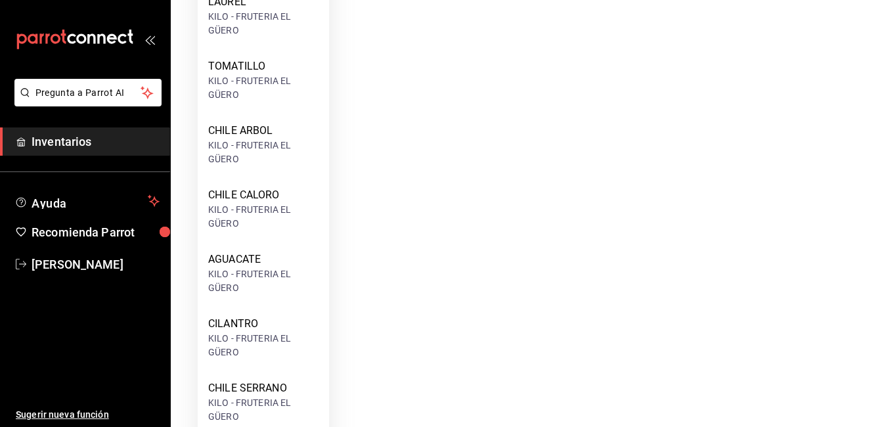
scroll to position [465, 0]
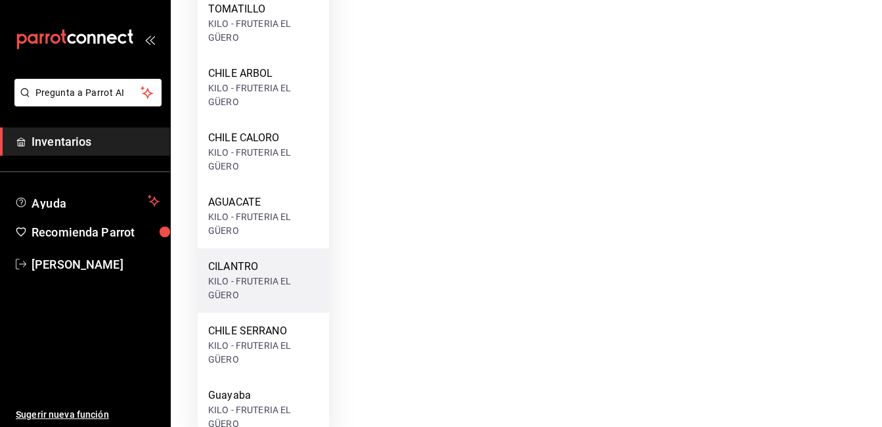
click at [241, 263] on div "CILANTRO" at bounding box center [263, 267] width 110 height 16
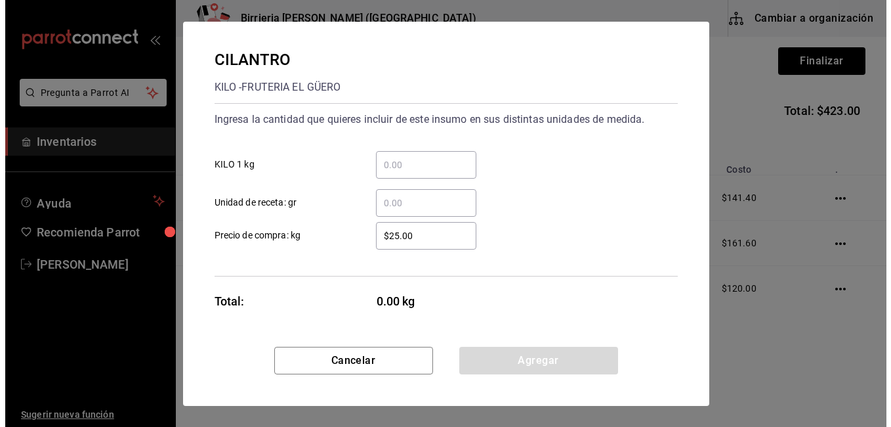
scroll to position [0, 0]
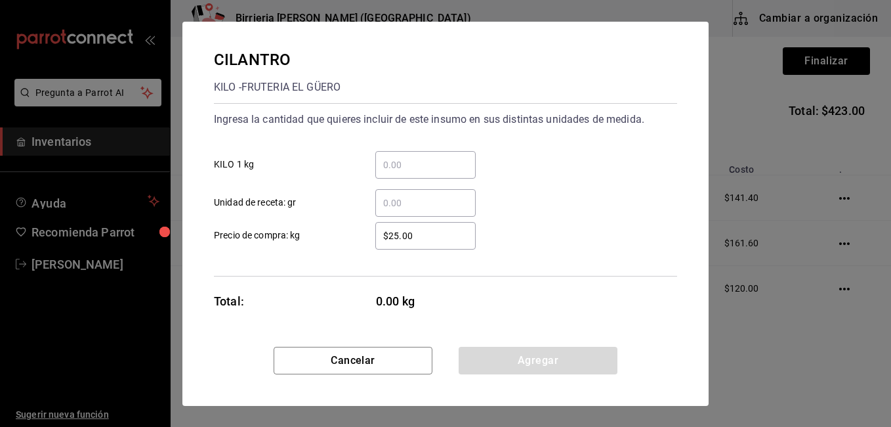
click at [402, 160] on input "​ KILO 1 kg" at bounding box center [425, 165] width 100 height 16
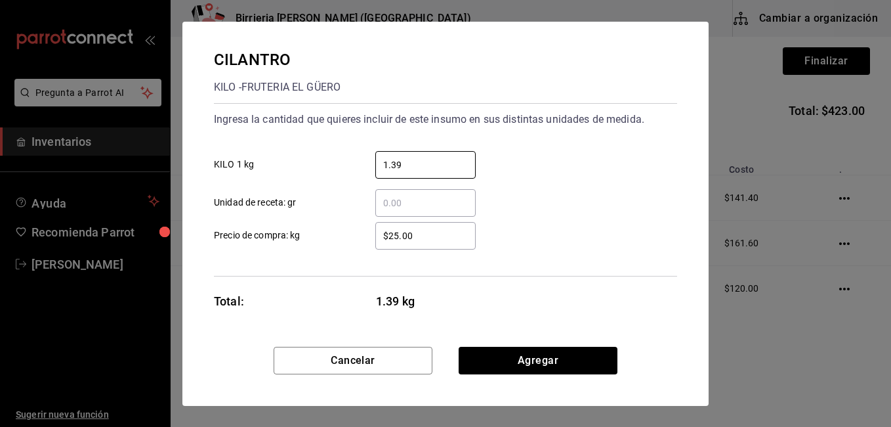
type input "1.39"
click at [568, 211] on div "$25.00 ​ Precio de compra: kg" at bounding box center [440, 230] width 474 height 38
click at [463, 233] on input "$25.00" at bounding box center [425, 236] width 100 height 16
type input "$2"
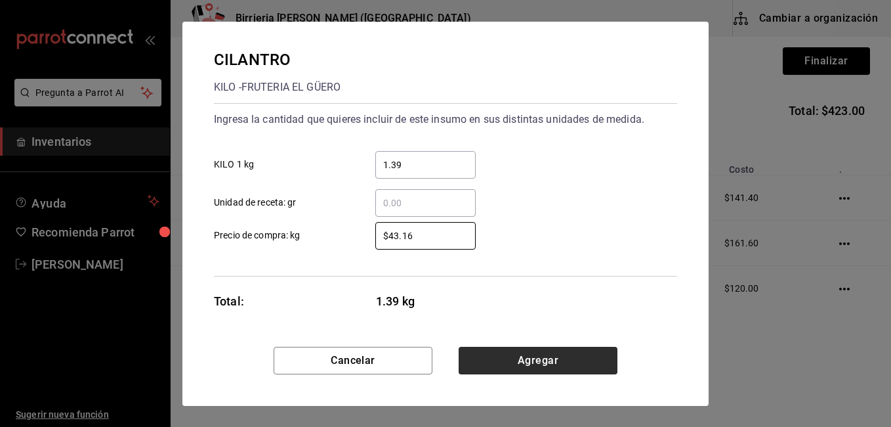
type input "$43.16"
click at [531, 350] on button "Agregar" at bounding box center [538, 361] width 159 height 28
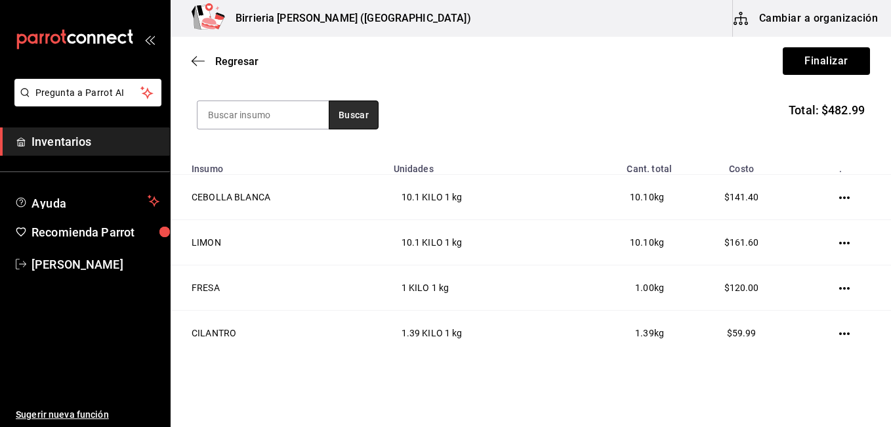
click at [354, 118] on button "Buscar" at bounding box center [354, 114] width 50 height 29
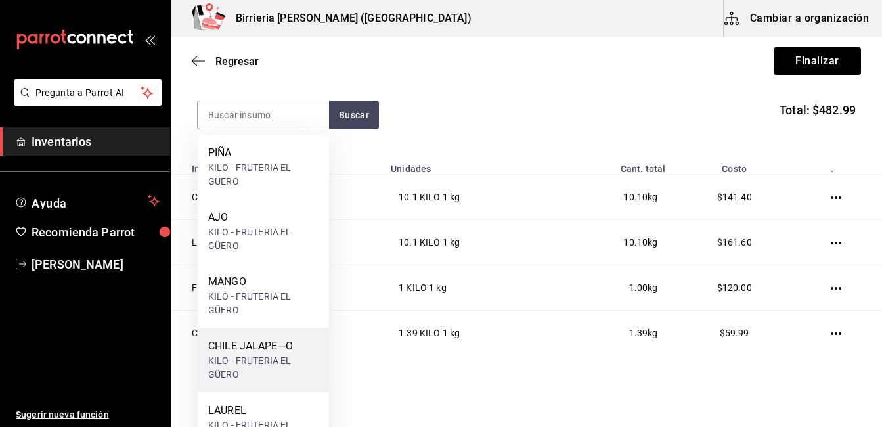
click at [295, 339] on div "CHILE JALAPE—O" at bounding box center [263, 346] width 110 height 16
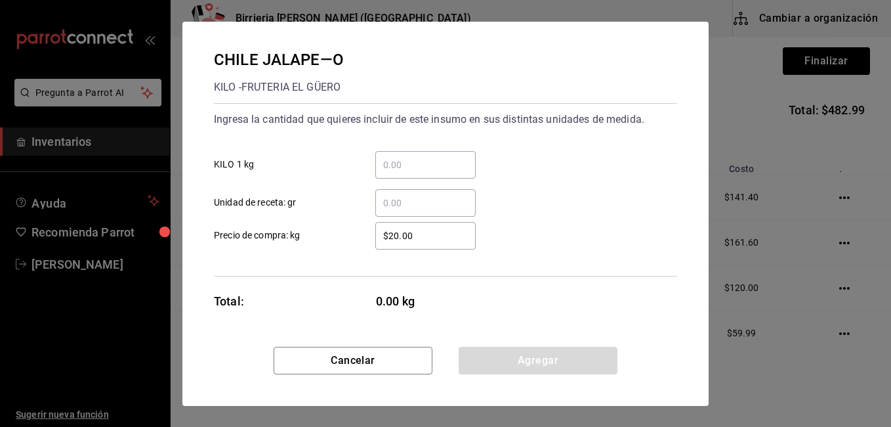
click at [418, 205] on input "​ Unidad de receta: gr" at bounding box center [425, 203] width 100 height 16
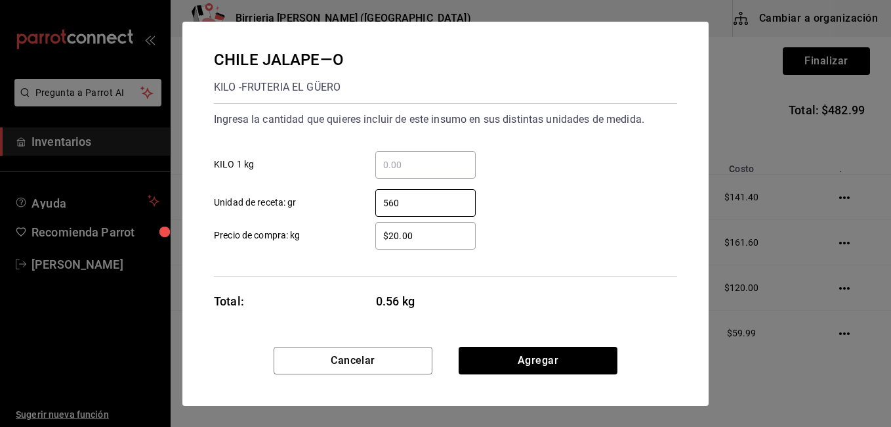
type input "560"
click at [427, 245] on div "$20.00 ​" at bounding box center [425, 236] width 100 height 28
click at [427, 244] on input "$20.00" at bounding box center [425, 236] width 100 height 16
type input "$2"
type input "$30"
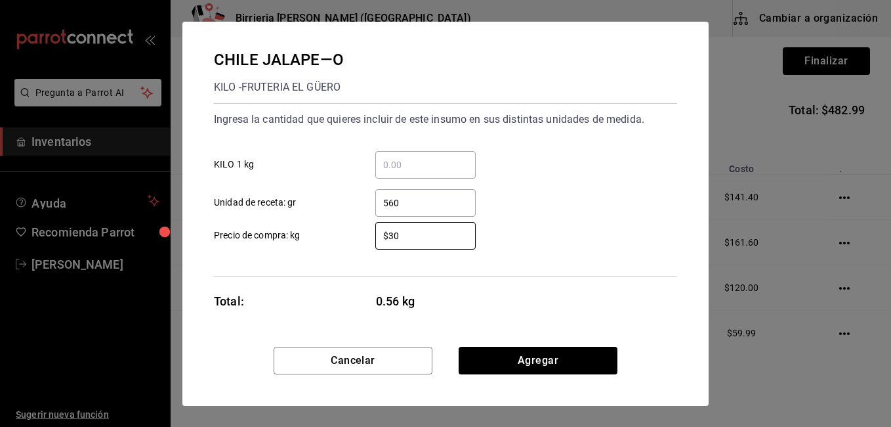
click at [590, 196] on div "560 ​ Unidad de receta: gr" at bounding box center [440, 198] width 474 height 38
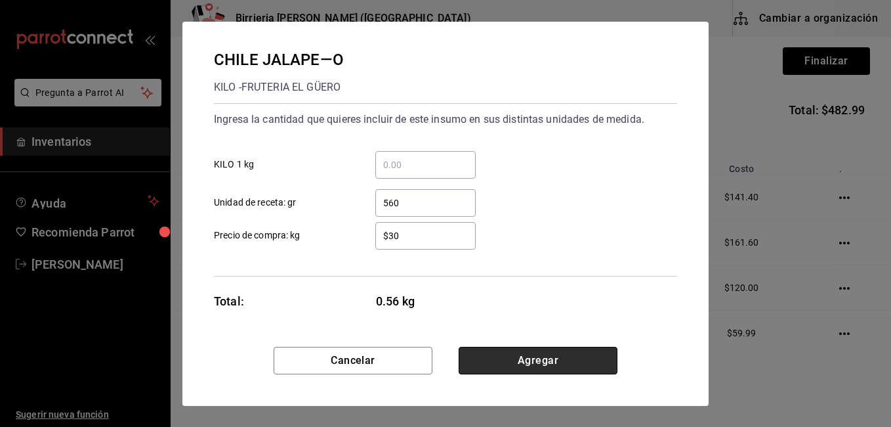
click at [557, 356] on button "Agregar" at bounding box center [538, 361] width 159 height 28
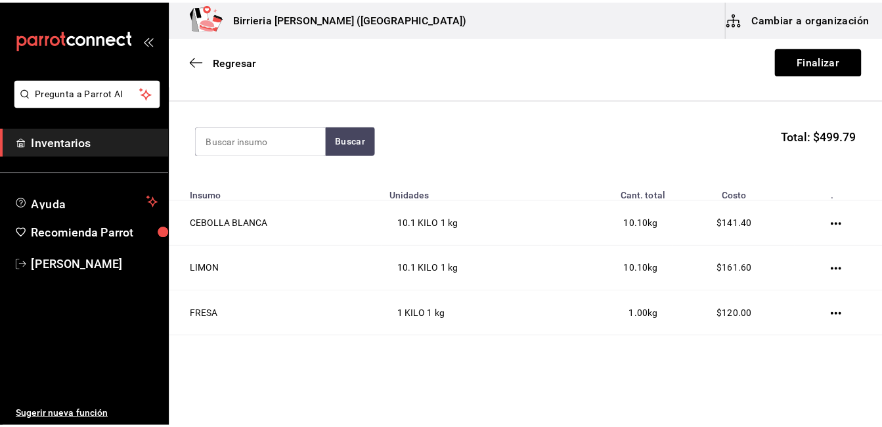
scroll to position [112, 0]
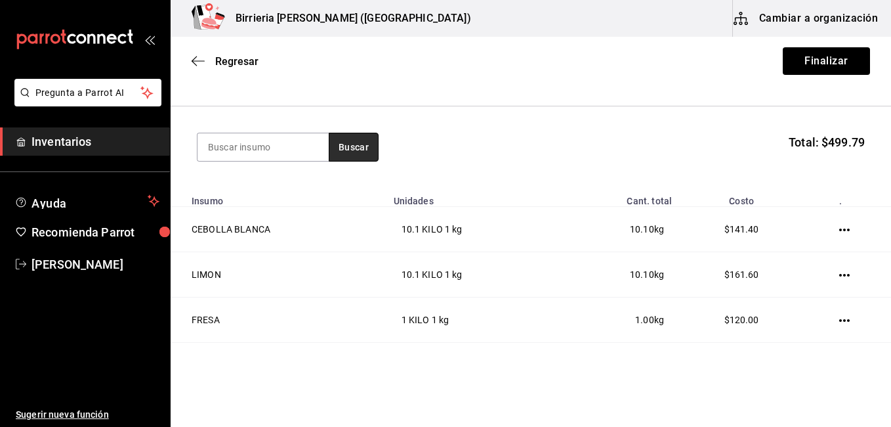
click at [343, 146] on button "Buscar" at bounding box center [354, 147] width 50 height 29
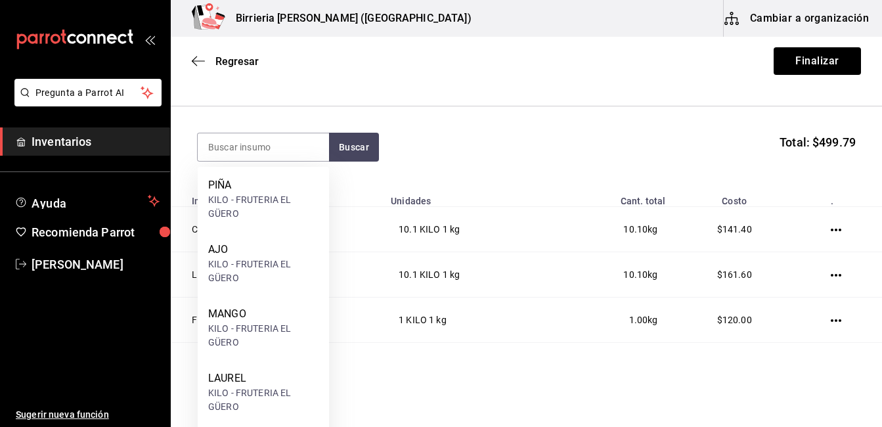
scroll to position [124, 0]
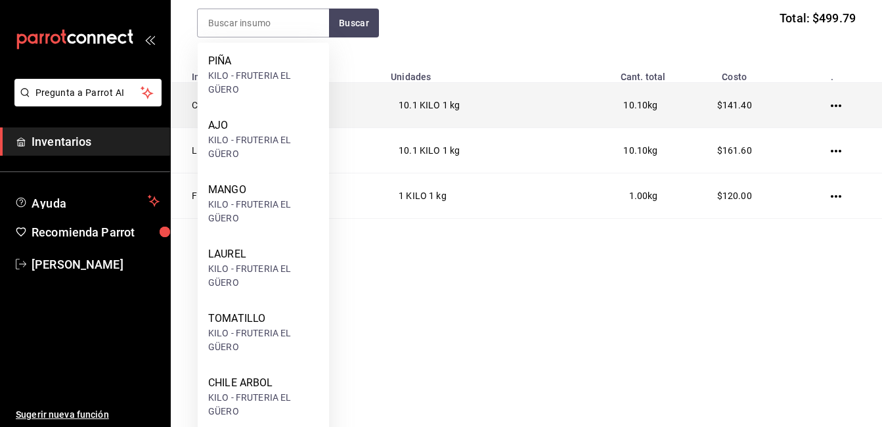
click at [866, 214] on tbody "CEBOLLA BLANCA 10.1 KILO 1 kg 10.10 kg $141.40 LIMON 10.1 KILO 1 kg 10.10 kg $1…" at bounding box center [526, 196] width 711 height 226
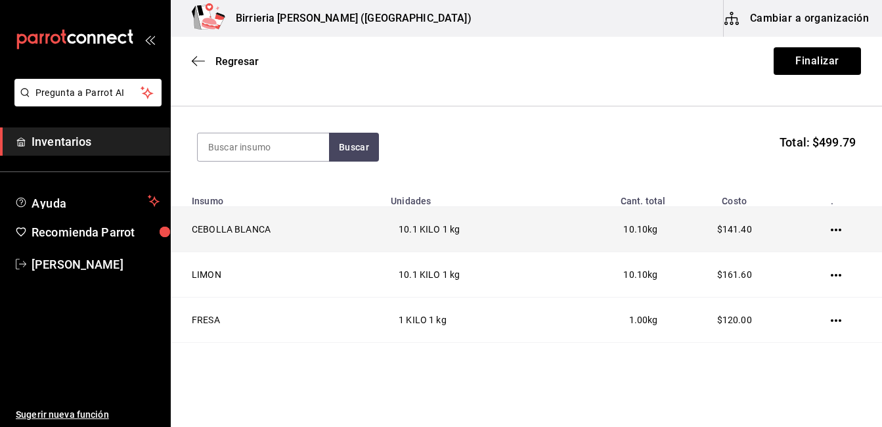
scroll to position [0, 0]
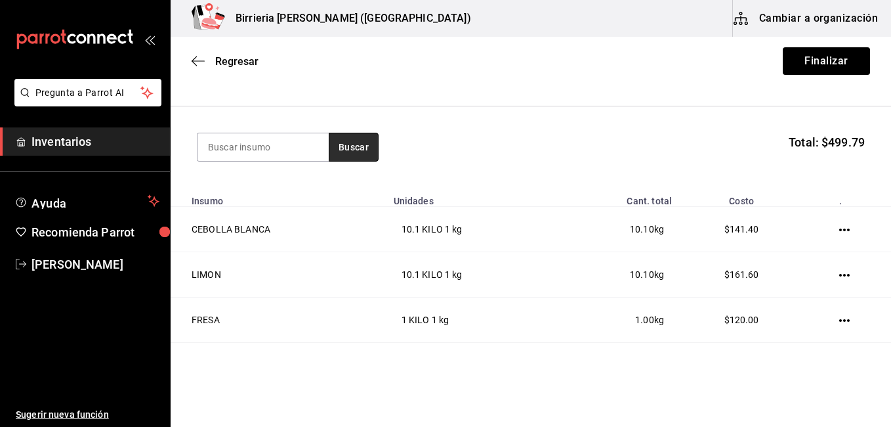
click at [366, 152] on button "Buscar" at bounding box center [354, 147] width 50 height 29
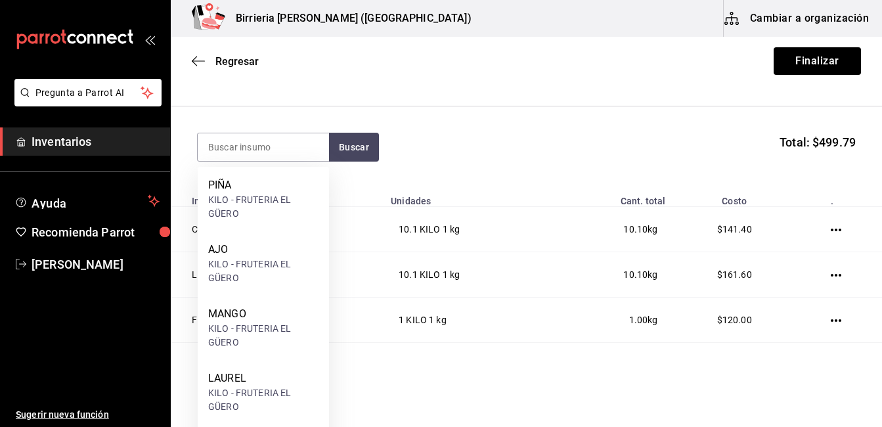
scroll to position [123, 0]
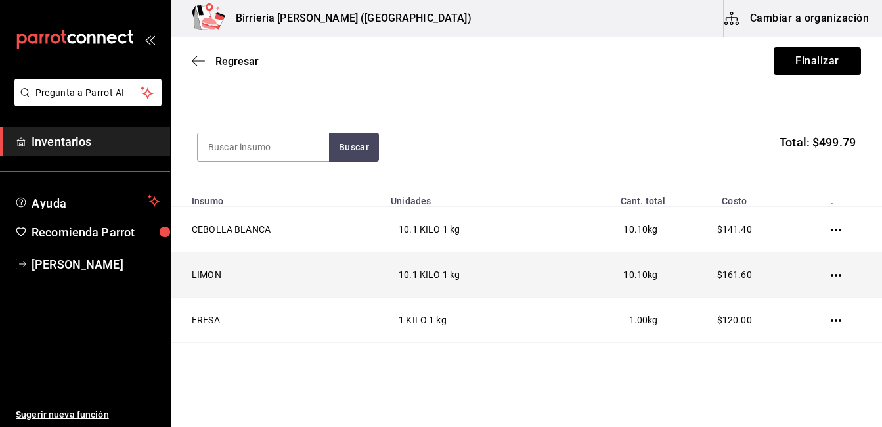
click at [876, 254] on html "Pregunta a Parrot AI Inventarios Ayuda Recomienda Parrot [PERSON_NAME] Sugerir …" at bounding box center [441, 176] width 882 height 352
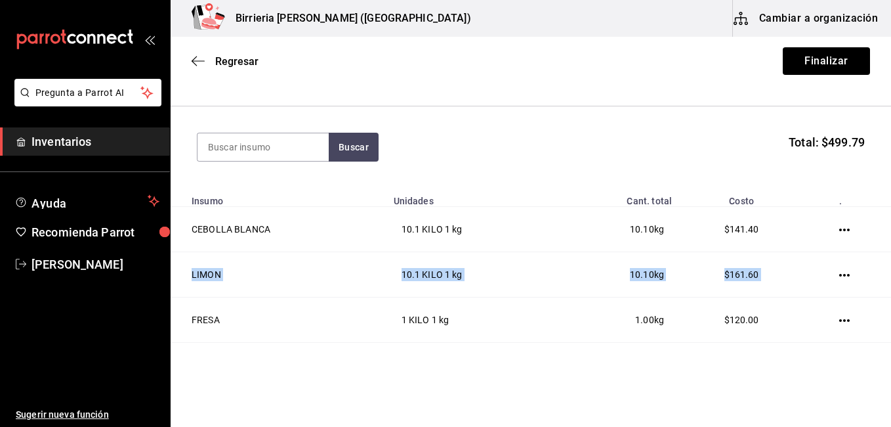
click at [461, 151] on div "Buscar Total: $499.79" at bounding box center [531, 147] width 668 height 29
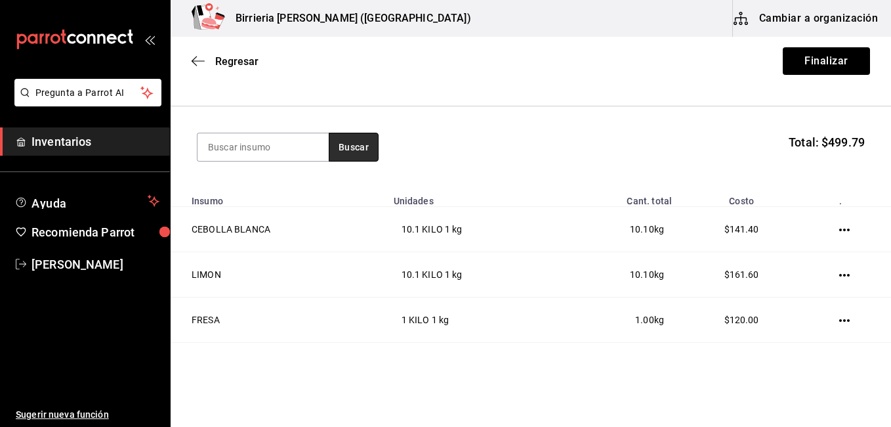
click at [370, 145] on button "Buscar" at bounding box center [354, 147] width 50 height 29
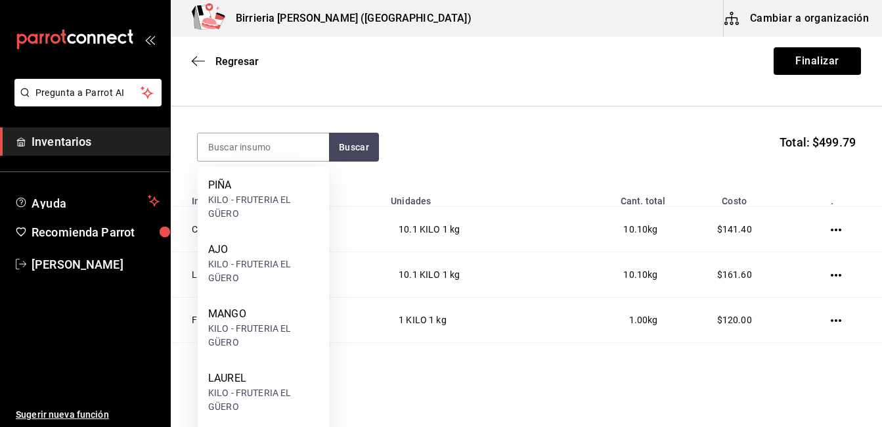
scroll to position [119, 0]
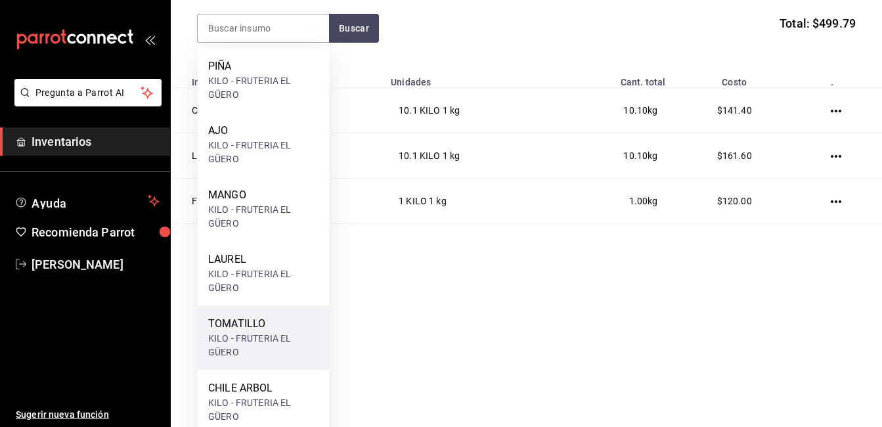
click at [247, 327] on div "TOMATILLO" at bounding box center [263, 324] width 110 height 16
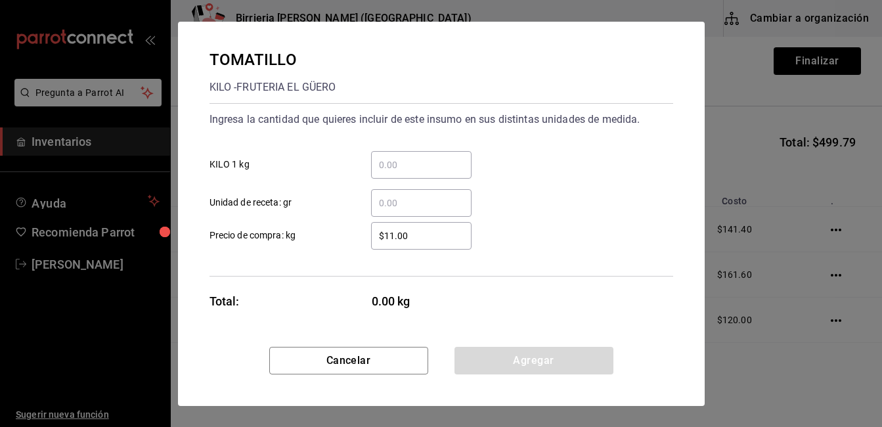
scroll to position [0, 0]
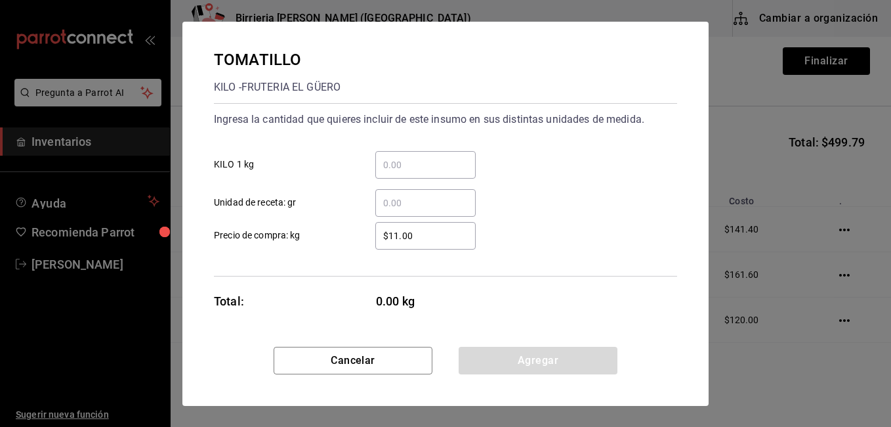
click at [423, 158] on input "​ KILO 1 kg" at bounding box center [425, 165] width 100 height 16
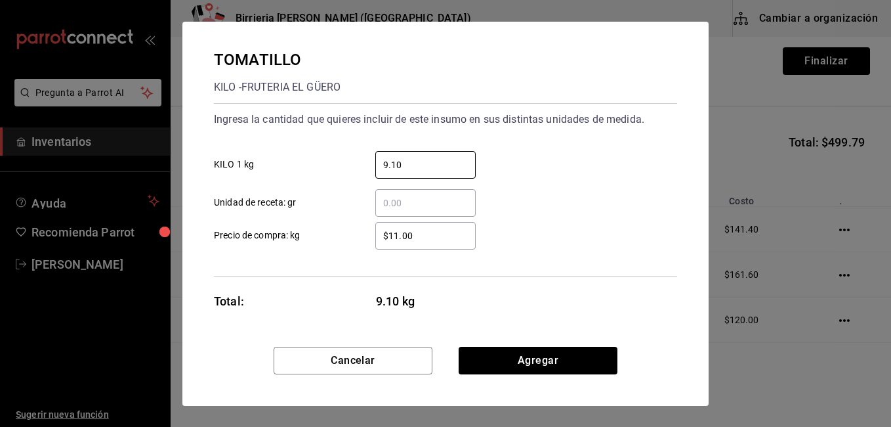
type input "9.10"
click at [429, 241] on input "$11.00" at bounding box center [425, 236] width 100 height 16
type input "$1"
type input "$30.0"
click at [514, 314] on div "TOMATILLO KILO - FRUTERIA EL GÜERO Ingresa la cantidad que quieres incluir de e…" at bounding box center [445, 184] width 526 height 325
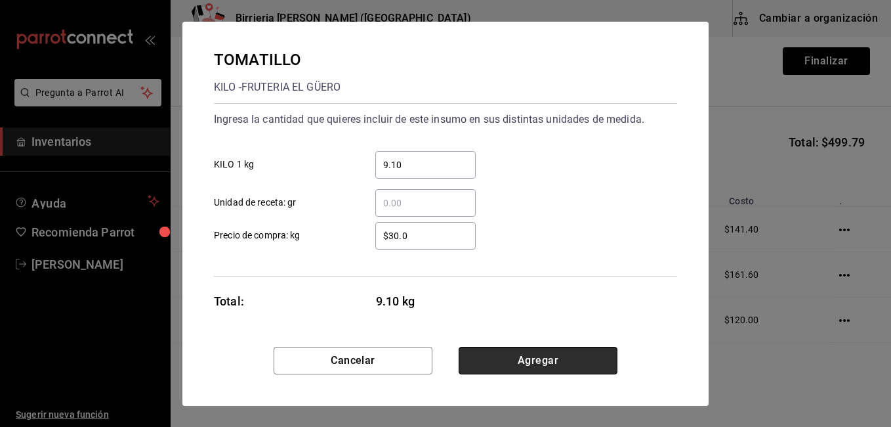
click at [517, 351] on button "Agregar" at bounding box center [538, 361] width 159 height 28
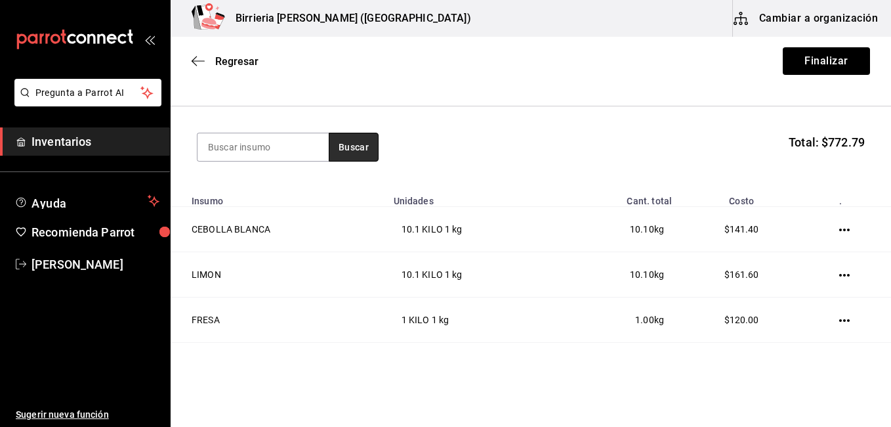
click at [366, 137] on button "Buscar" at bounding box center [354, 147] width 50 height 29
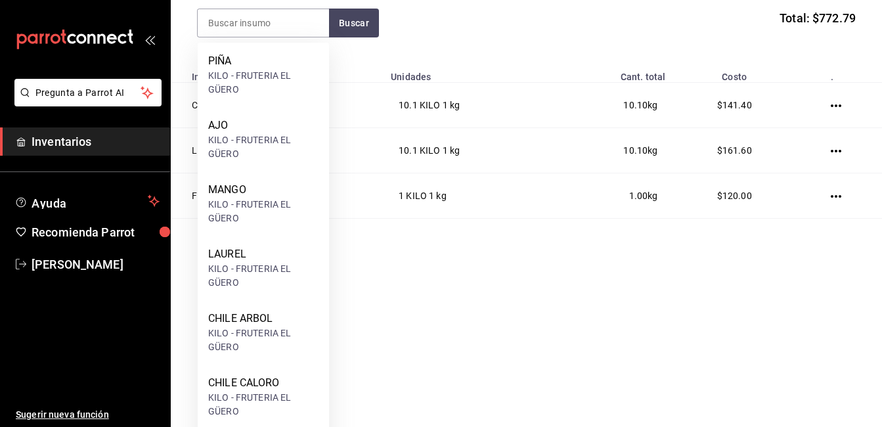
scroll to position [175, 0]
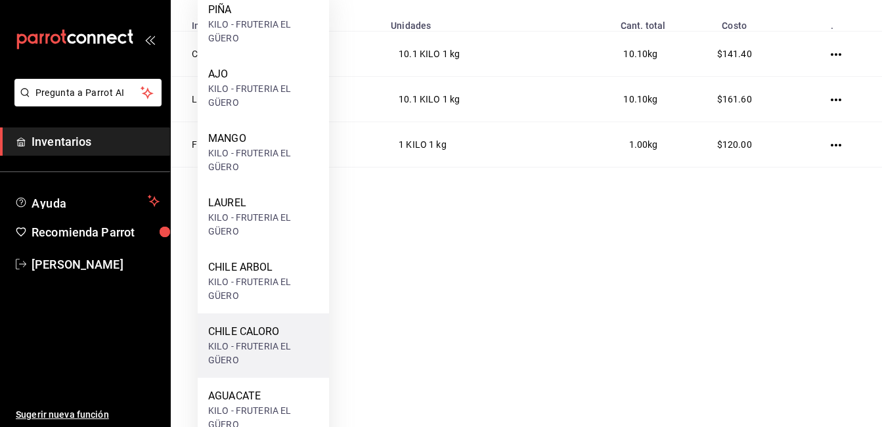
click at [299, 332] on div "CHILE CALORO" at bounding box center [263, 332] width 110 height 16
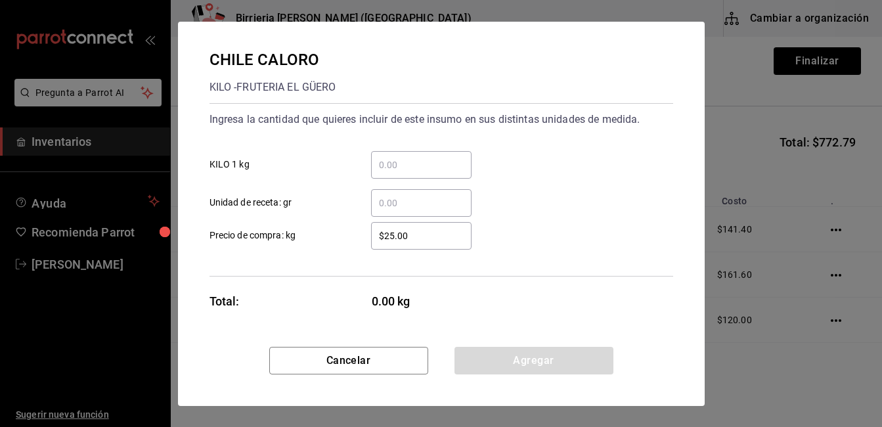
scroll to position [0, 0]
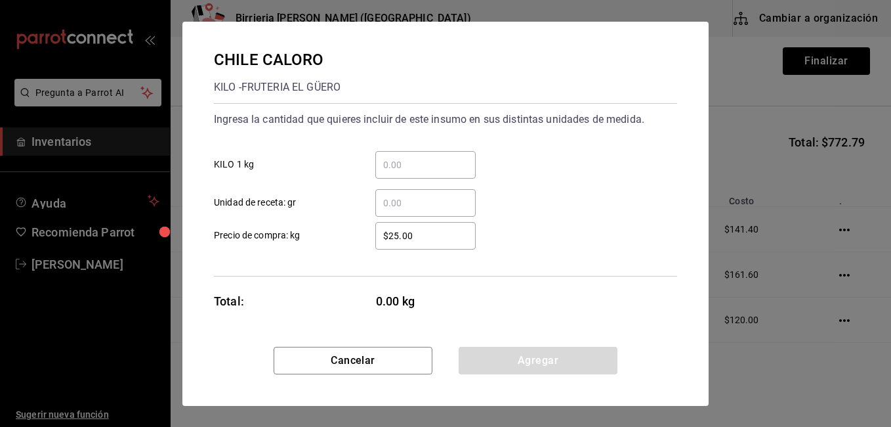
click at [442, 163] on input "​ KILO 1 kg" at bounding box center [425, 165] width 100 height 16
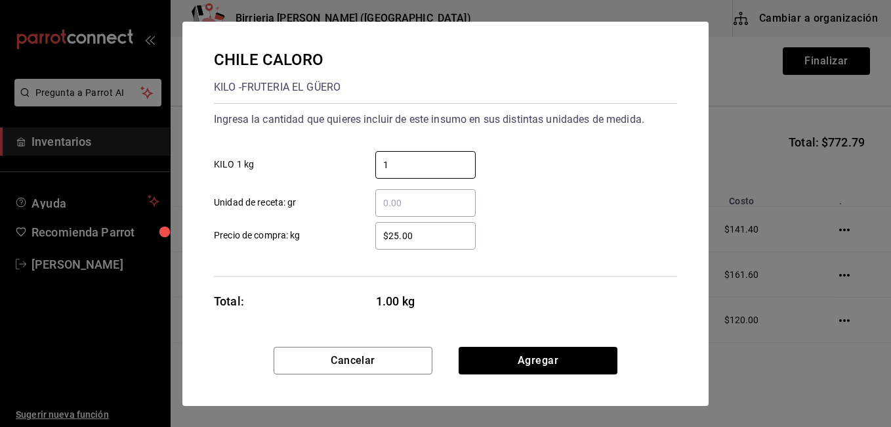
type input "1"
click at [526, 161] on div "1 ​ KILO 1 kg" at bounding box center [440, 159] width 474 height 38
click at [419, 234] on input "$25.00" at bounding box center [425, 236] width 100 height 16
type input "$2"
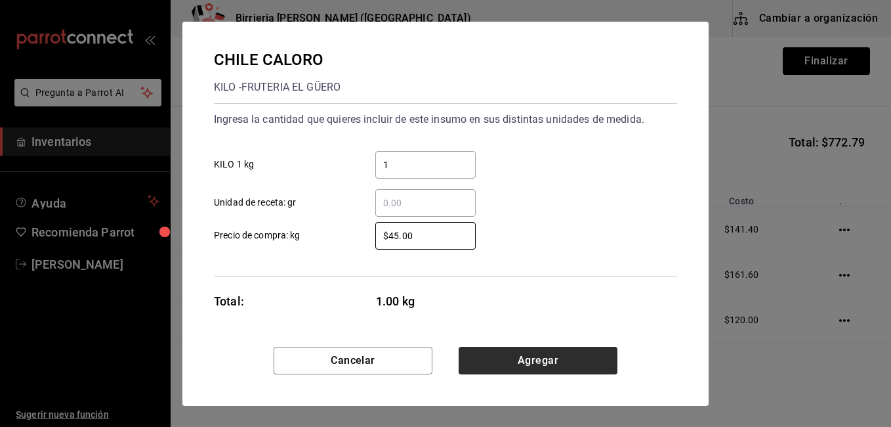
type input "$45.00"
click at [495, 359] on button "Agregar" at bounding box center [538, 361] width 159 height 28
click at [495, 352] on html "Pregunta a Parrot AI Inventarios Ayuda Recomienda Parrot [PERSON_NAME] Sugerir …" at bounding box center [445, 176] width 891 height 352
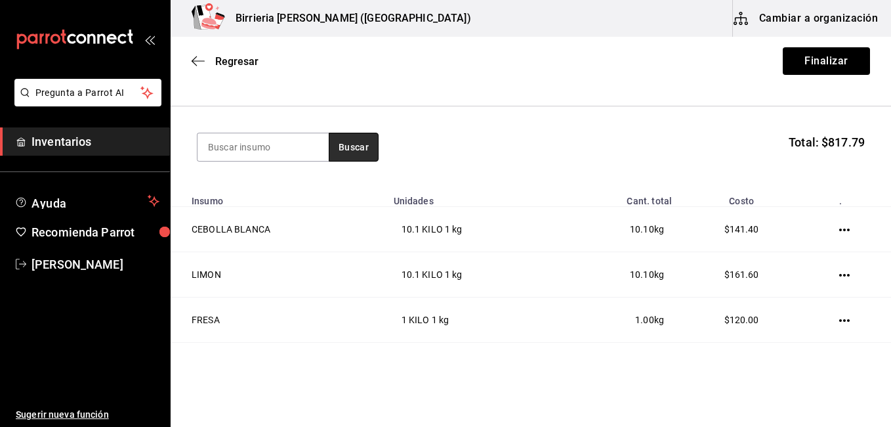
click at [347, 148] on button "Buscar" at bounding box center [354, 147] width 50 height 29
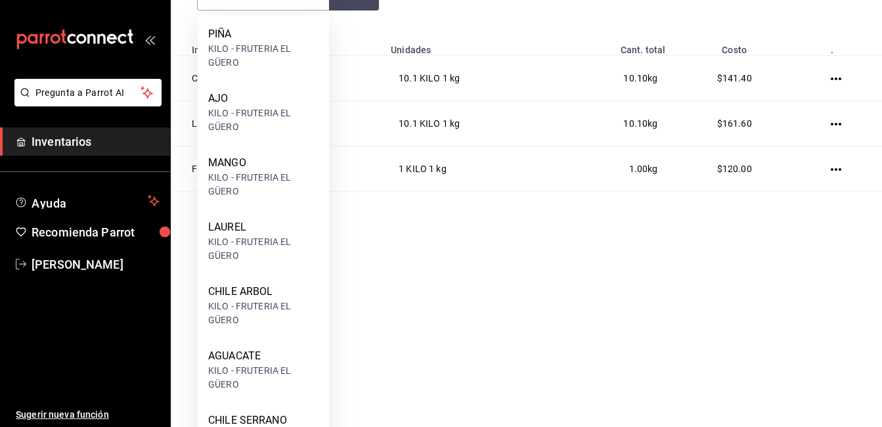
scroll to position [162, 0]
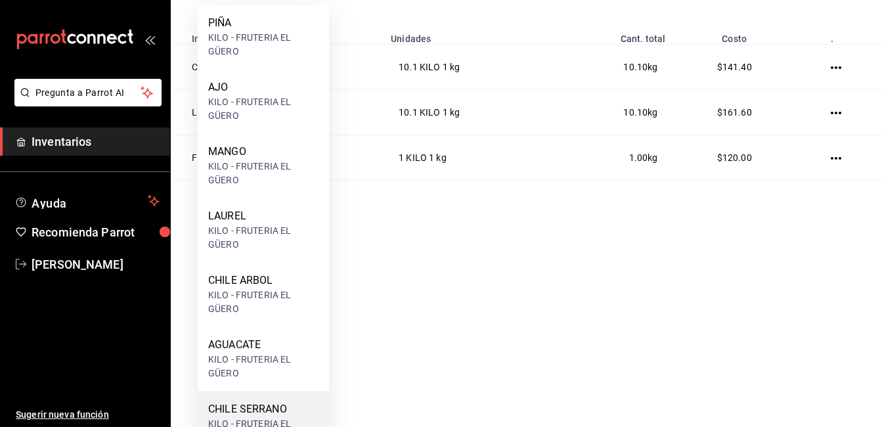
click at [240, 412] on div "CHILE SERRANO" at bounding box center [263, 409] width 110 height 16
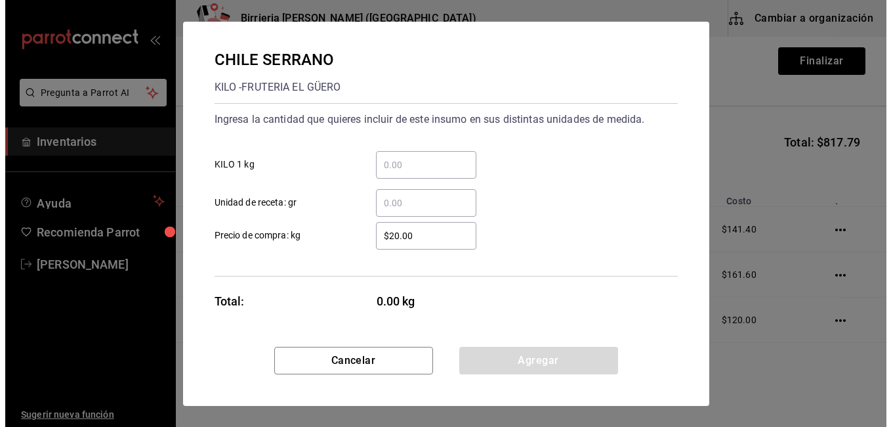
scroll to position [0, 0]
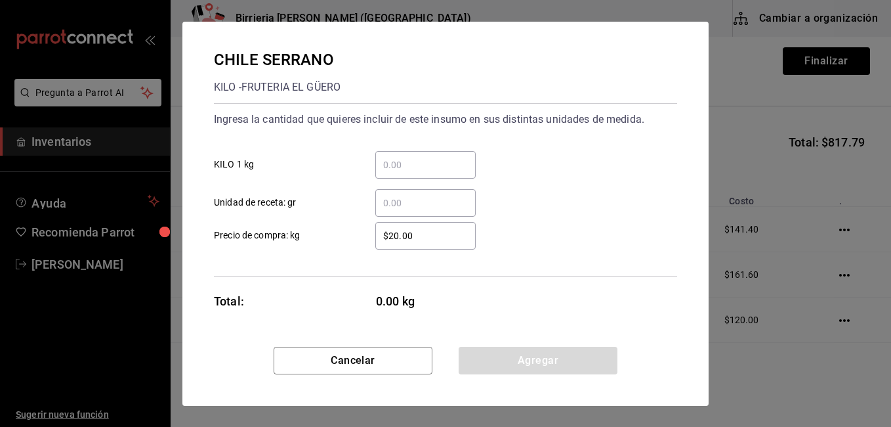
click at [450, 163] on input "​ KILO 1 kg" at bounding box center [425, 165] width 100 height 16
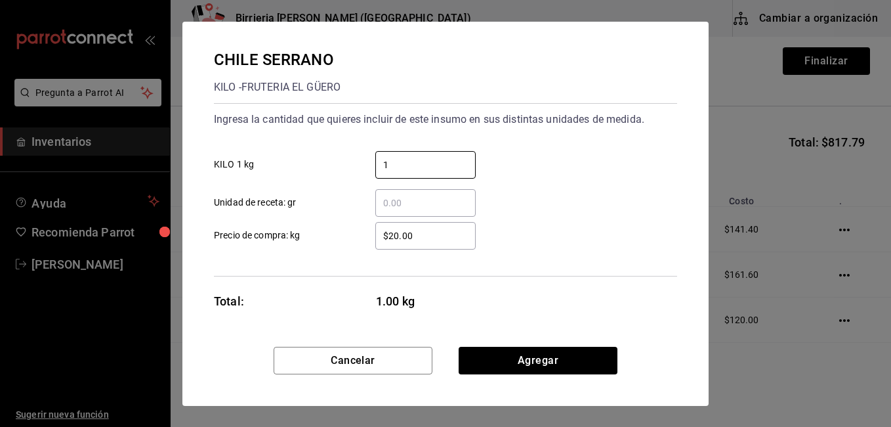
type input "1"
click at [400, 232] on input "$20.00" at bounding box center [425, 236] width 100 height 16
type input "$2.00"
type input "$40"
click at [554, 219] on div "$40 ​ Precio de compra: kg" at bounding box center [440, 230] width 474 height 38
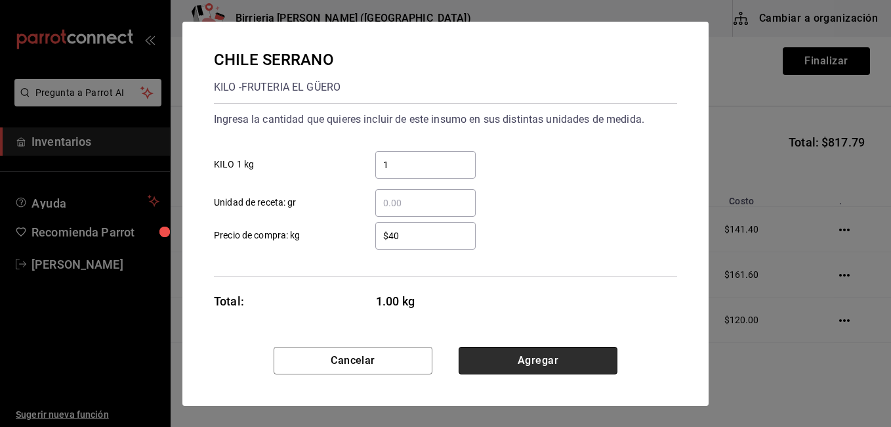
click at [545, 352] on button "Agregar" at bounding box center [538, 361] width 159 height 28
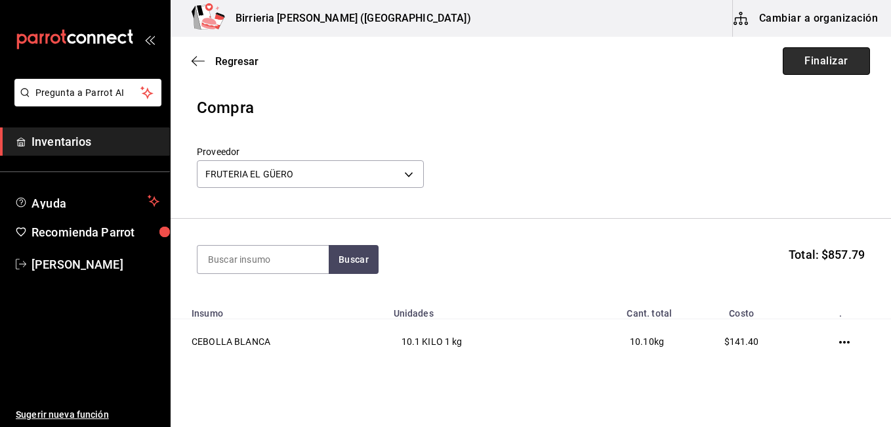
click at [821, 65] on button "Finalizar" at bounding box center [826, 61] width 87 height 28
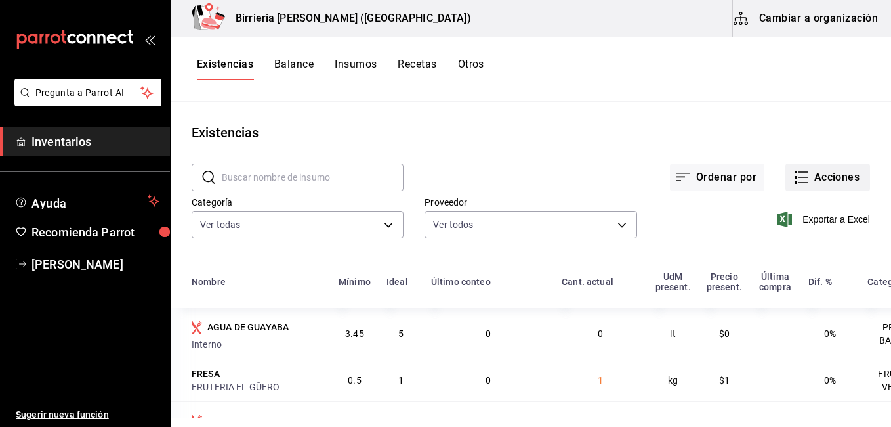
click at [801, 174] on button "Acciones" at bounding box center [828, 177] width 85 height 28
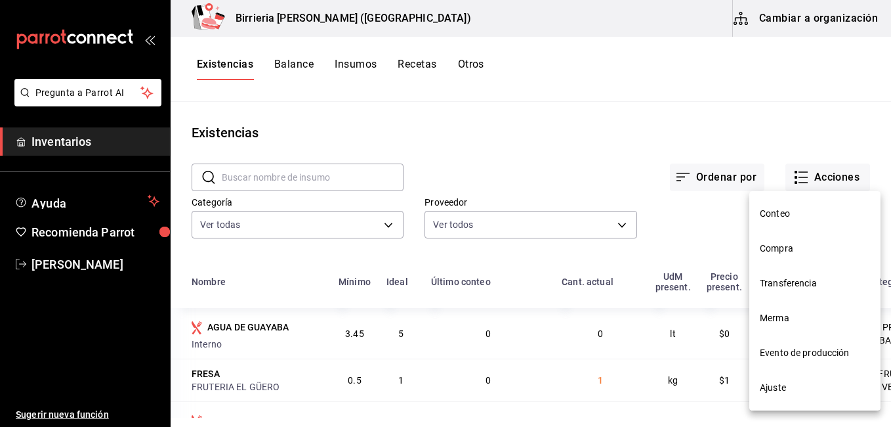
click at [787, 338] on li "Evento de producción" at bounding box center [815, 352] width 131 height 35
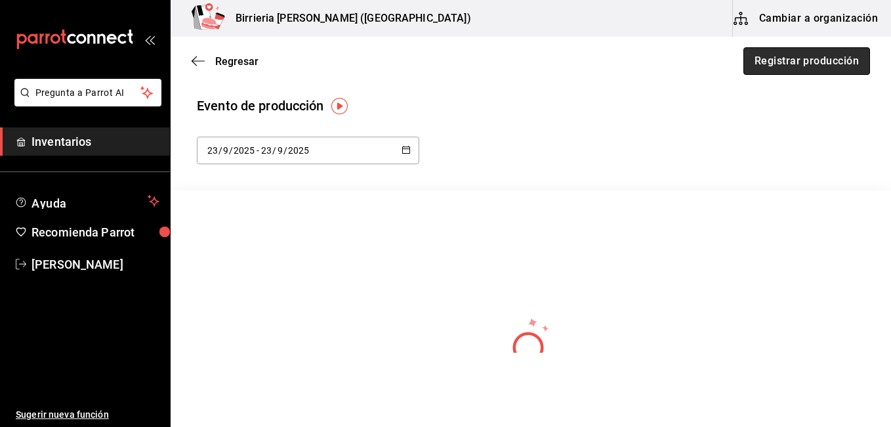
click at [789, 61] on button "Registrar producción" at bounding box center [807, 61] width 127 height 28
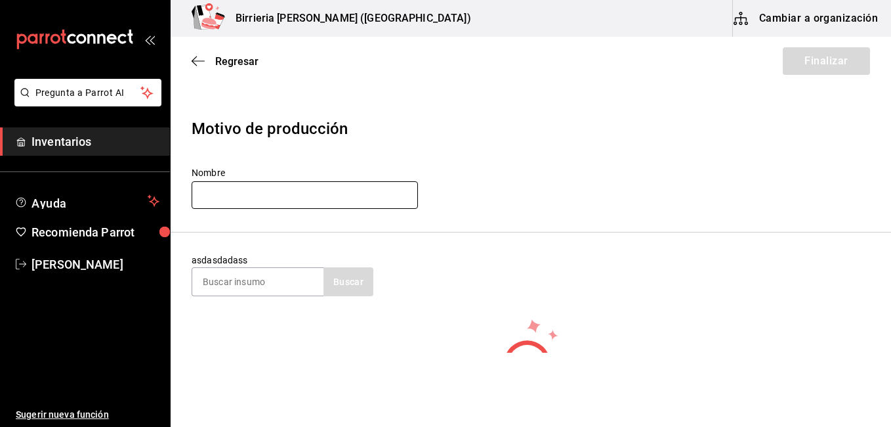
click at [279, 196] on input "text" at bounding box center [305, 195] width 226 height 28
type input "[PERSON_NAME]"
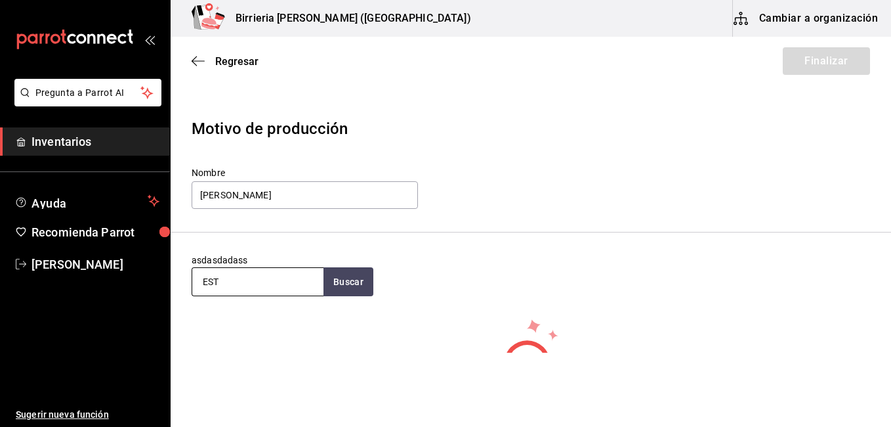
click at [252, 290] on input "EST" at bounding box center [257, 282] width 131 height 28
type input "E"
type input "BIRRIA"
click at [351, 289] on button "Buscar" at bounding box center [349, 281] width 50 height 29
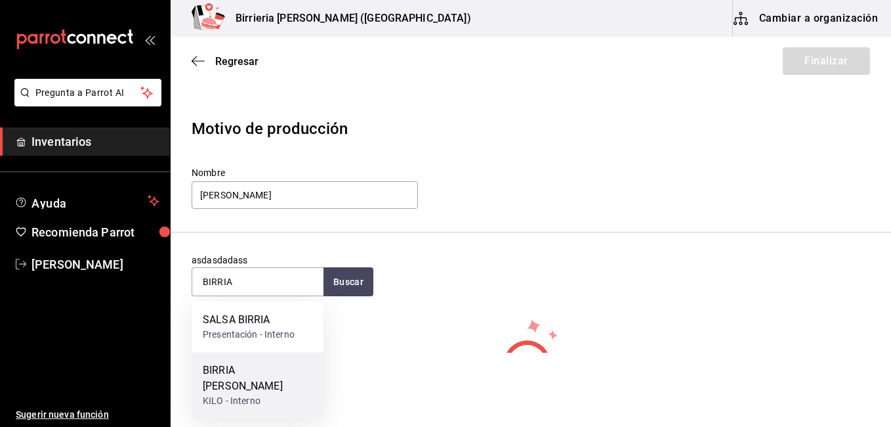
click at [240, 364] on div "BIRRIA [PERSON_NAME]" at bounding box center [258, 378] width 110 height 32
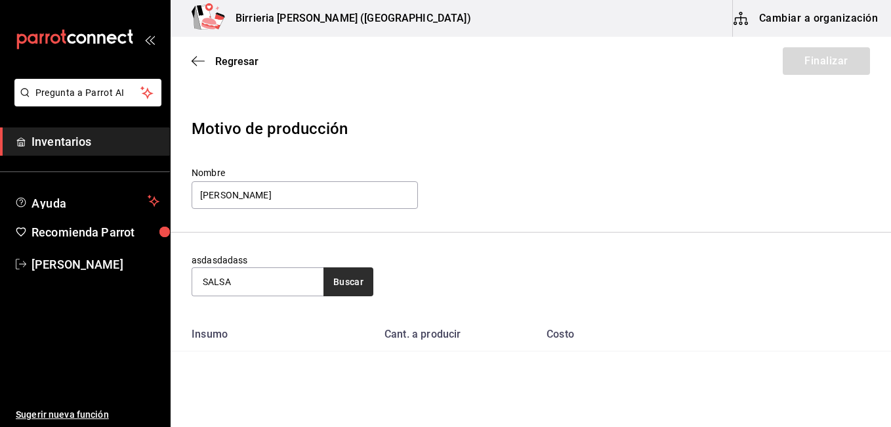
type input "SALSA"
click at [339, 283] on button "Buscar" at bounding box center [349, 281] width 50 height 29
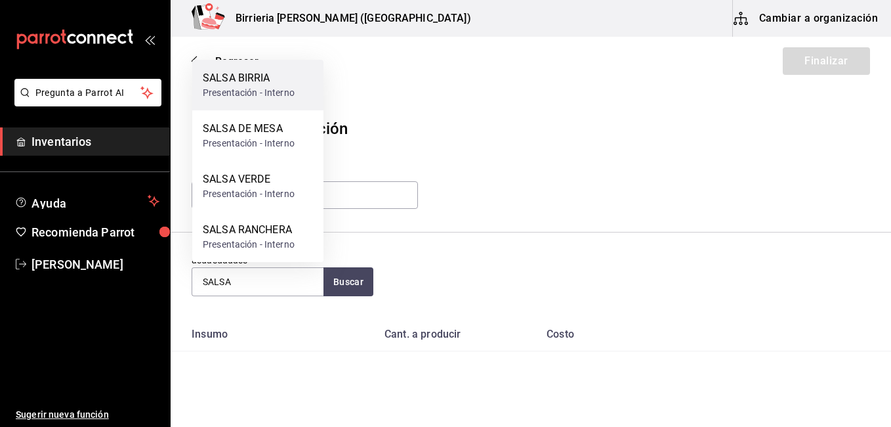
click at [242, 93] on div "Presentación - Interno" at bounding box center [249, 93] width 92 height 14
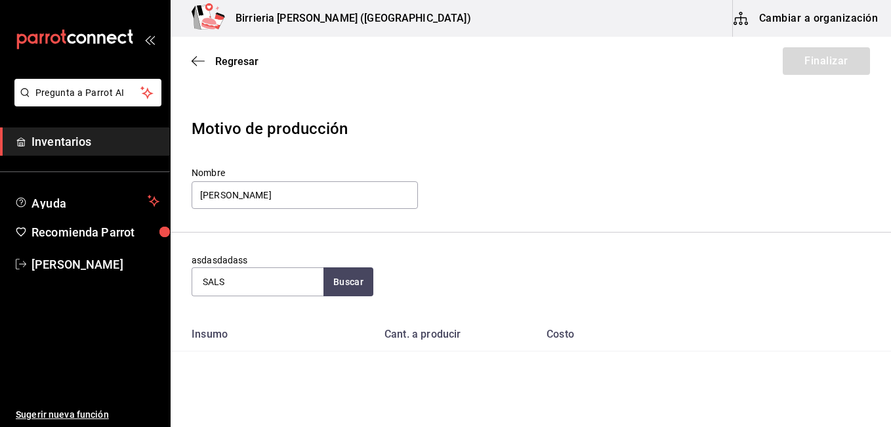
type input "SALSA"
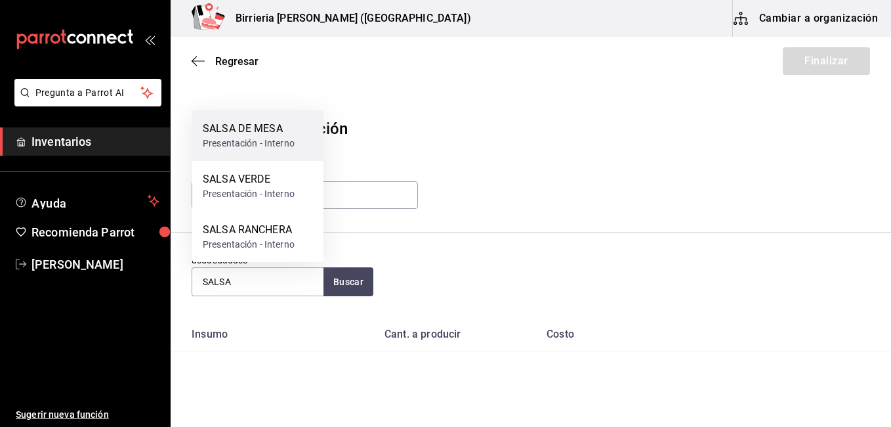
click at [254, 133] on div "SALSA DE MESA" at bounding box center [249, 129] width 92 height 16
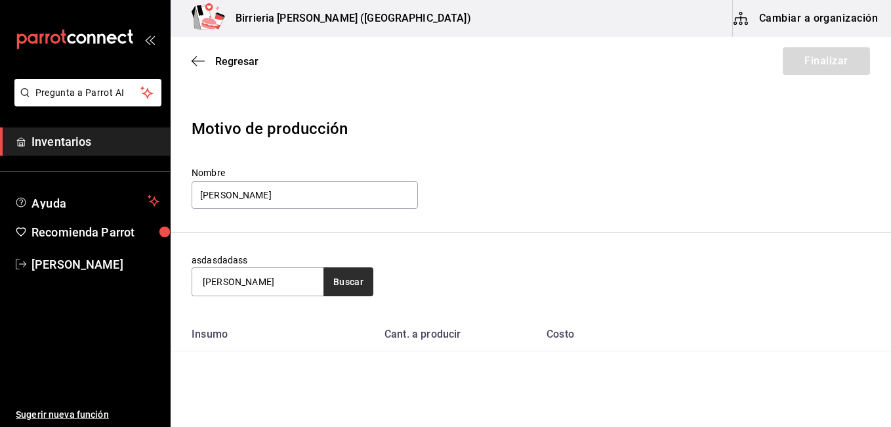
type input "[PERSON_NAME]"
click at [343, 280] on button "Buscar" at bounding box center [349, 281] width 50 height 29
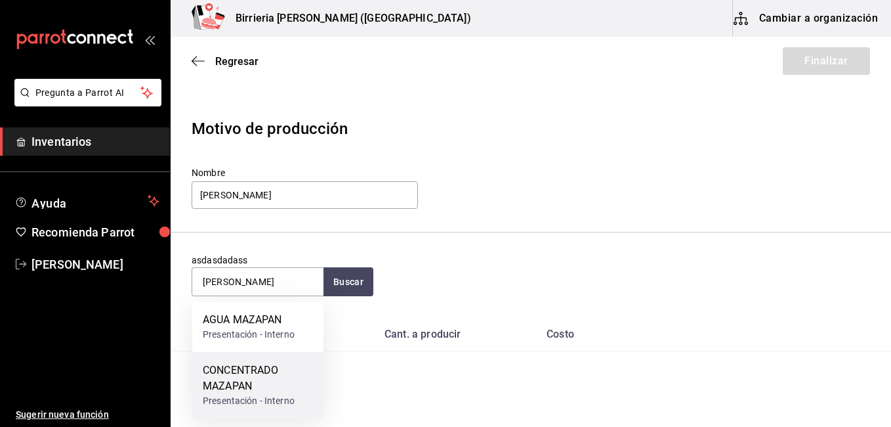
click at [253, 370] on div "CONCENTRADO MAZAPAN" at bounding box center [258, 378] width 110 height 32
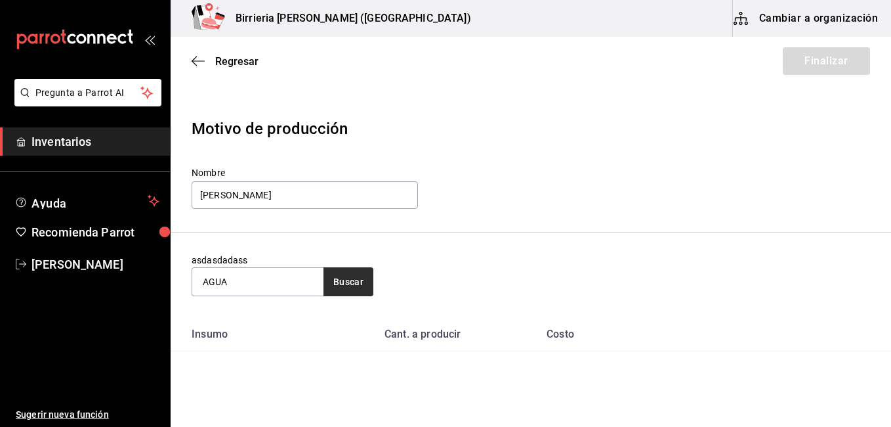
type input "AGUA"
click at [346, 287] on button "Buscar" at bounding box center [349, 281] width 50 height 29
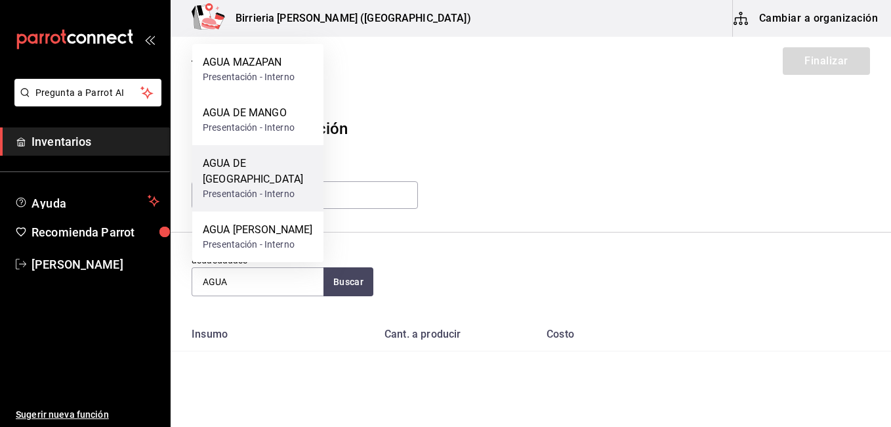
click at [274, 179] on div "AGUA DE [GEOGRAPHIC_DATA]" at bounding box center [258, 172] width 110 height 32
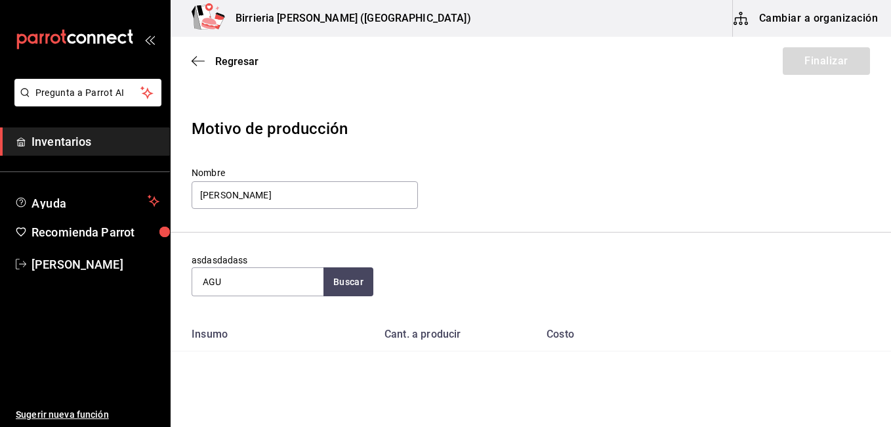
type input "AGUA"
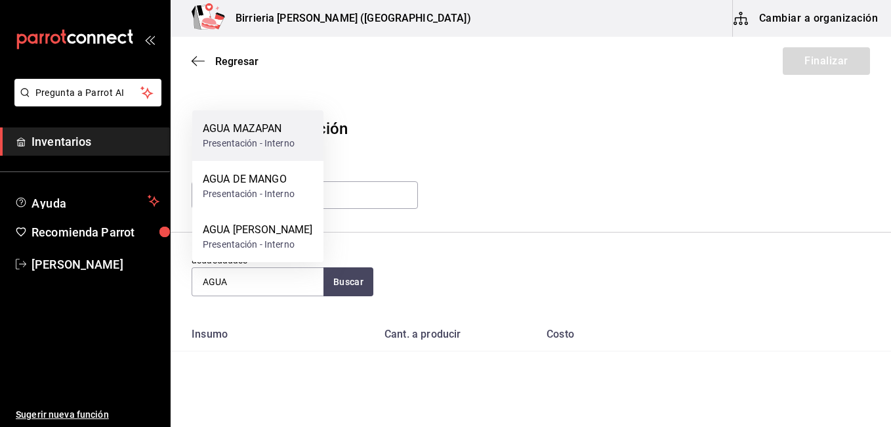
click at [266, 138] on div "Presentación - Interno" at bounding box center [249, 144] width 92 height 14
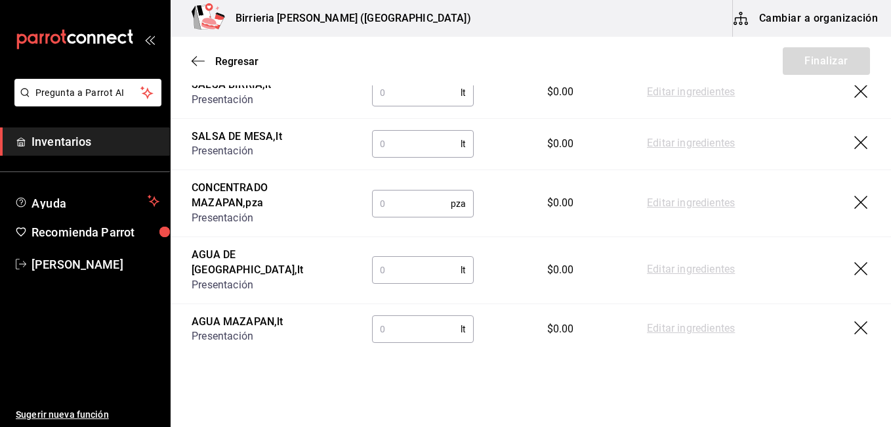
scroll to position [354, 0]
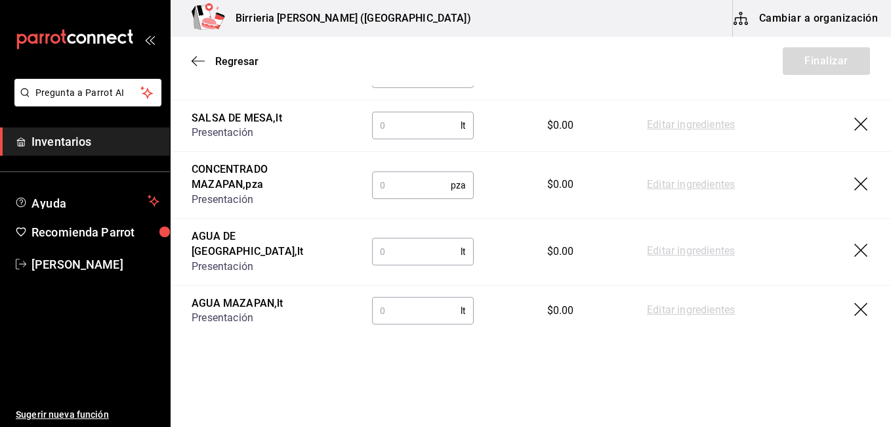
click at [402, 309] on input "text" at bounding box center [416, 310] width 89 height 26
type input "8"
click at [384, 247] on input "text" at bounding box center [416, 251] width 89 height 26
type input "8"
click at [381, 180] on input "text" at bounding box center [411, 185] width 79 height 26
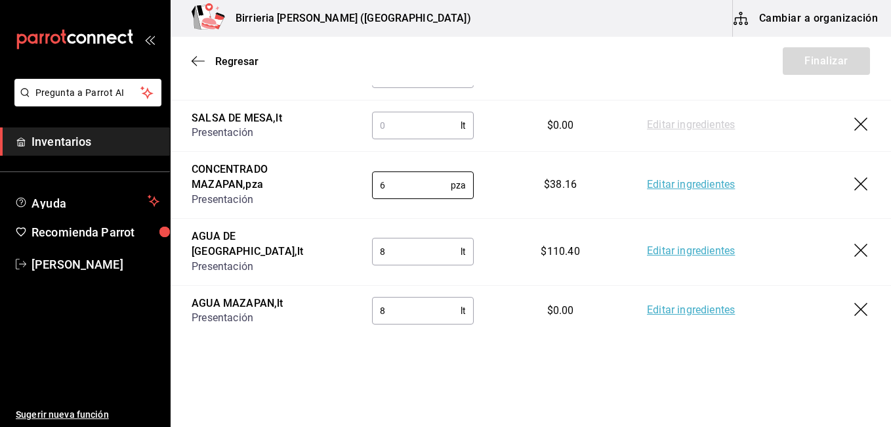
type input "6"
click at [385, 128] on input "text" at bounding box center [416, 125] width 89 height 26
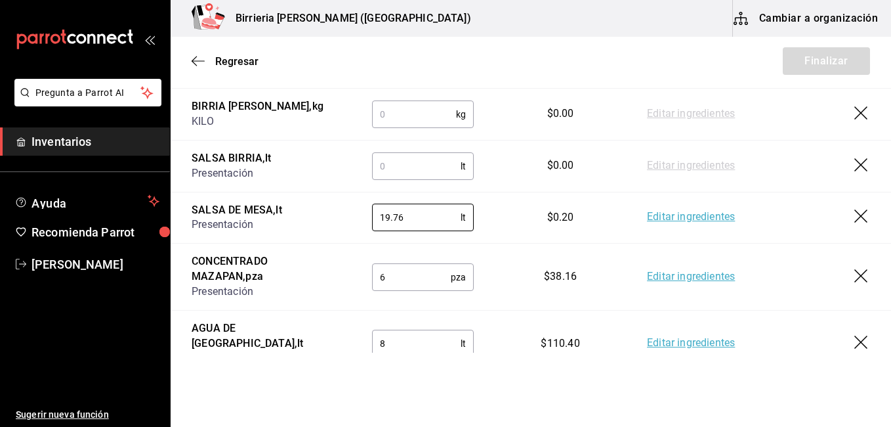
scroll to position [249, 0]
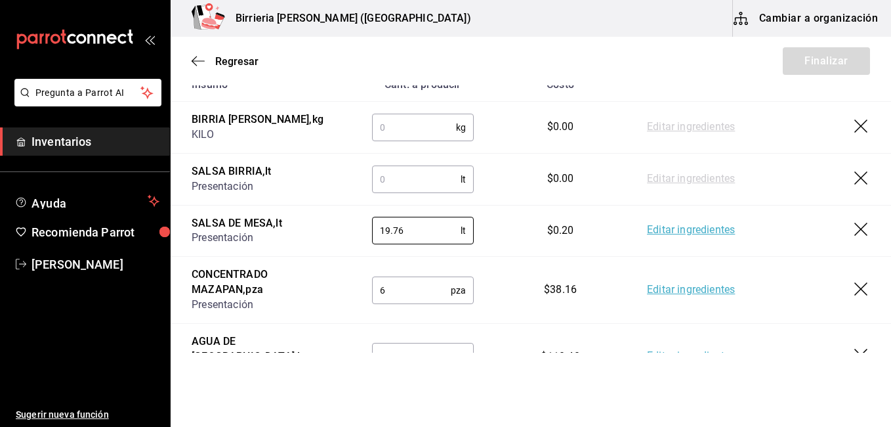
type input "19.76"
click at [407, 171] on input "text" at bounding box center [416, 179] width 89 height 26
type input "19.21"
click at [380, 124] on input "text" at bounding box center [414, 127] width 84 height 26
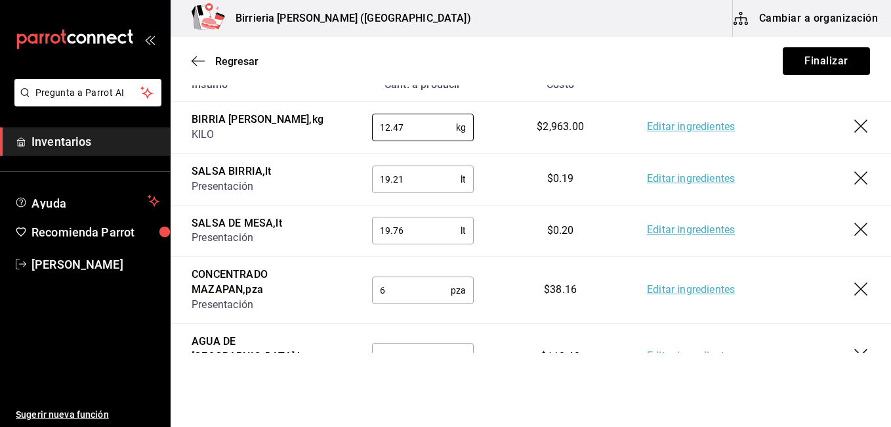
type input "12.47"
click at [495, 121] on td "$2,963.00" at bounding box center [560, 128] width 131 height 52
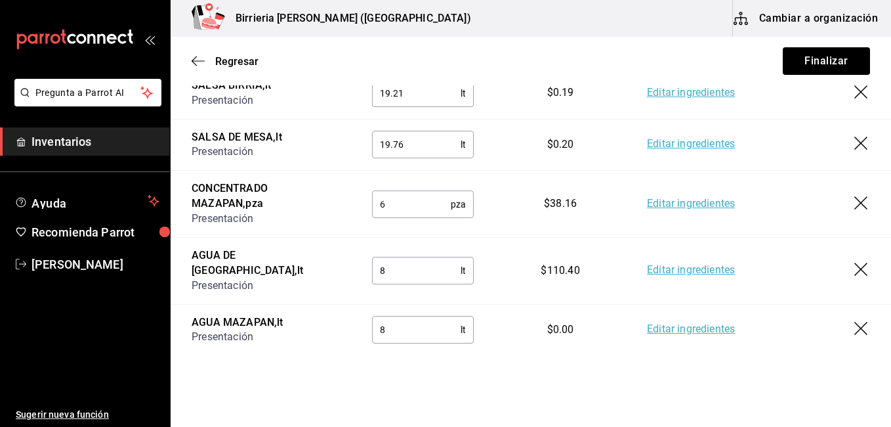
scroll to position [354, 0]
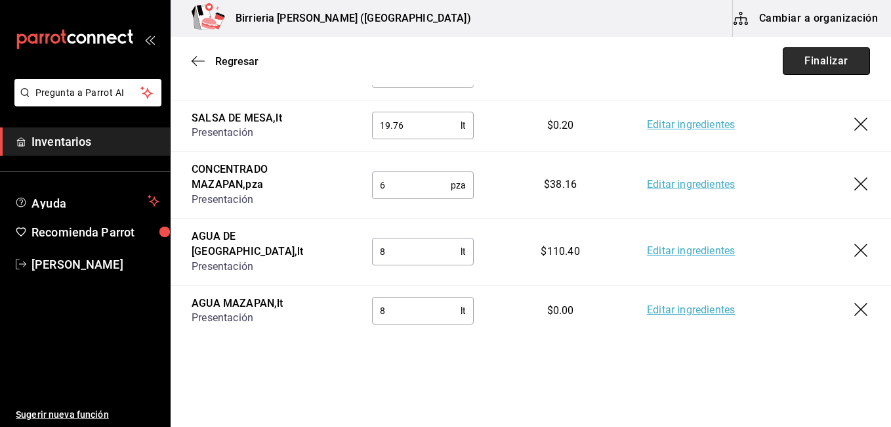
click at [813, 68] on button "Finalizar" at bounding box center [826, 61] width 87 height 28
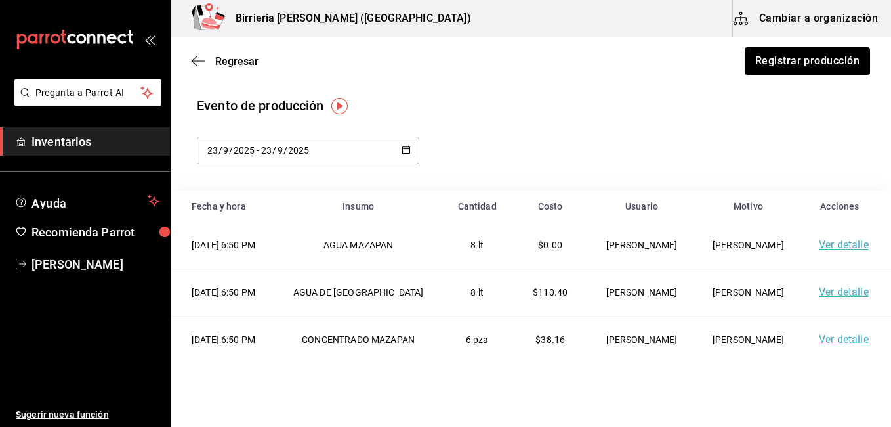
click at [68, 141] on span "Inventarios" at bounding box center [96, 142] width 128 height 18
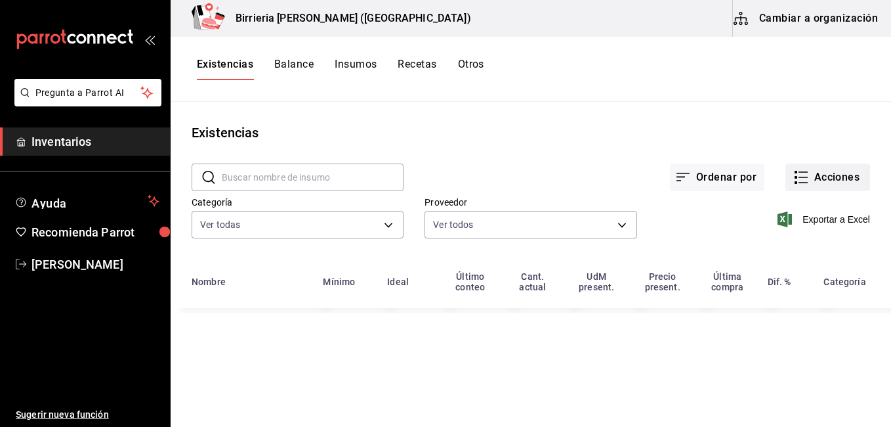
click at [839, 179] on button "Acciones" at bounding box center [828, 177] width 85 height 28
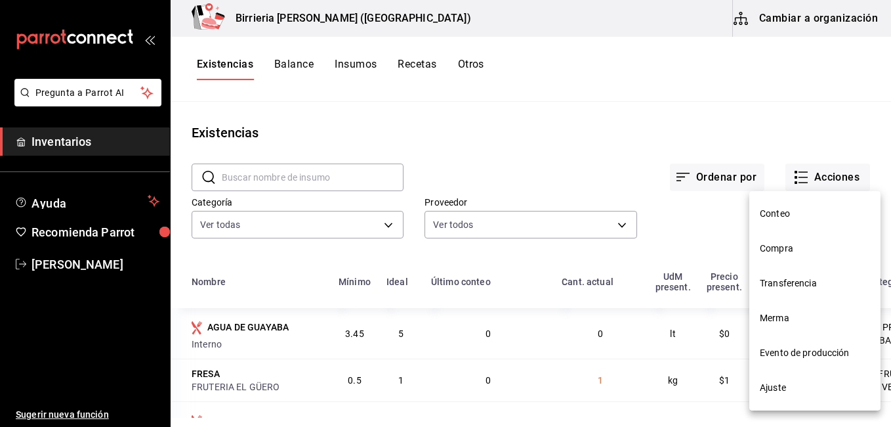
click at [781, 249] on span "Compra" at bounding box center [815, 249] width 110 height 14
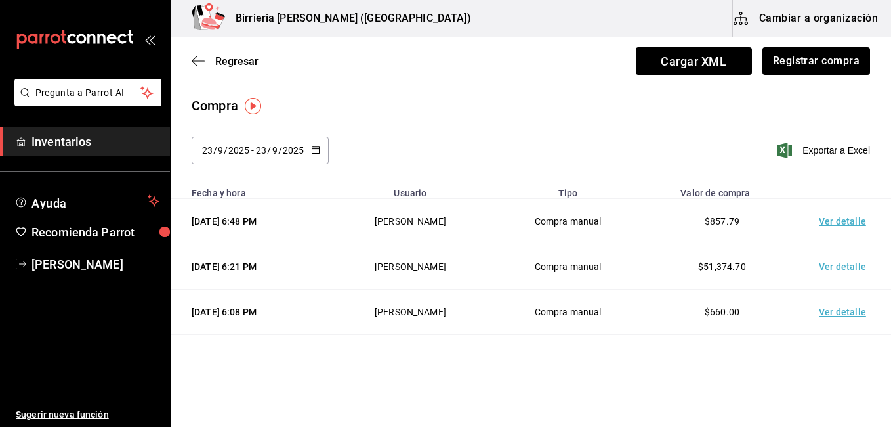
click at [584, 105] on div "Compra" at bounding box center [531, 106] width 679 height 20
click at [76, 263] on span "[PERSON_NAME]" at bounding box center [96, 264] width 128 height 18
